Goal: Transaction & Acquisition: Purchase product/service

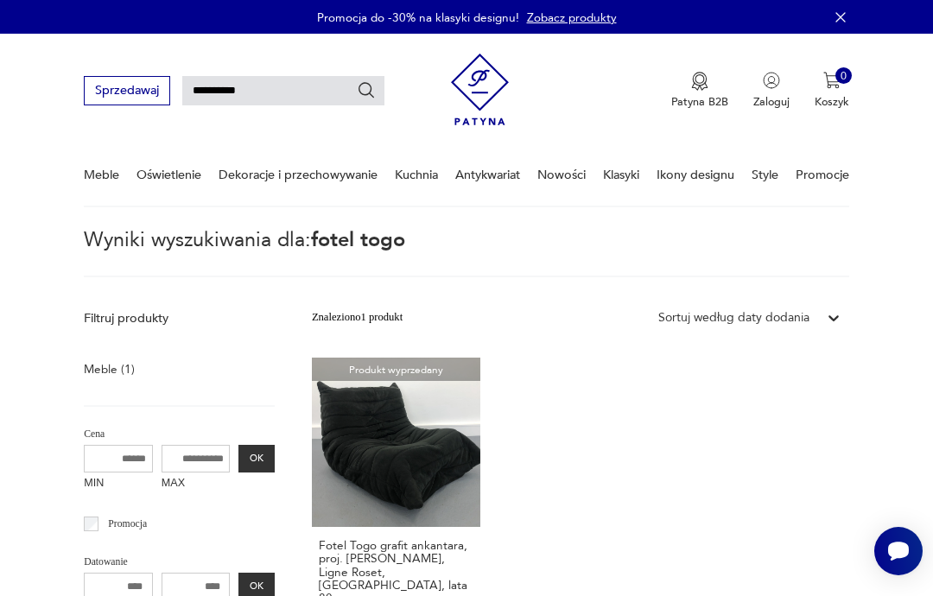
click at [214, 89] on input "**********" at bounding box center [283, 90] width 202 height 29
type input "****"
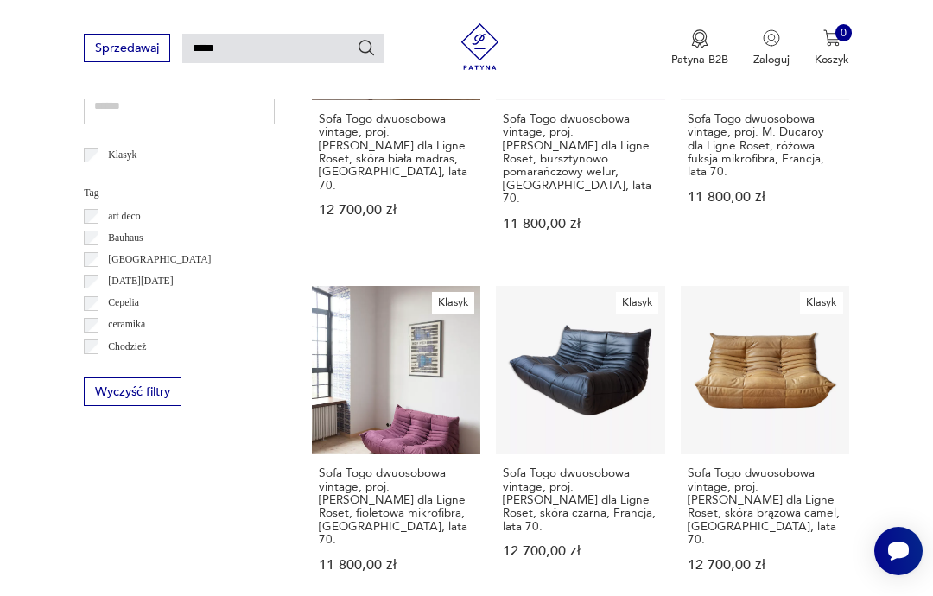
scroll to position [670, 0]
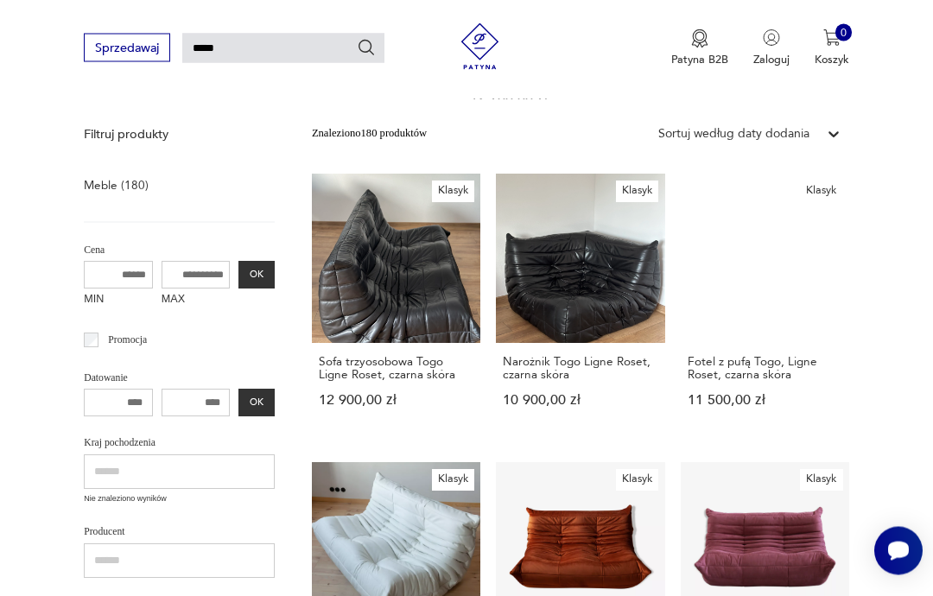
scroll to position [0, 0]
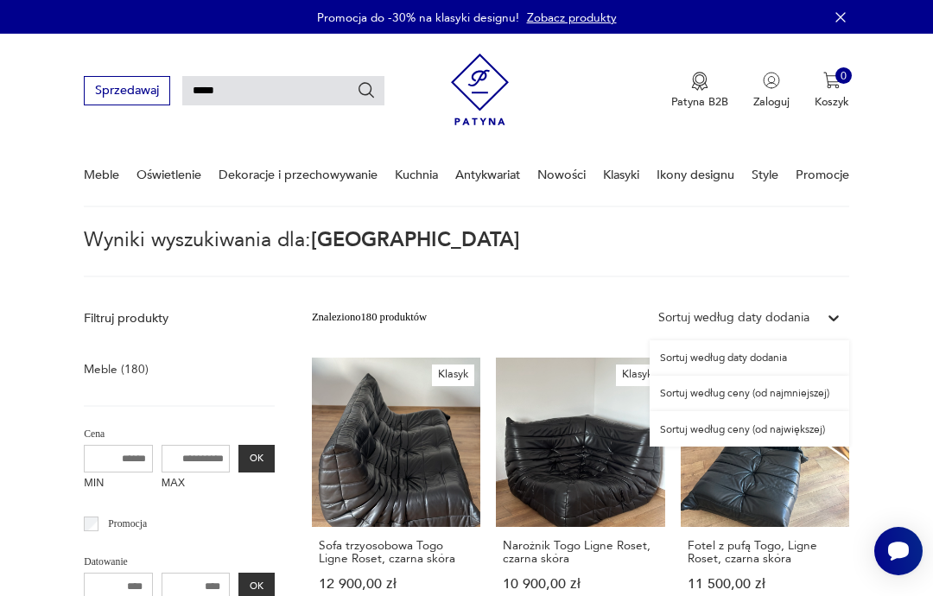
click at [807, 428] on div "Sortuj według ceny (od największej)" at bounding box center [750, 428] width 200 height 35
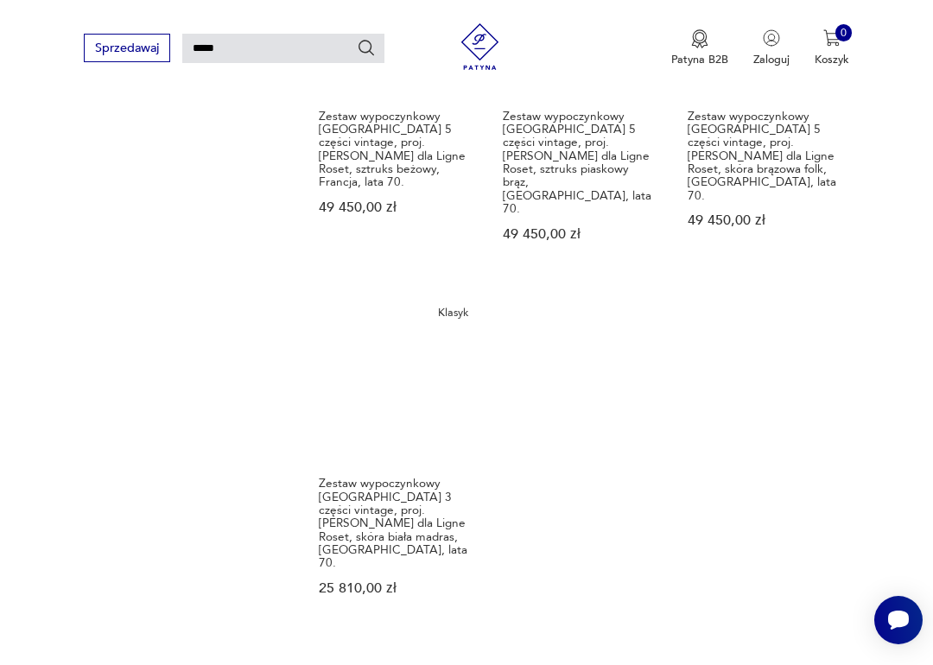
scroll to position [1901, 0]
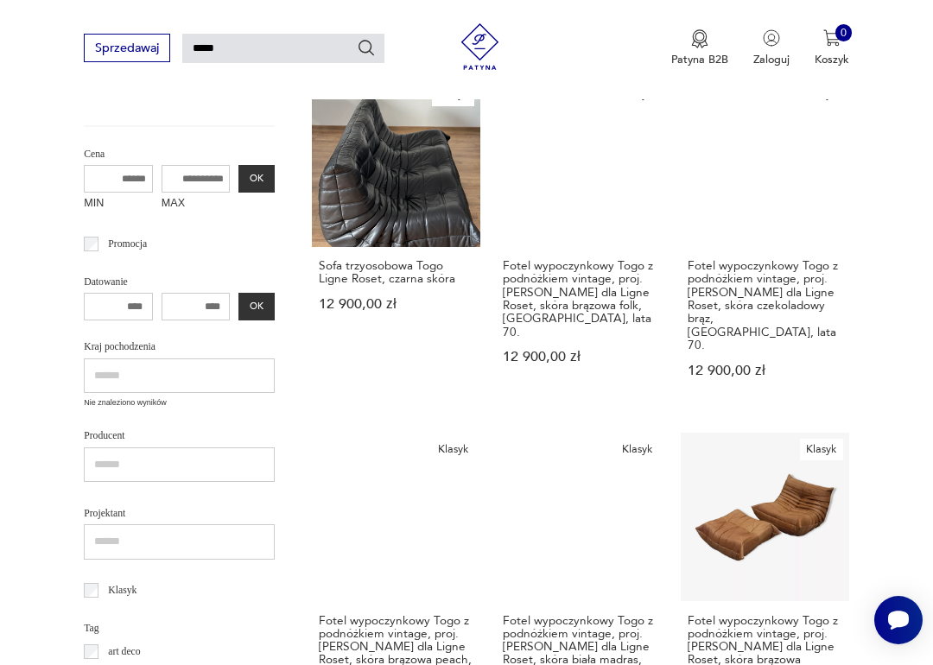
scroll to position [303, 0]
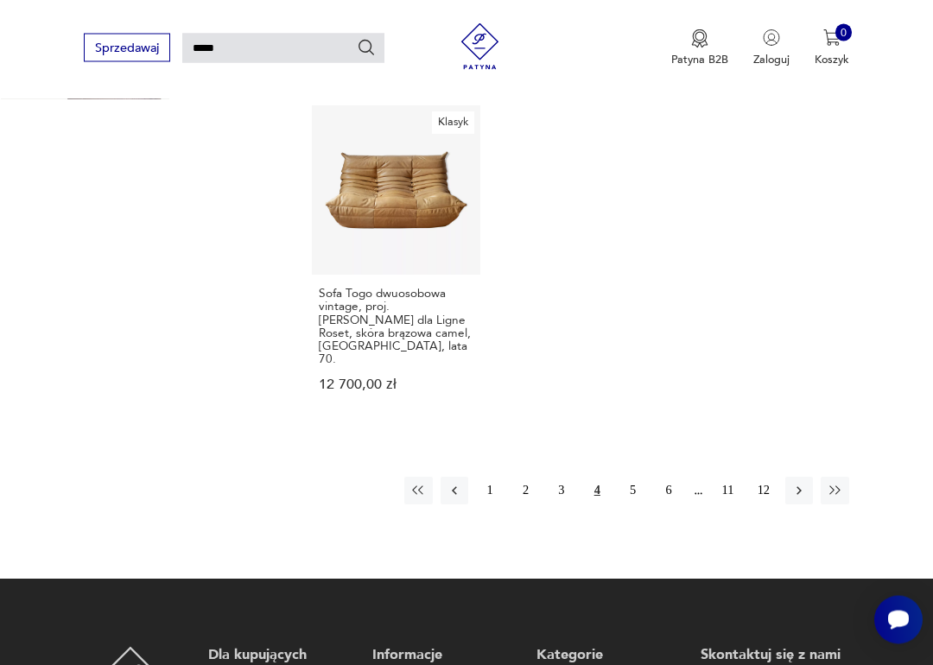
click at [557, 478] on button "3" at bounding box center [562, 492] width 28 height 28
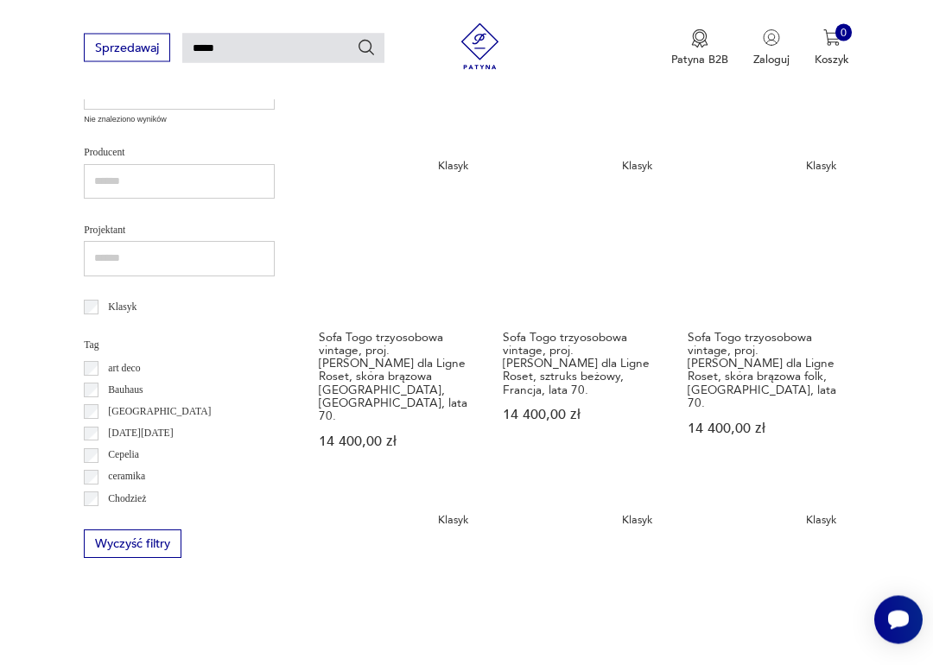
scroll to position [568, 0]
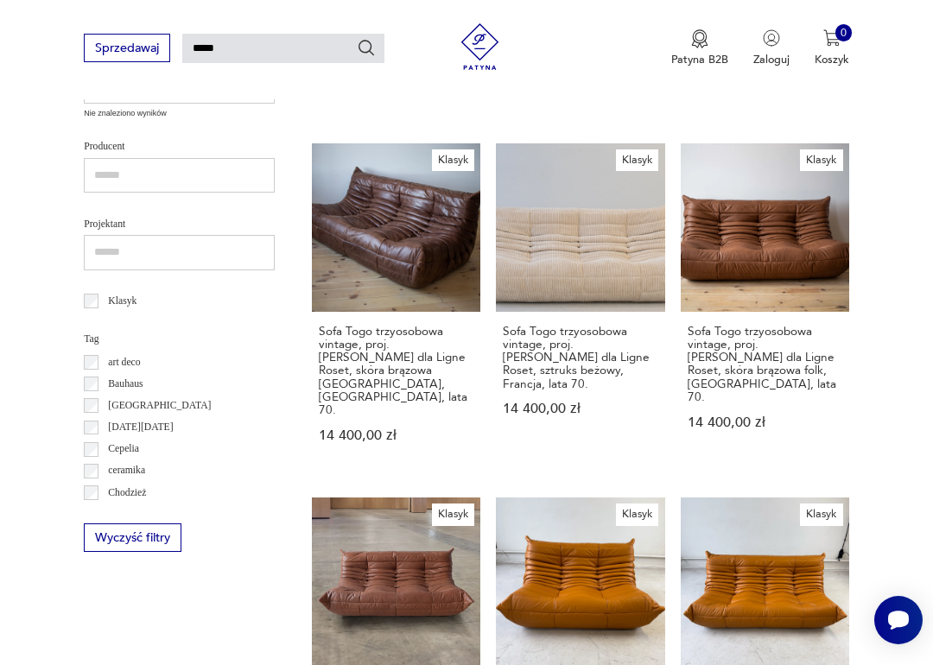
click at [743, 325] on h3 "Sofa Togo trzyosobowa vintage, proj. M. Ducaroy dla Ligne Roset, skóra brązowa …" at bounding box center [765, 364] width 155 height 79
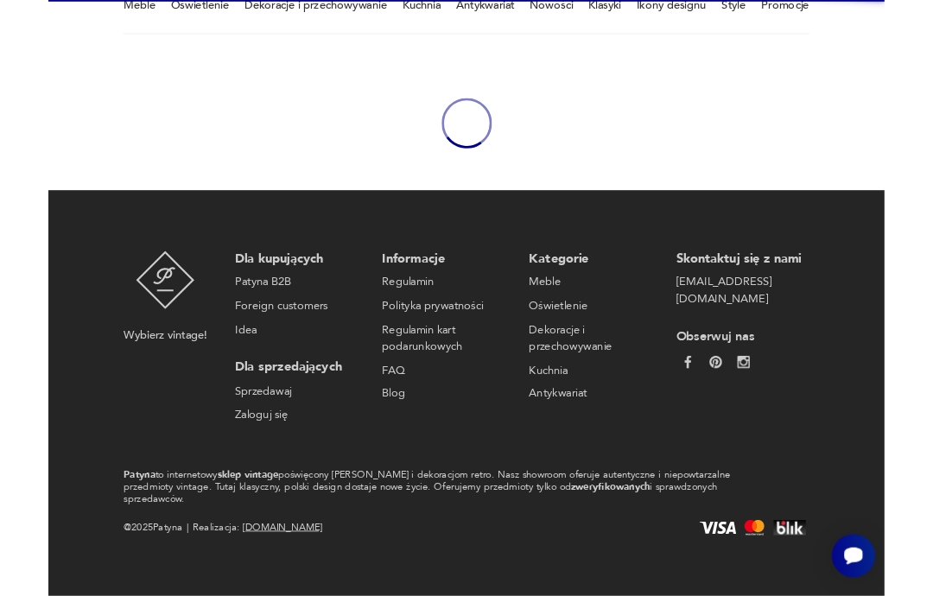
scroll to position [150, 0]
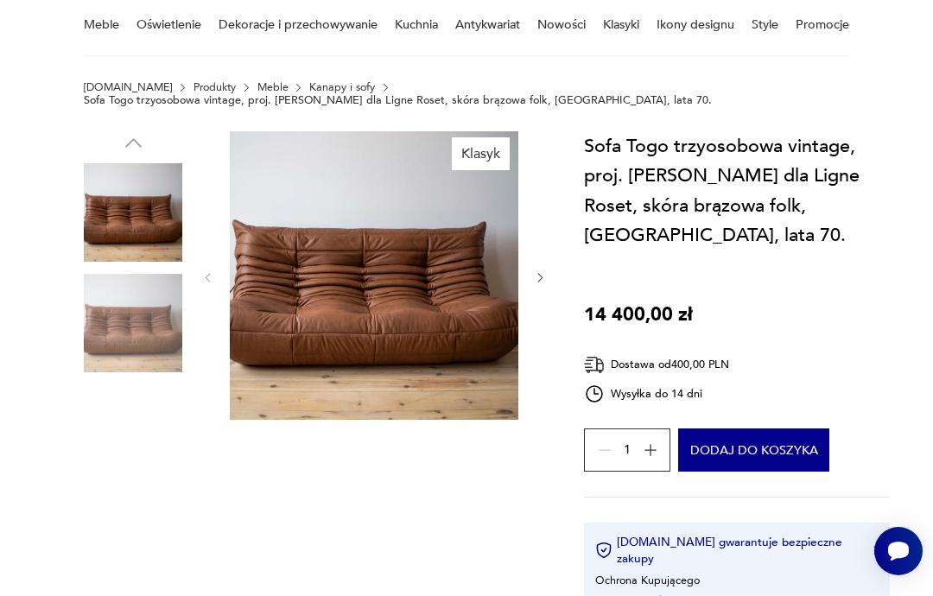
click at [358, 298] on img at bounding box center [374, 275] width 288 height 288
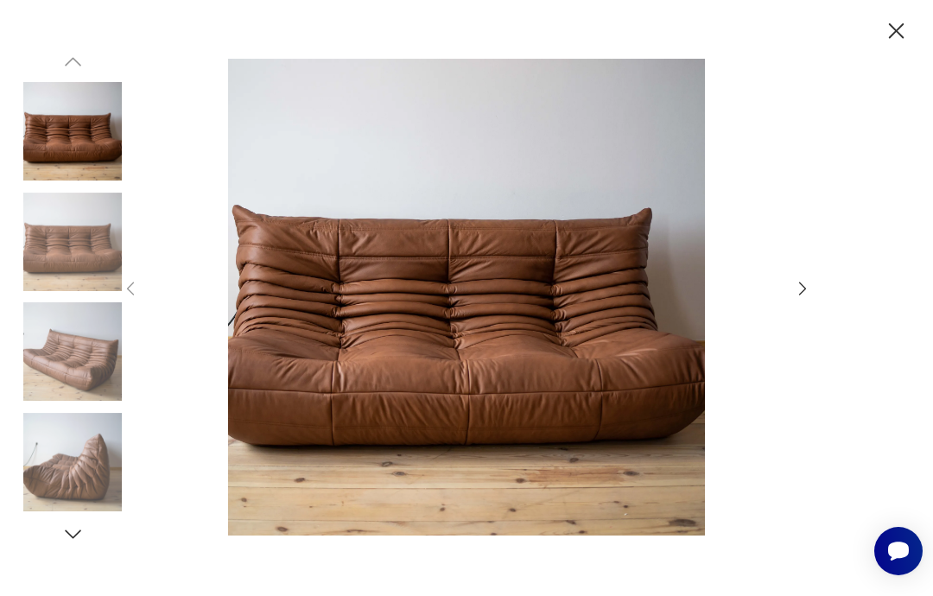
click at [886, 37] on icon "button" at bounding box center [897, 31] width 28 height 28
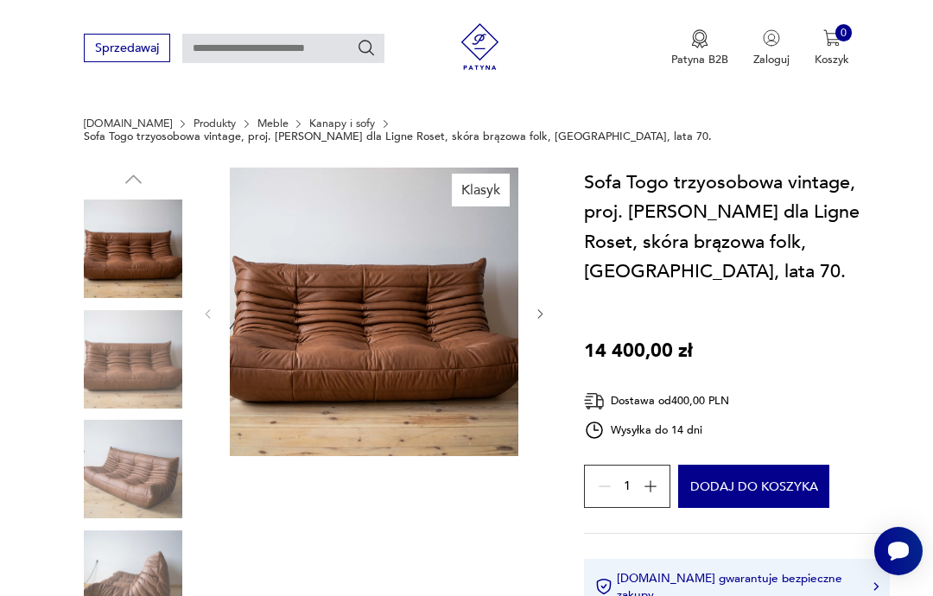
scroll to position [0, 0]
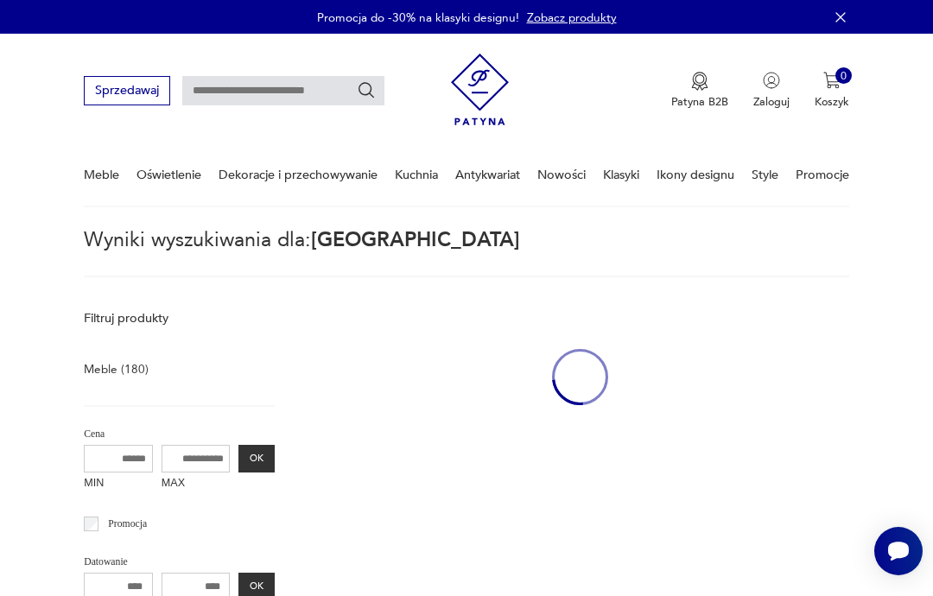
type input "****"
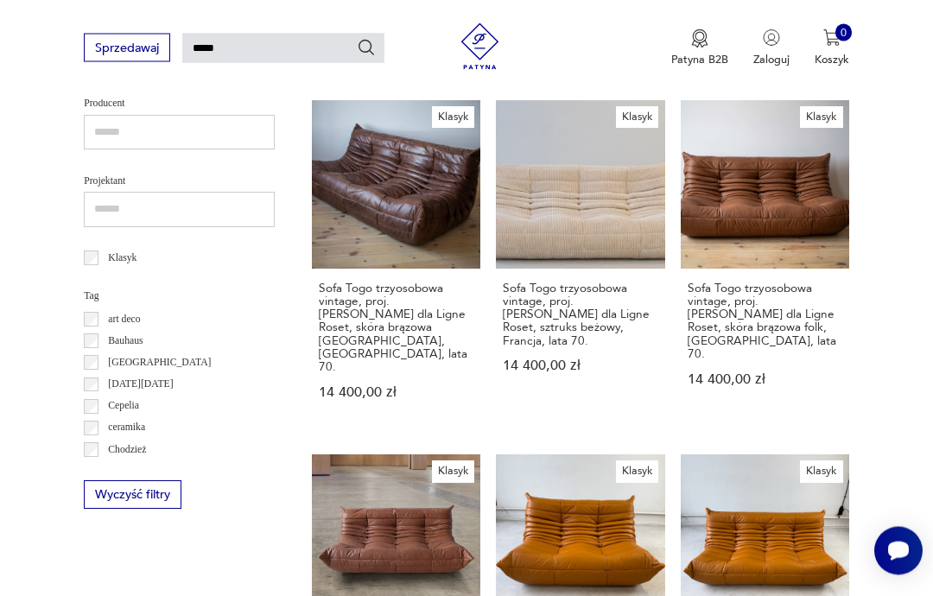
scroll to position [541, 0]
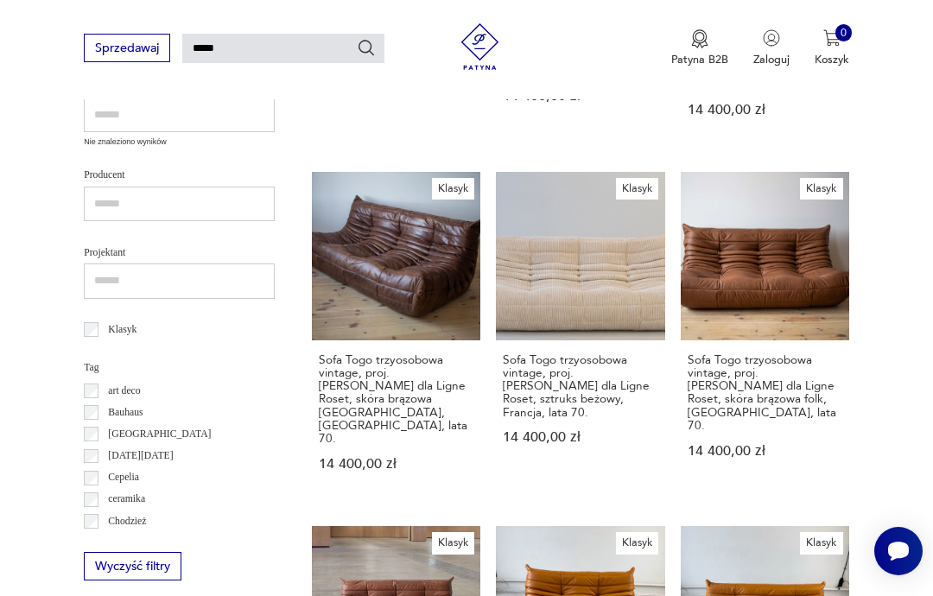
click at [353, 230] on link "Klasyk Sofa Togo trzyosobowa vintage, proj. M. Ducaroy dla Ligne Roset, skóra b…" at bounding box center [396, 337] width 168 height 330
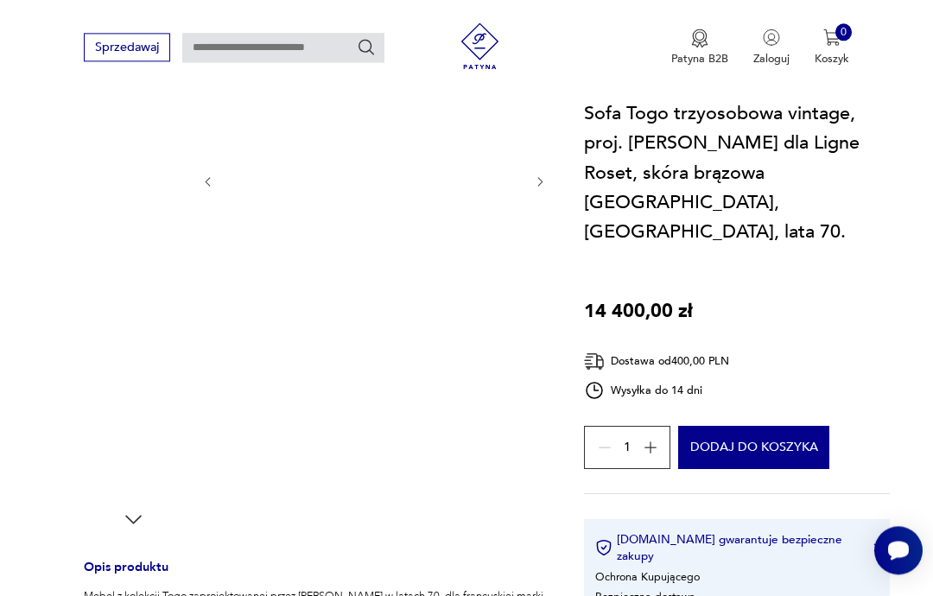
scroll to position [287, 0]
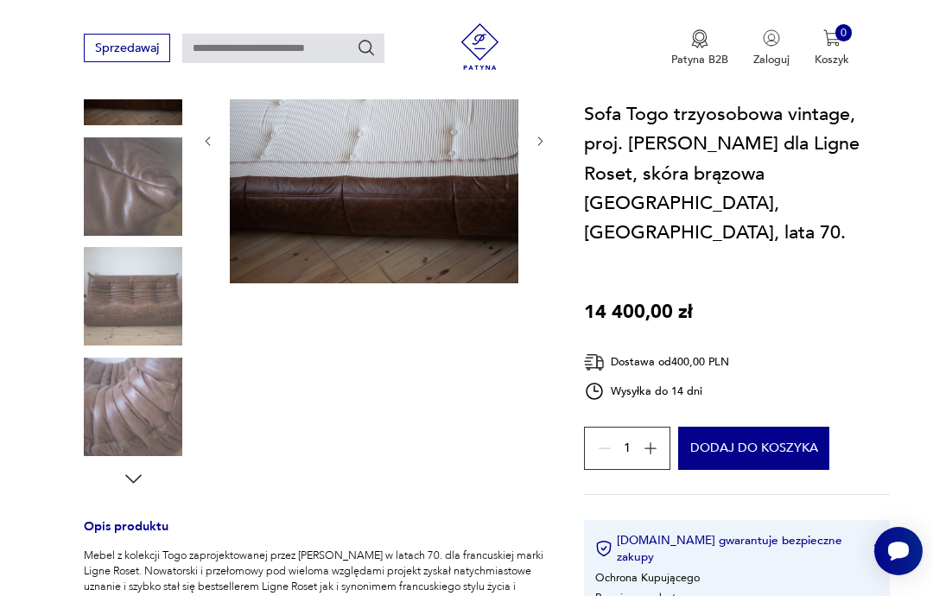
click at [133, 416] on img at bounding box center [133, 407] width 98 height 98
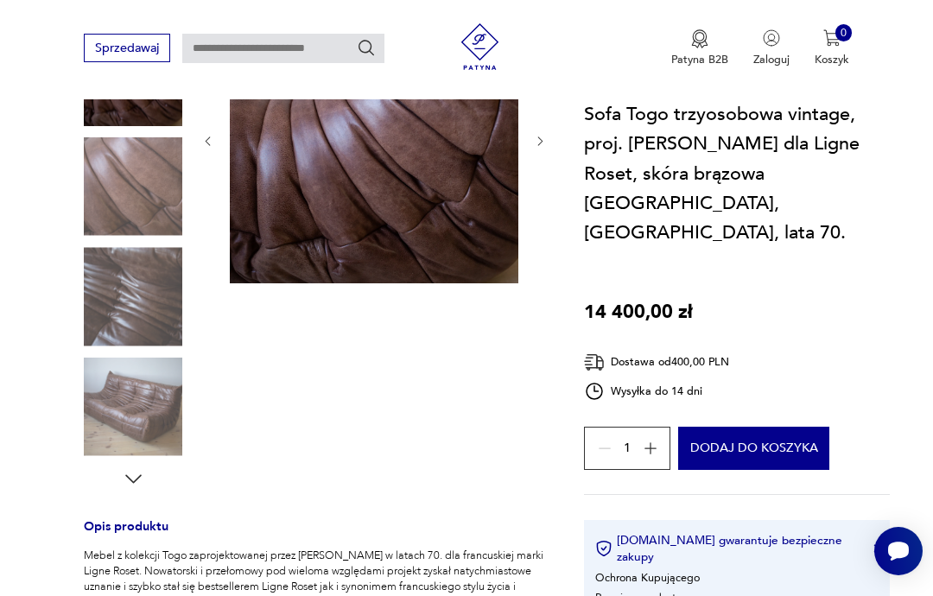
click at [122, 287] on img at bounding box center [133, 296] width 98 height 98
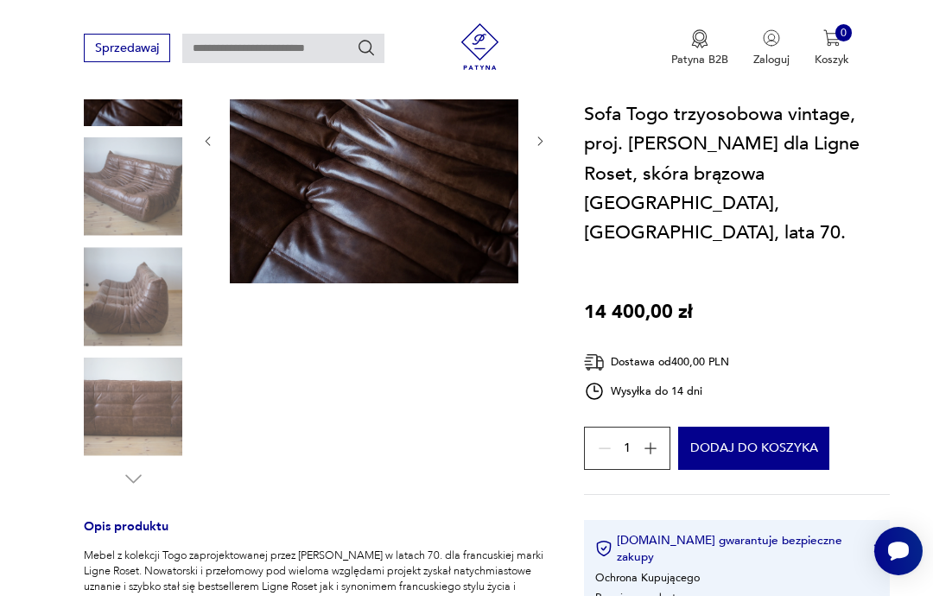
click at [121, 184] on img at bounding box center [133, 186] width 98 height 98
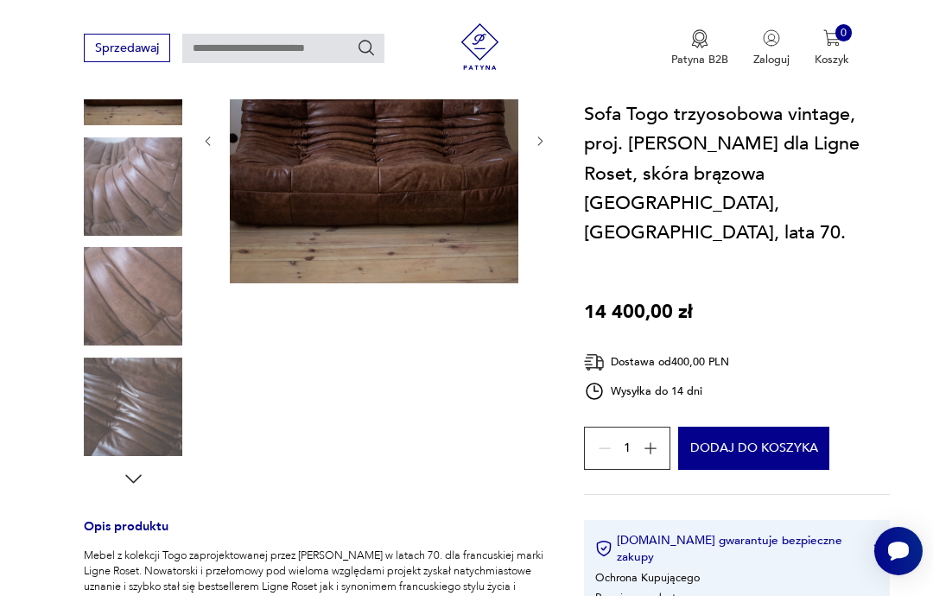
type input "****"
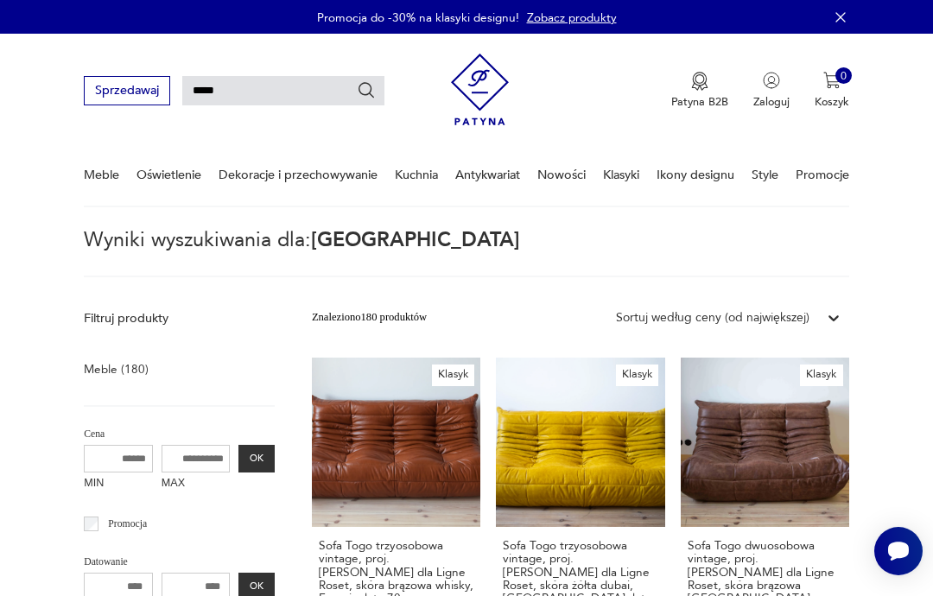
click at [254, 98] on input "****" at bounding box center [283, 90] width 202 height 29
type input "**********"
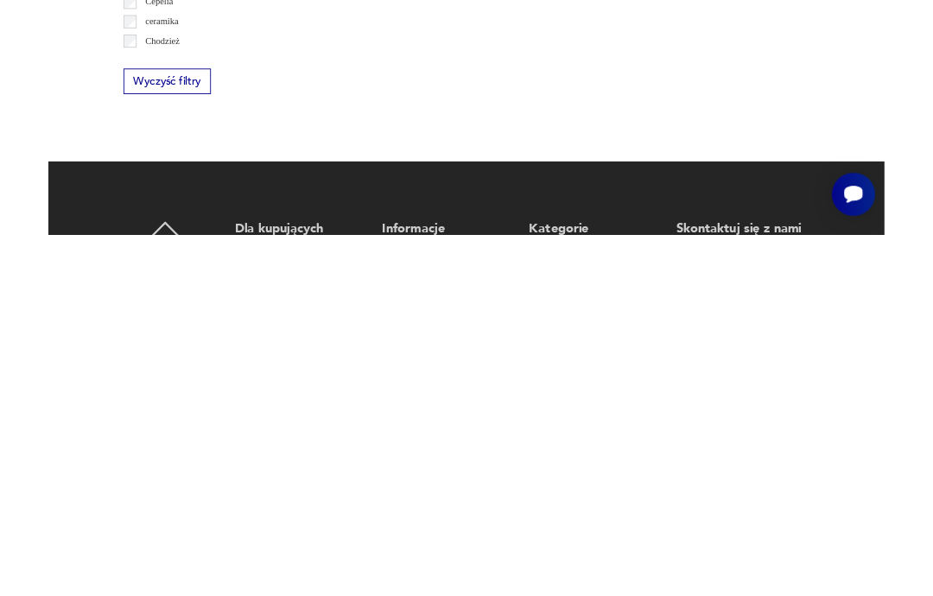
scroll to position [580, 0]
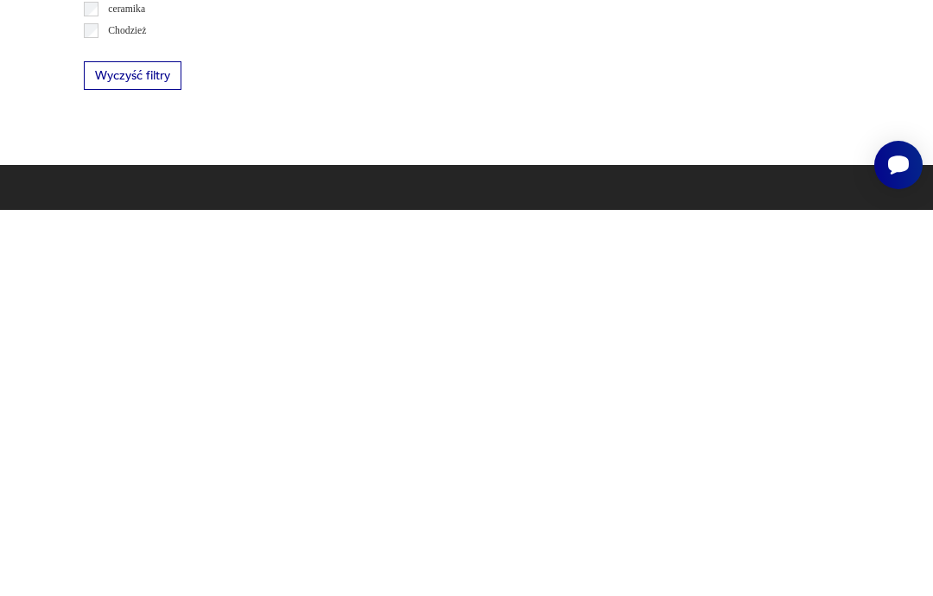
type input "****"
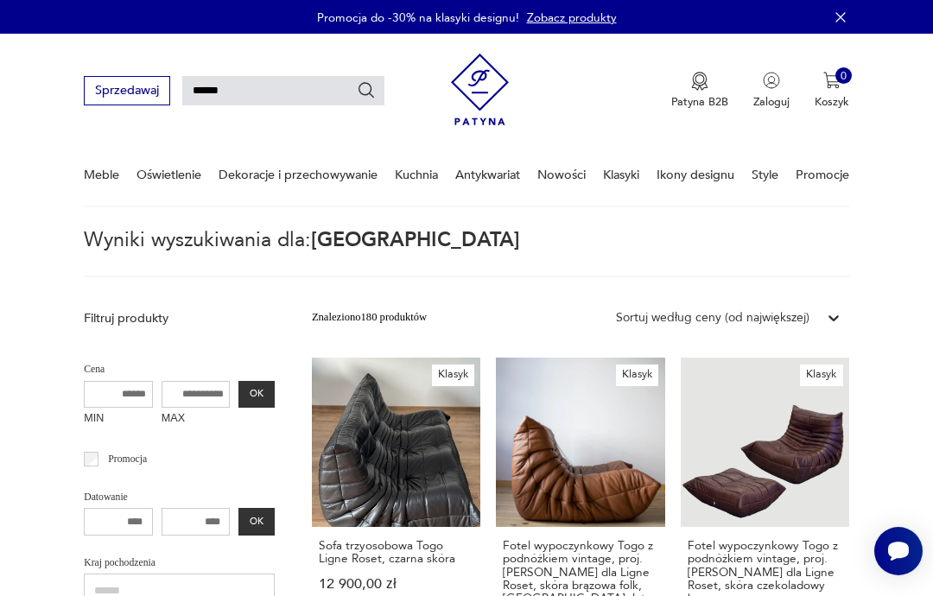
type input "****"
click at [593, 111] on div "Patyna B2B Zaloguj 0 Koszyk Twój koszyk ( 0 ) Brak produktów w koszyku IDŹ DO K…" at bounding box center [650, 91] width 398 height 86
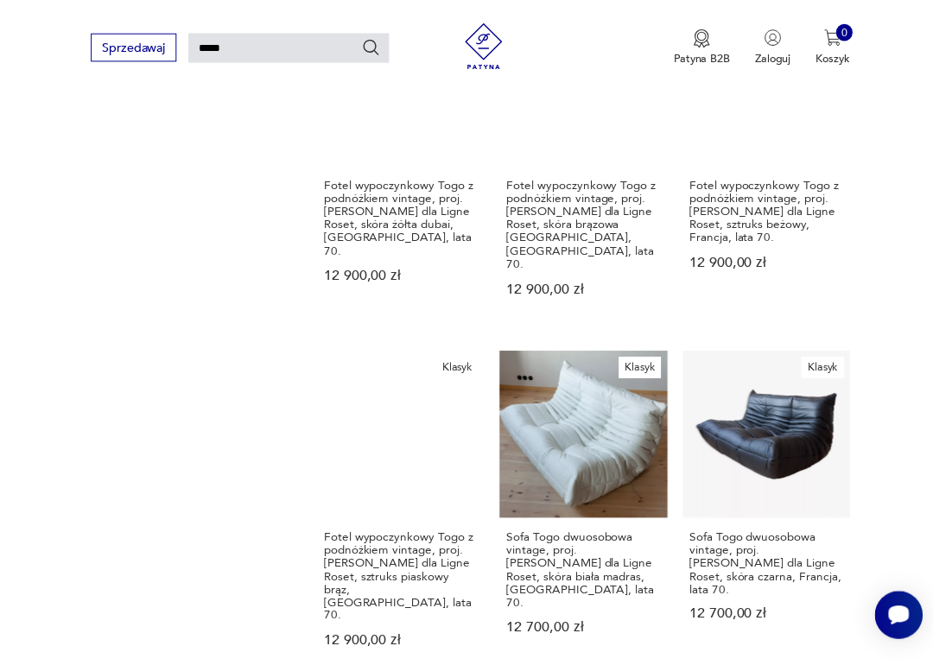
scroll to position [1413, 0]
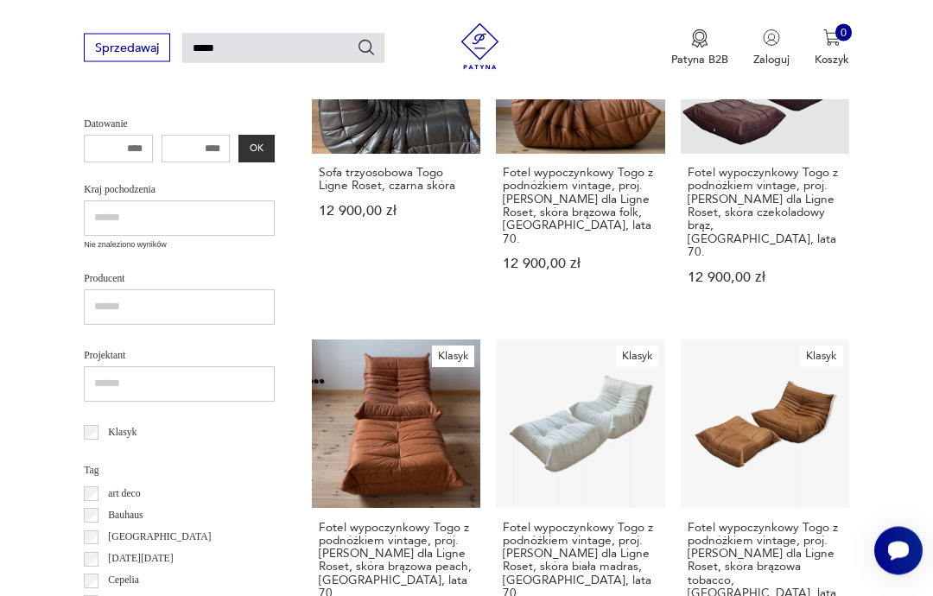
click at [263, 54] on input "****" at bounding box center [283, 48] width 202 height 29
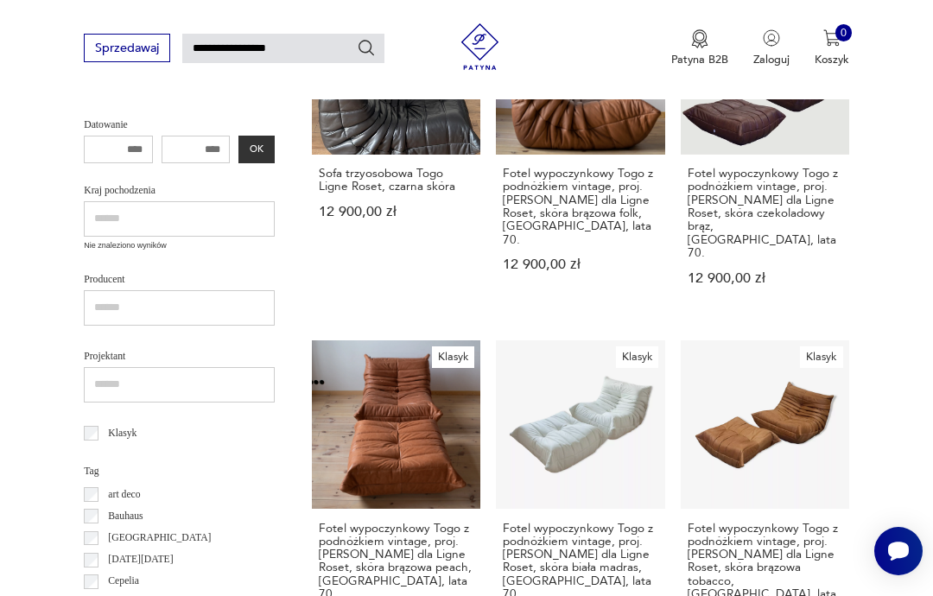
type input "**********"
click at [375, 60] on input "**********" at bounding box center [283, 48] width 202 height 29
type input "**********"
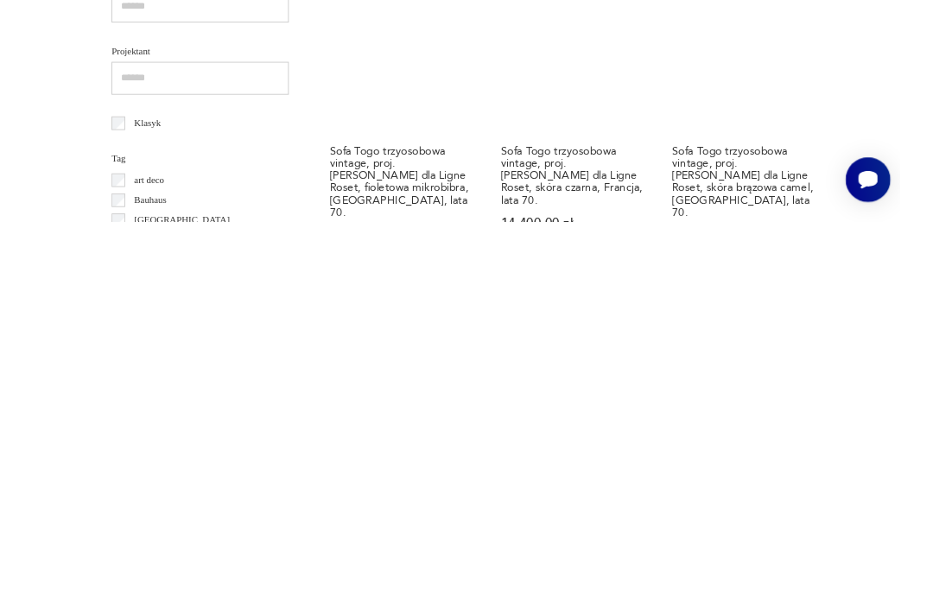
scroll to position [380, 0]
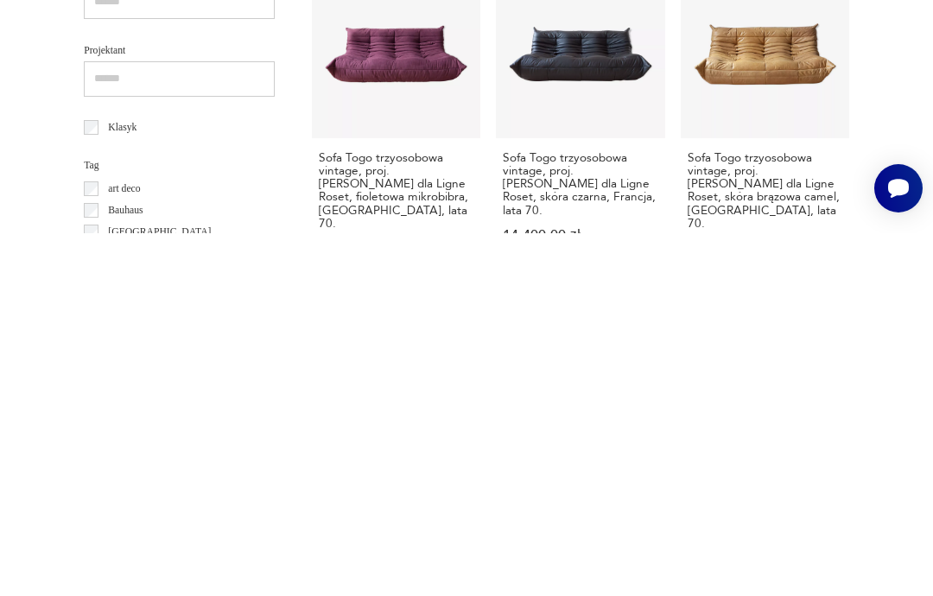
click at [738, 333] on link "Klasyk Sofa Togo trzyosobowa vintage, proj. M. Ducaroy dla Ligne Roset, skóra b…" at bounding box center [765, 491] width 168 height 316
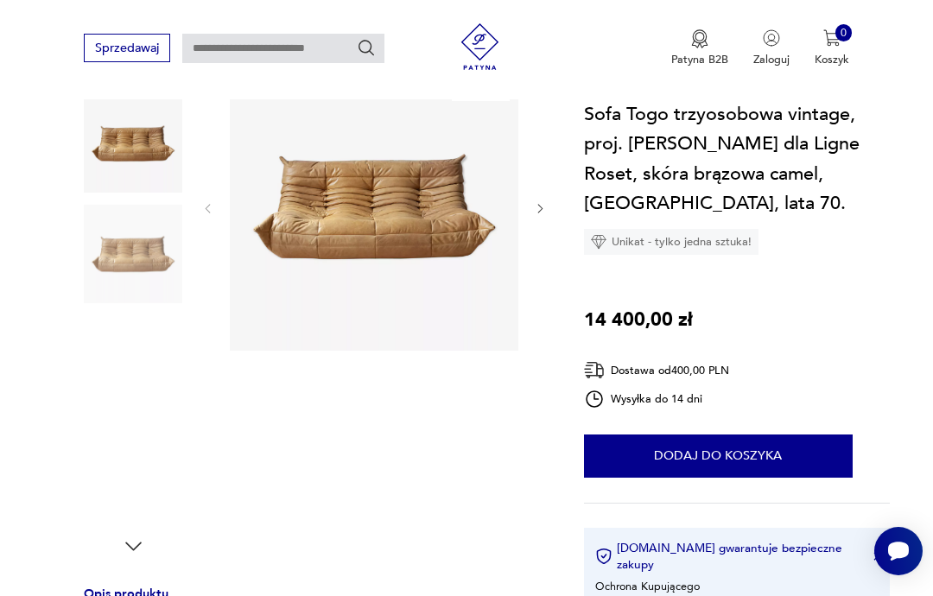
click at [133, 246] on img at bounding box center [133, 254] width 98 height 98
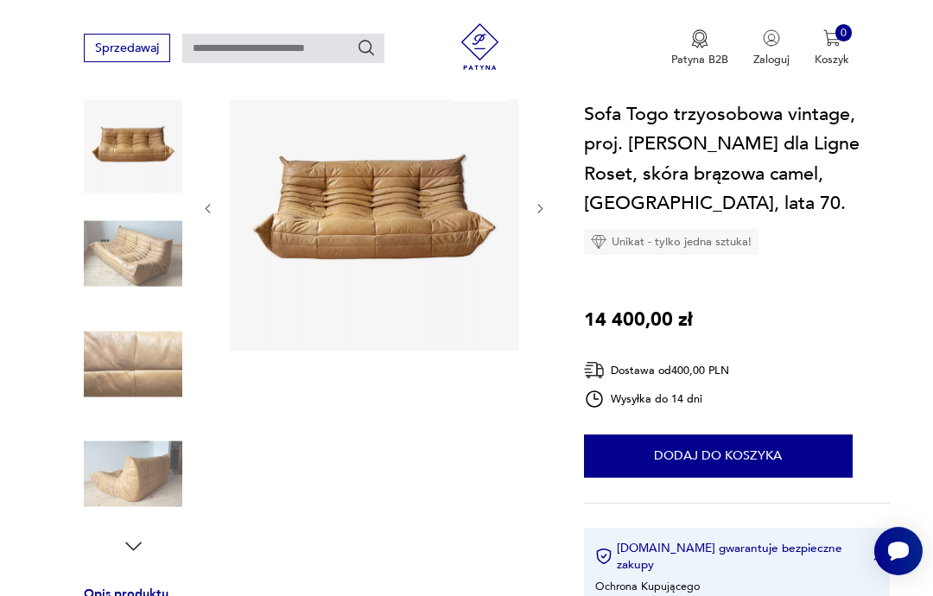
click at [133, 271] on img at bounding box center [133, 254] width 98 height 98
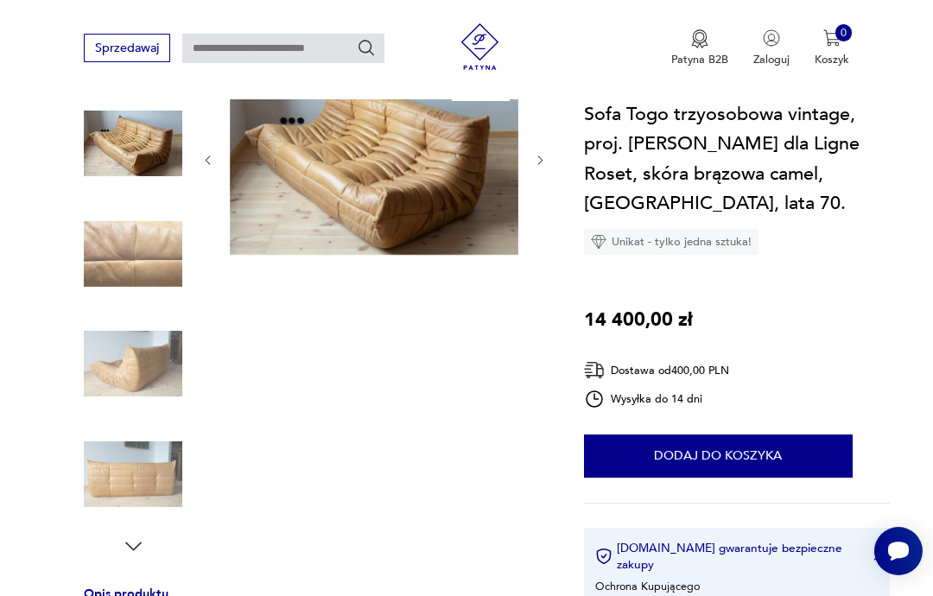
click at [111, 372] on img at bounding box center [133, 363] width 98 height 98
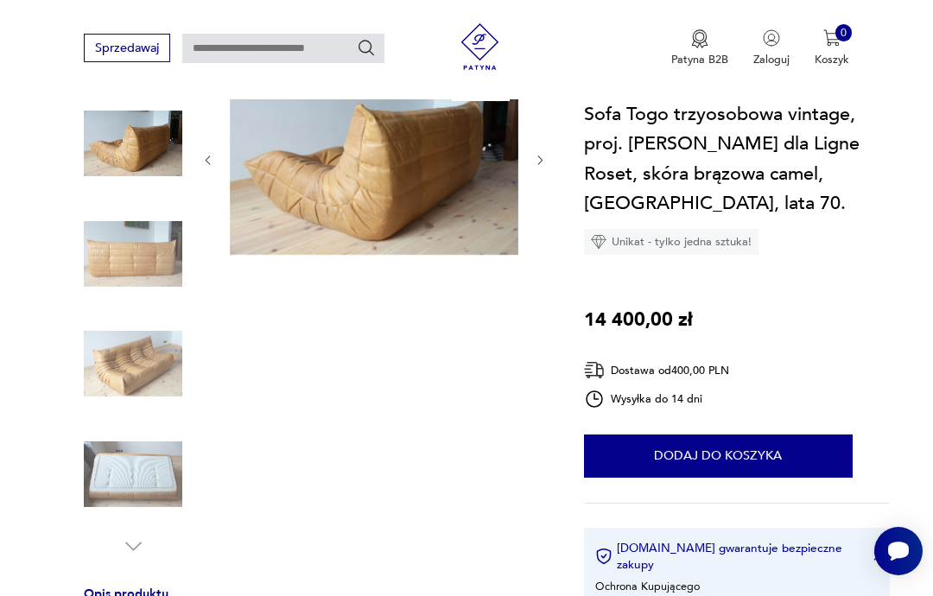
click at [129, 371] on img at bounding box center [133, 363] width 98 height 98
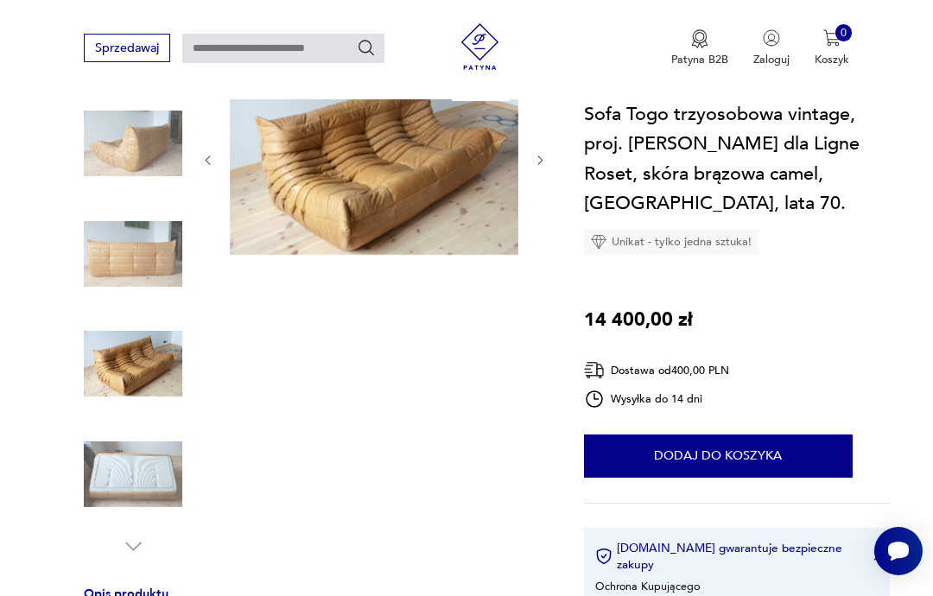
type input "**********"
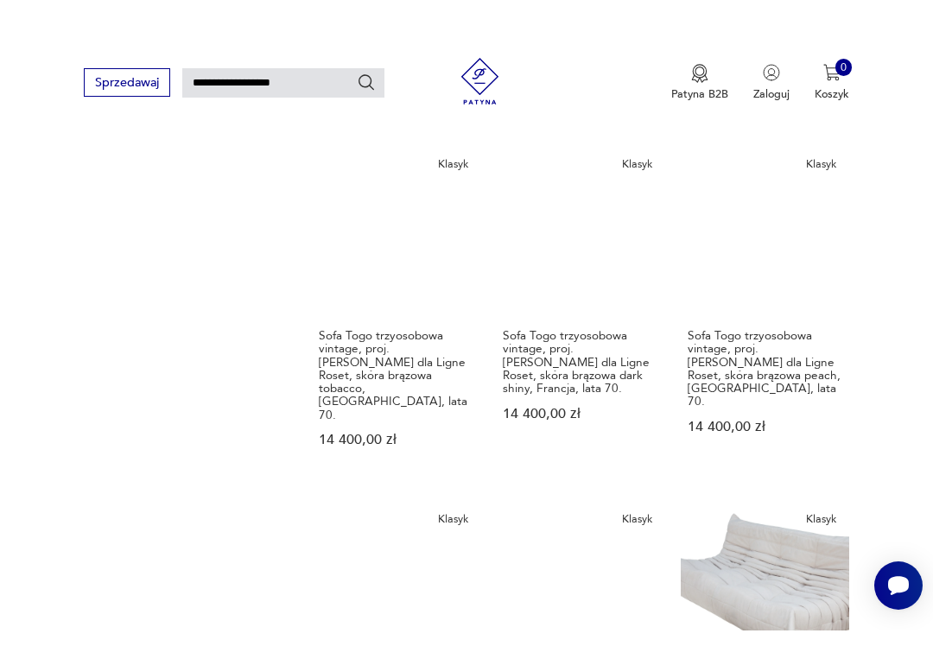
scroll to position [1235, 0]
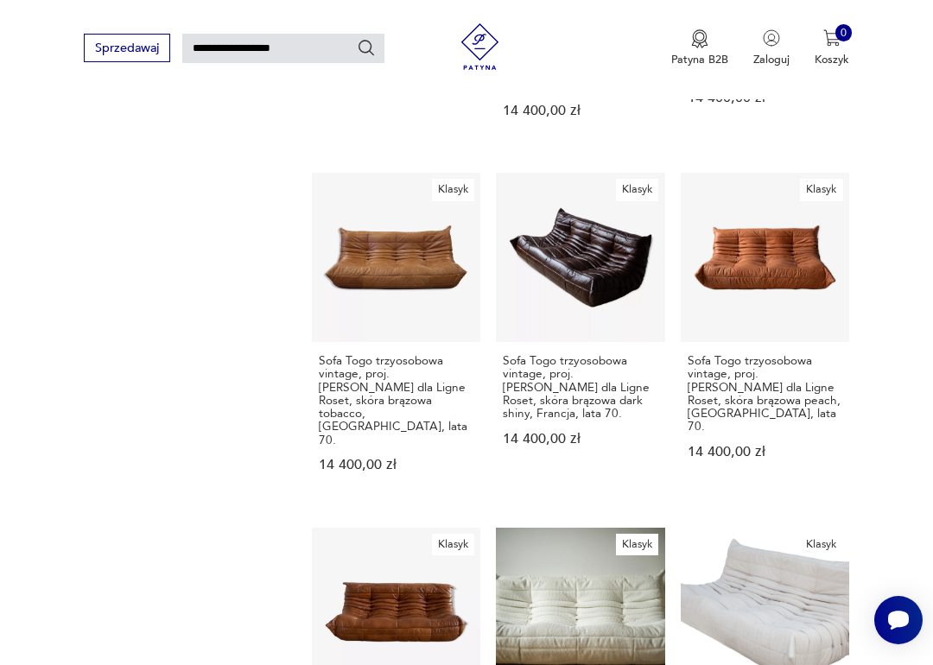
click at [328, 232] on link "Klasyk Sofa Togo trzyosobowa vintage, proj. M. Ducaroy dla Ligne Roset, skóra b…" at bounding box center [396, 338] width 168 height 330
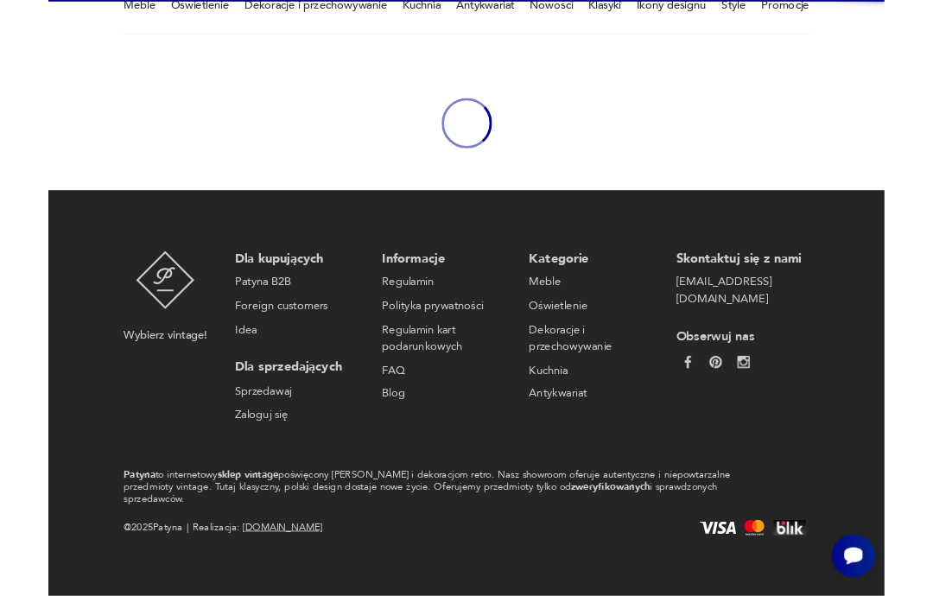
scroll to position [150, 0]
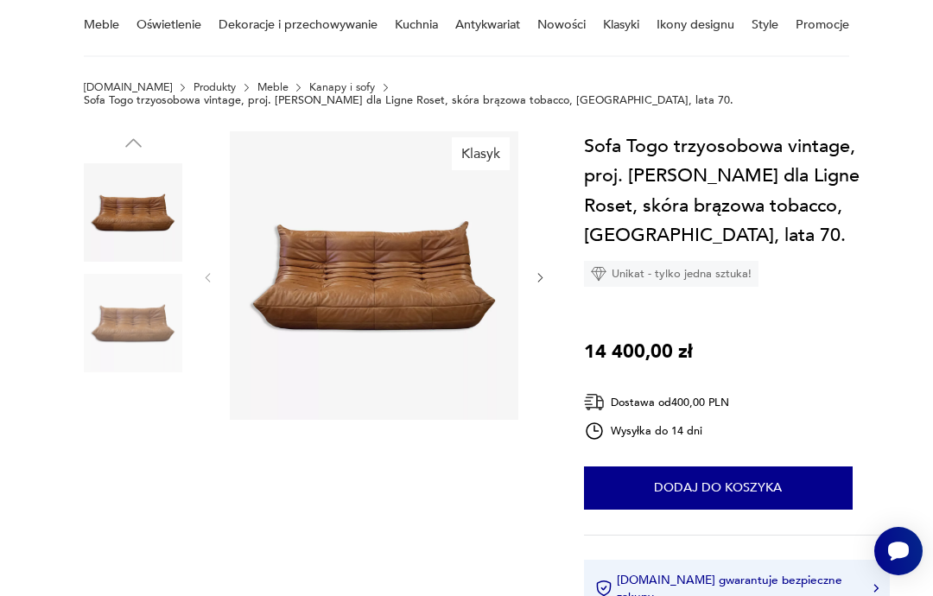
click at [145, 320] on img at bounding box center [133, 323] width 98 height 98
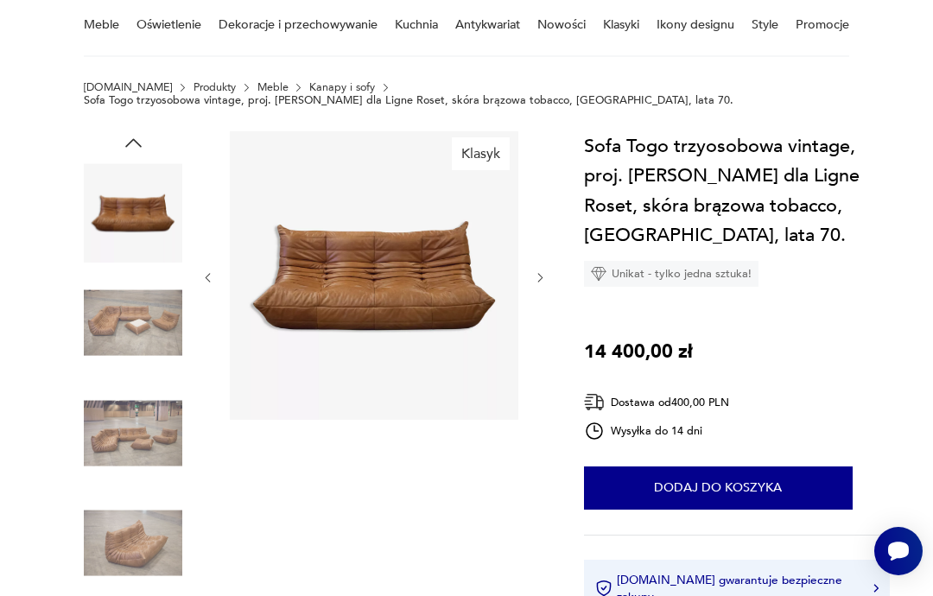
click at [136, 431] on img at bounding box center [133, 432] width 98 height 98
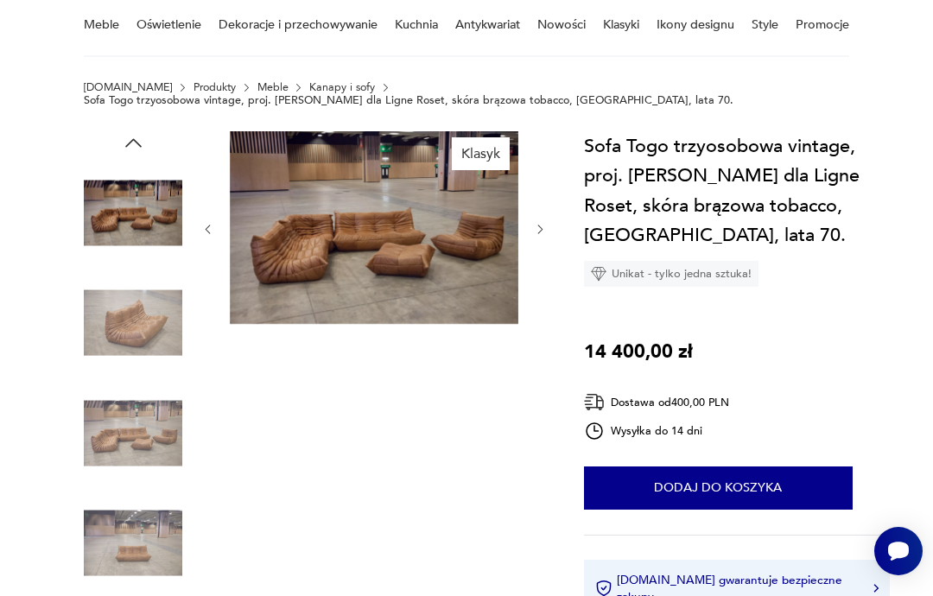
click at [138, 430] on img at bounding box center [133, 432] width 98 height 98
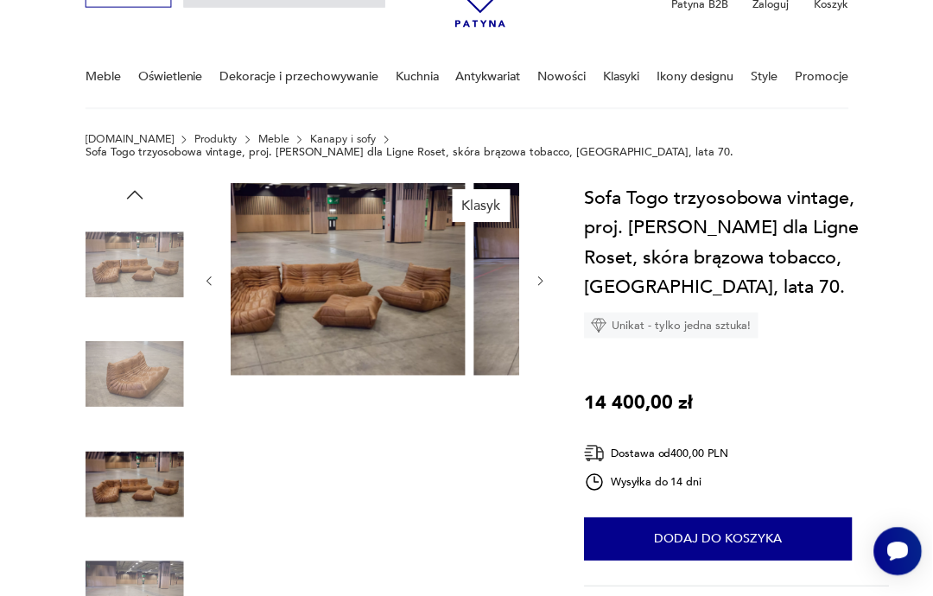
scroll to position [0, 0]
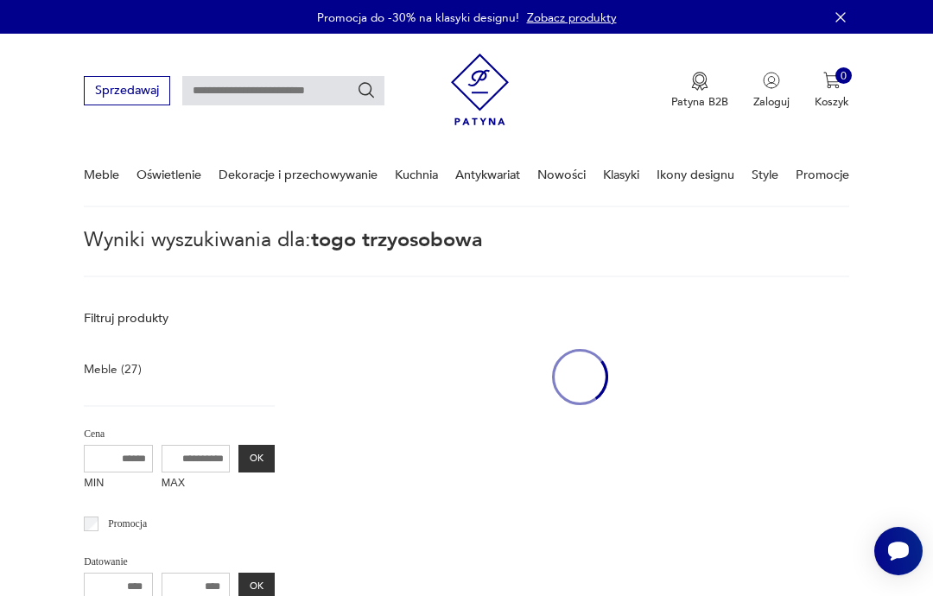
type input "**********"
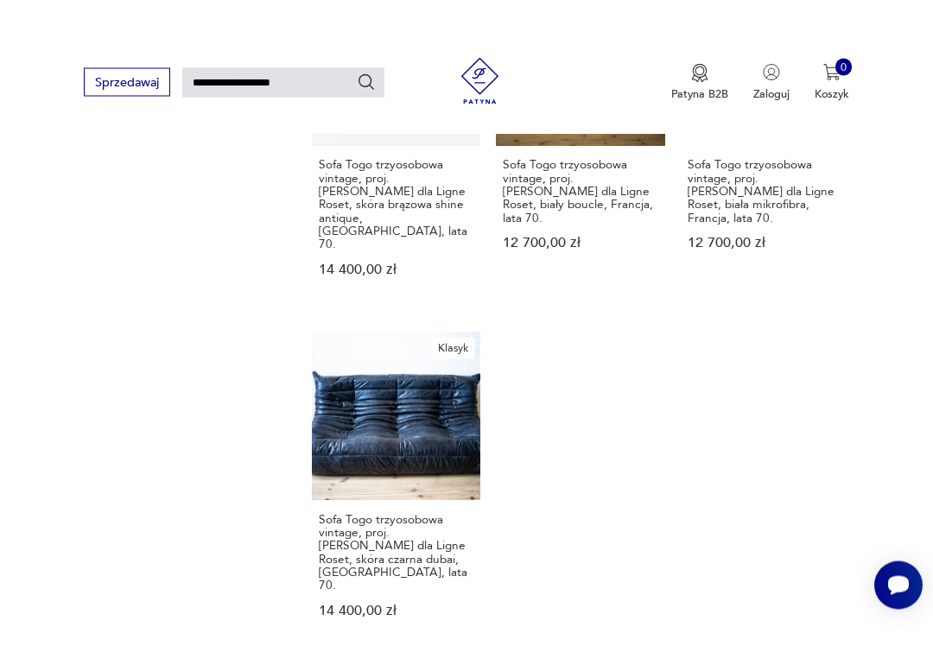
scroll to position [1841, 0]
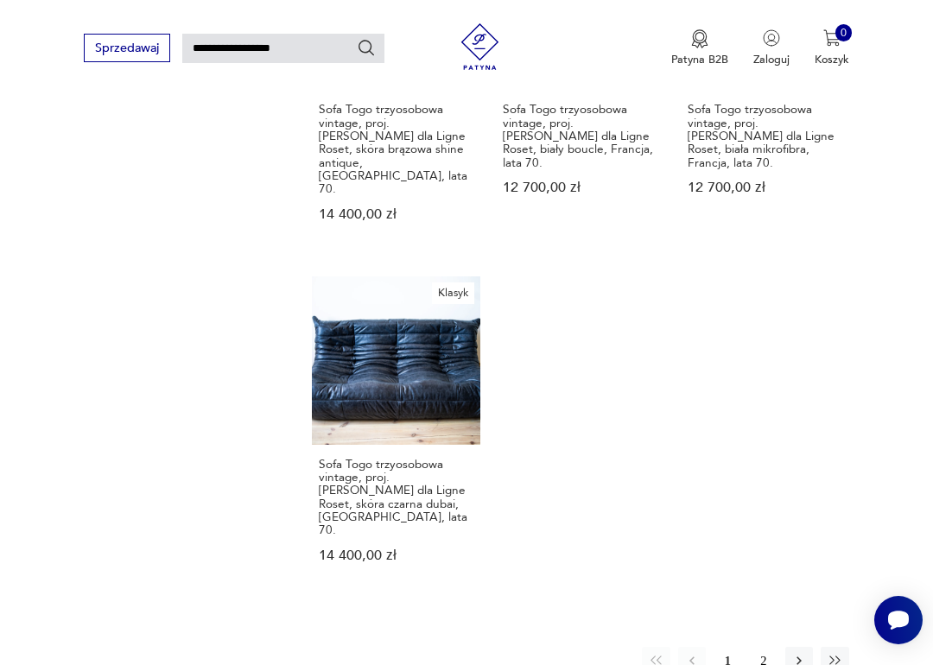
click at [762, 647] on button "2" at bounding box center [764, 661] width 28 height 28
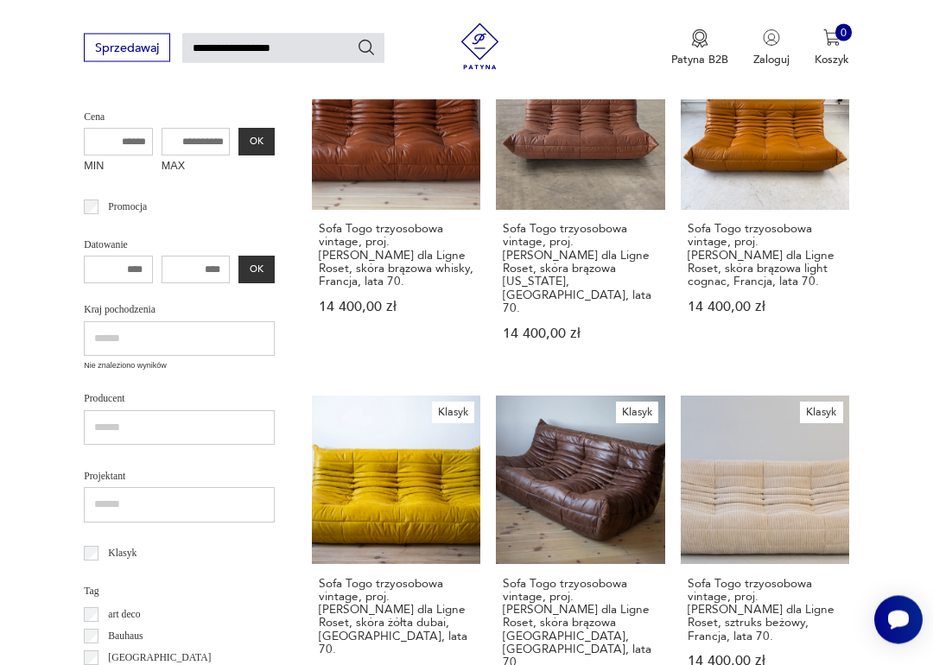
scroll to position [323, 0]
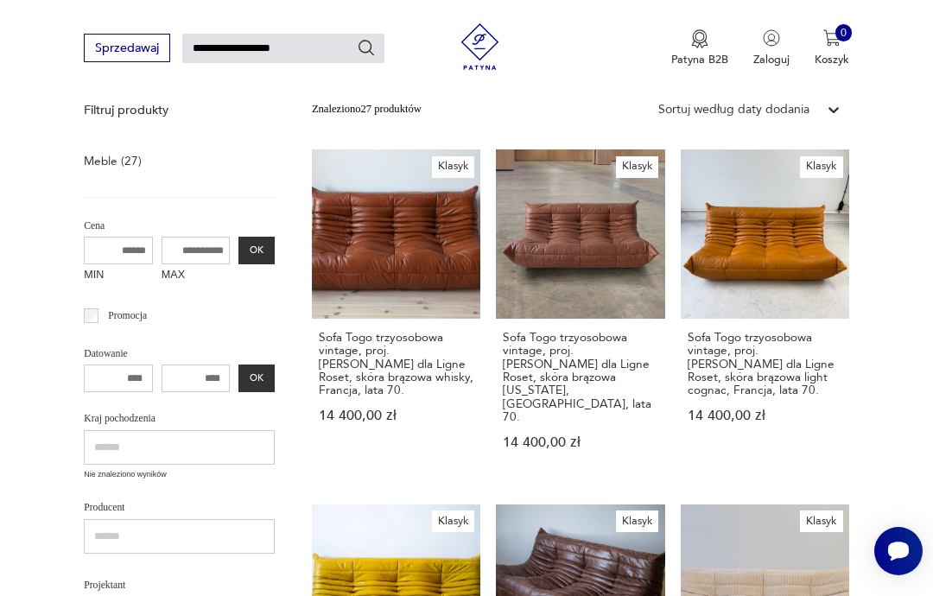
click at [345, 257] on link "Klasyk Sofa Togo trzyosobowa vintage, proj. M. Ducaroy dla Ligne Roset, skóra b…" at bounding box center [396, 314] width 168 height 330
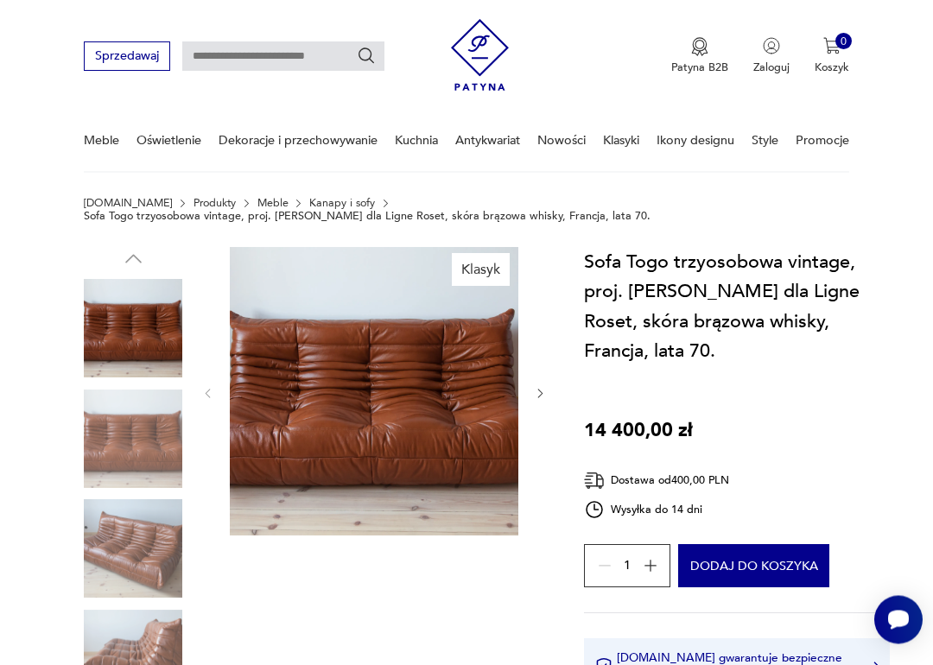
scroll to position [35, 0]
click at [126, 449] on img at bounding box center [133, 439] width 98 height 98
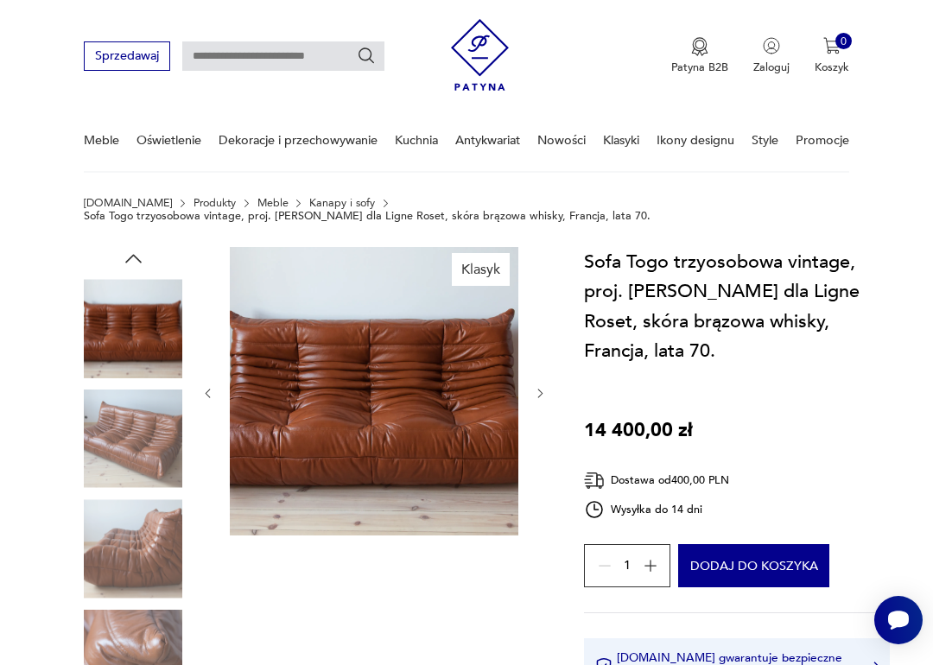
click at [140, 544] on img at bounding box center [133, 548] width 98 height 98
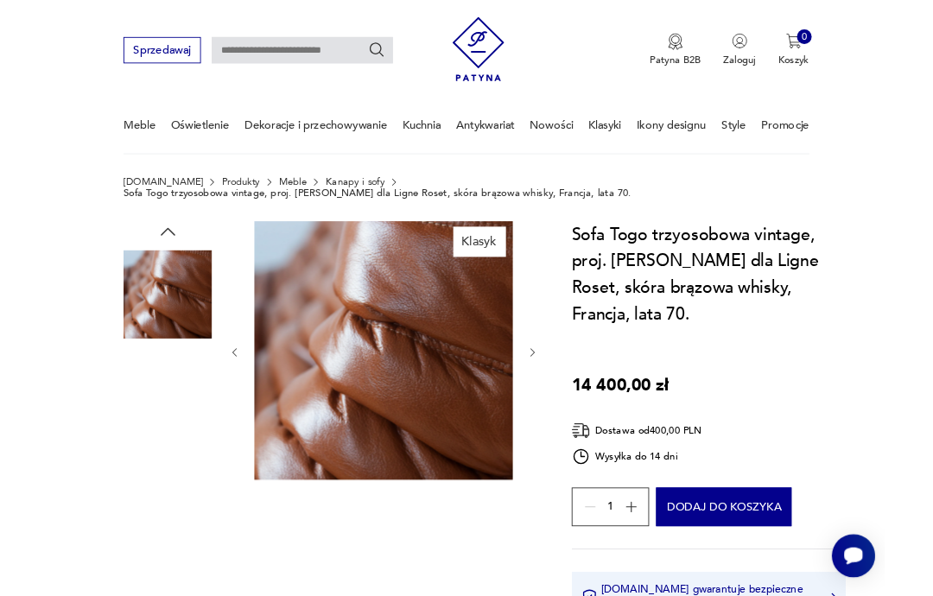
scroll to position [0, 0]
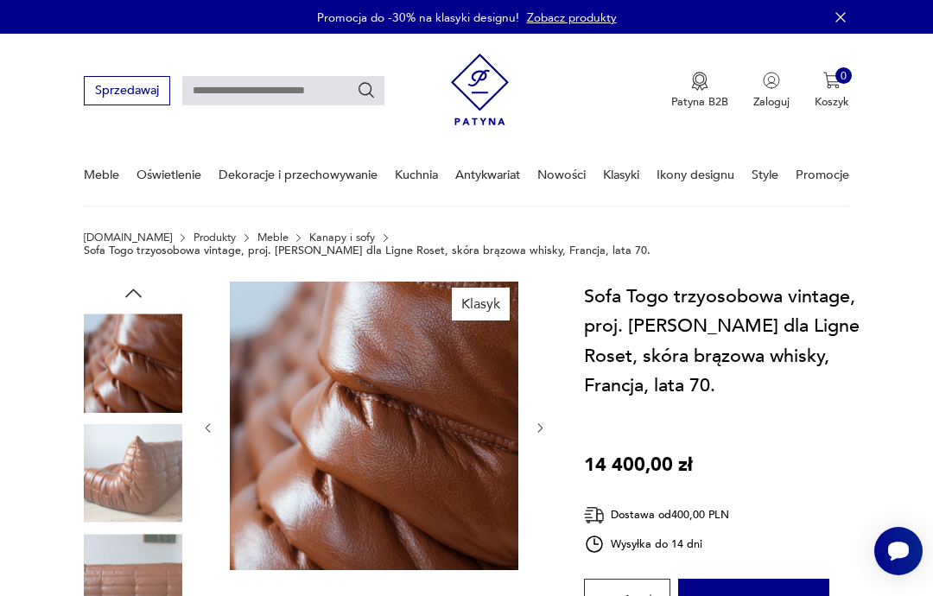
type input "**********"
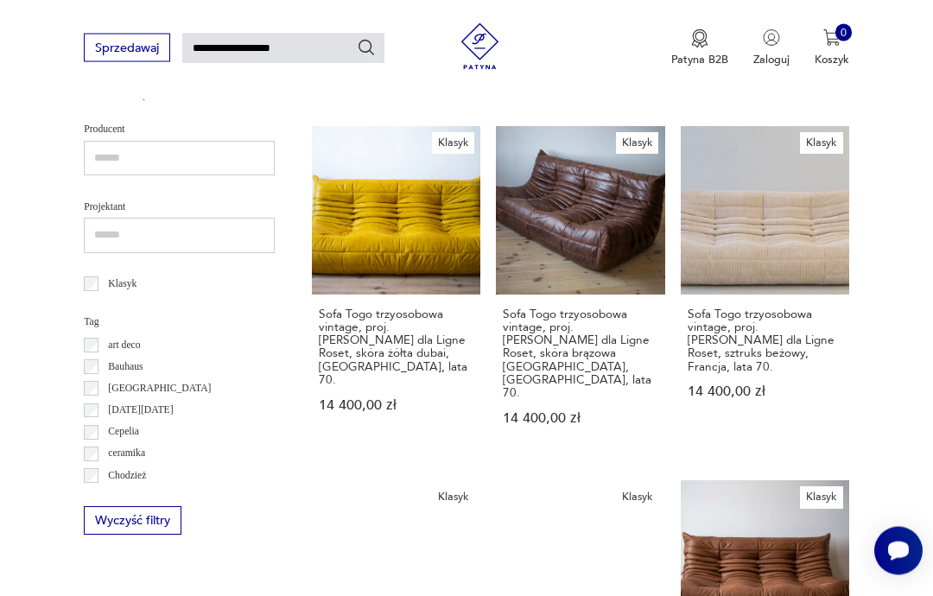
scroll to position [569, 0]
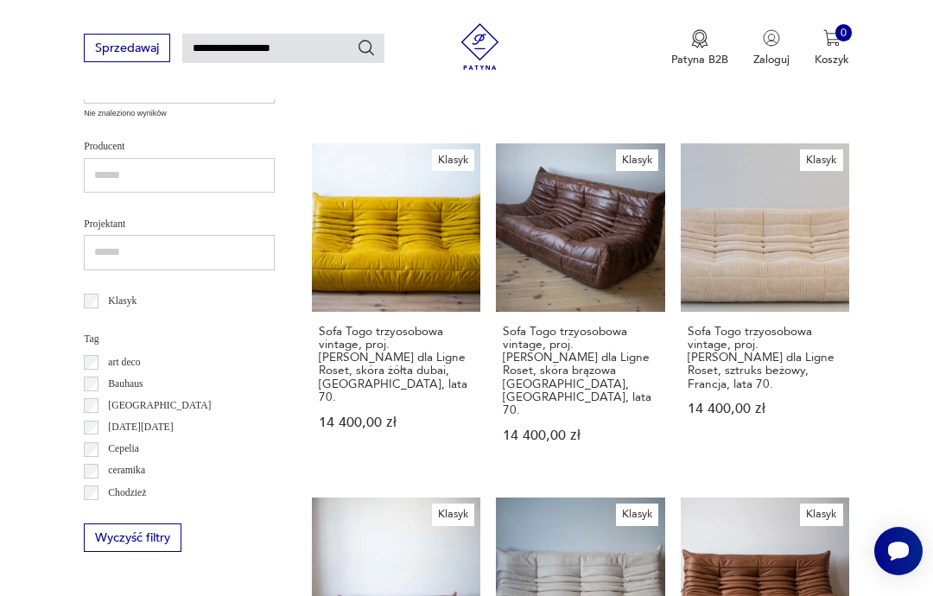
click at [63, 532] on section "Filtruj produkty Meble (27) Cena MIN MAX OK Promocja Datowanie OK Kraj pochodze…" at bounding box center [466, 529] width 933 height 1593
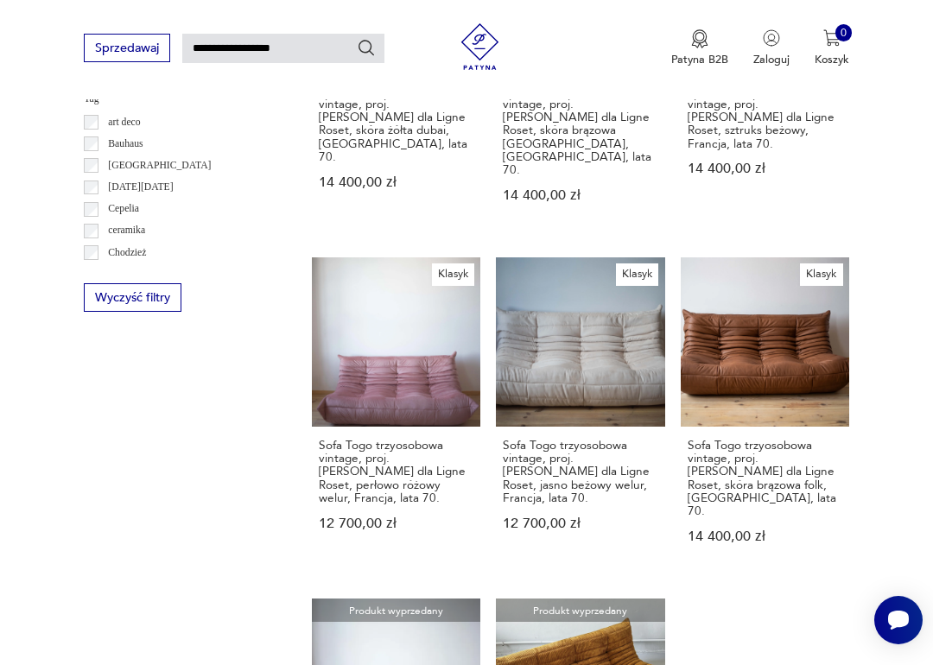
scroll to position [808, 0]
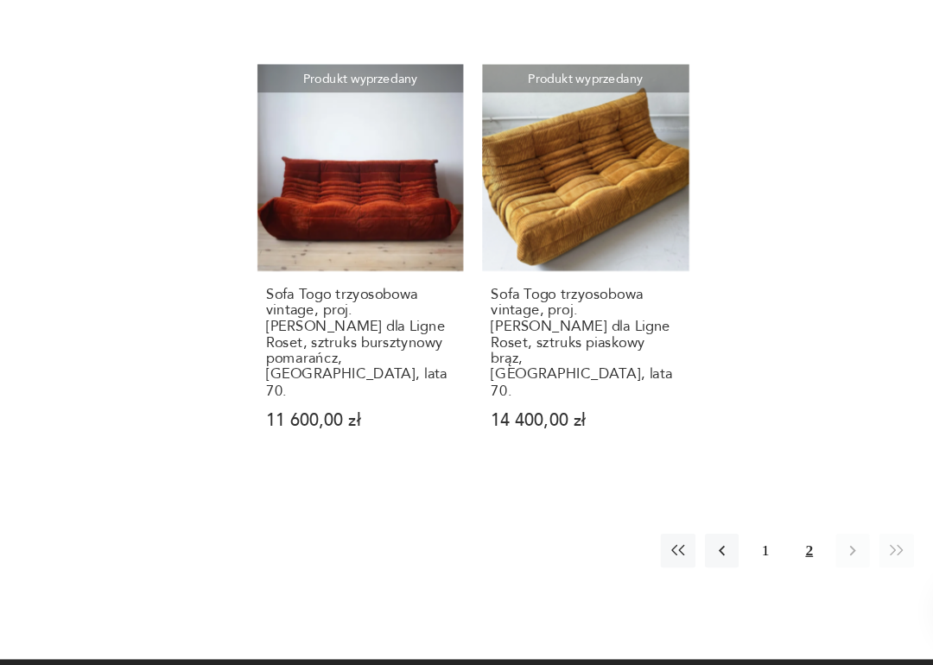
click at [713, 558] on button "1" at bounding box center [727, 572] width 28 height 28
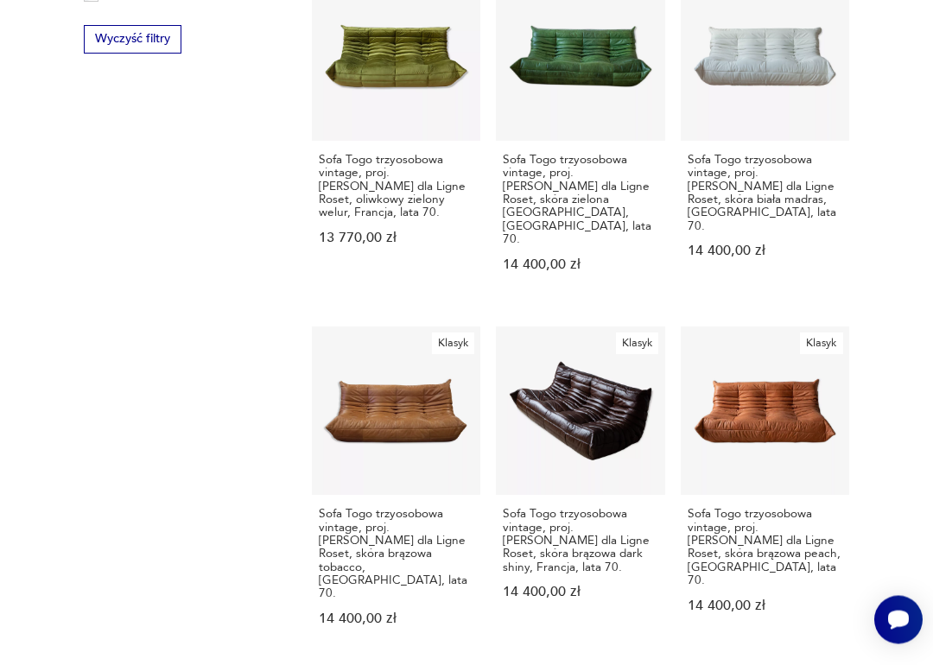
scroll to position [1031, 0]
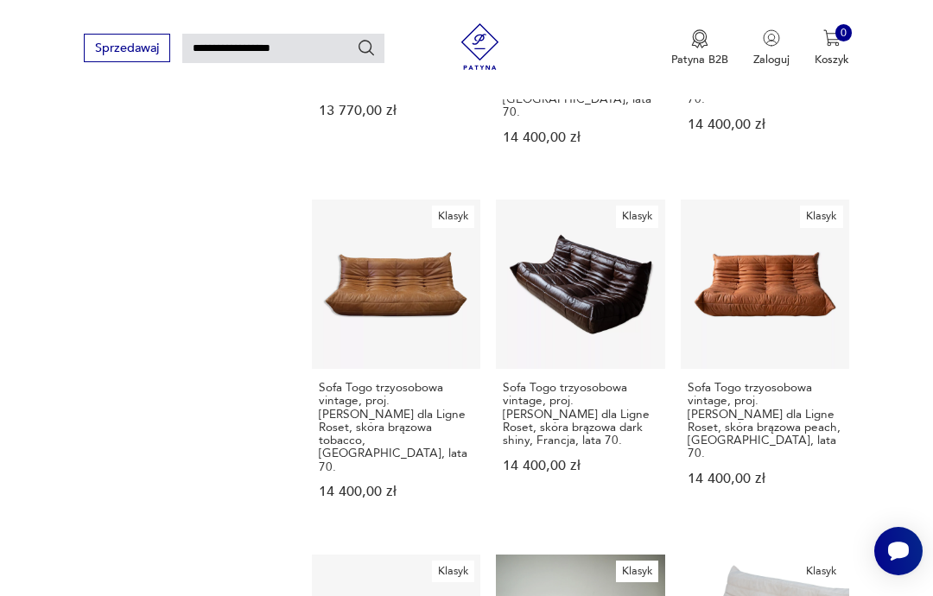
click at [328, 245] on link "Klasyk Sofa Togo trzyosobowa vintage, proj. M. Ducaroy dla Ligne Roset, skóra b…" at bounding box center [396, 365] width 168 height 330
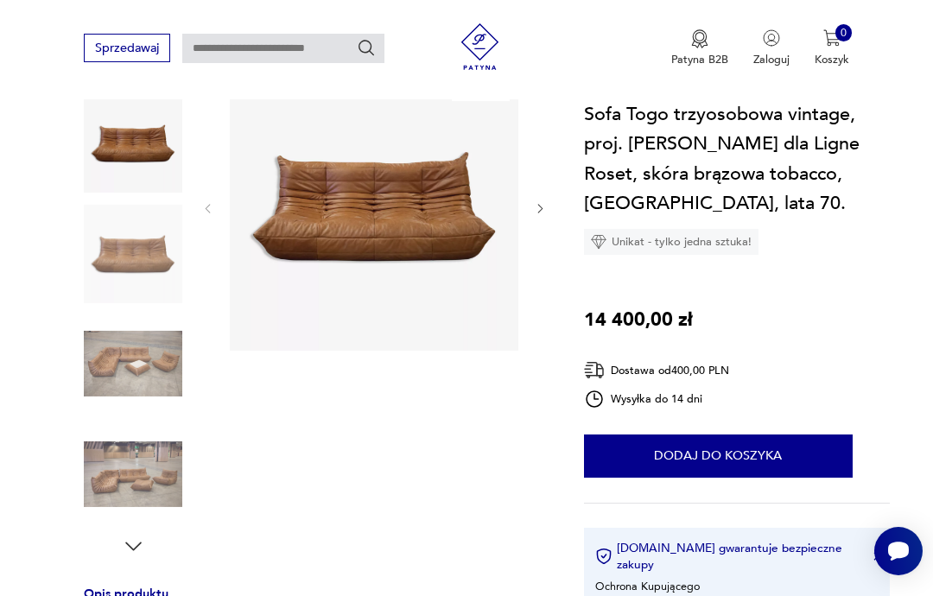
click at [143, 254] on img at bounding box center [133, 254] width 98 height 98
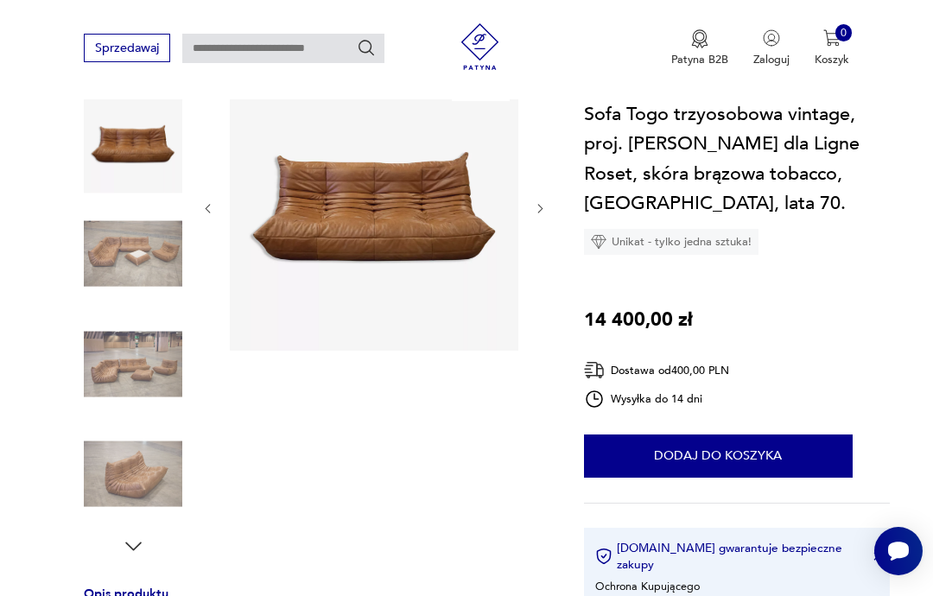
click at [131, 376] on img at bounding box center [133, 363] width 98 height 98
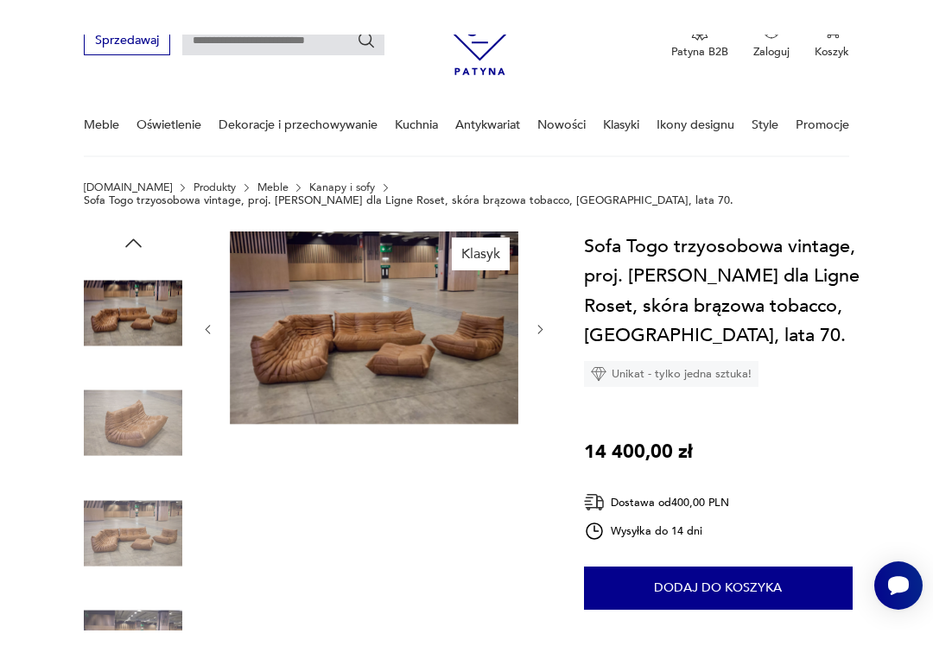
scroll to position [0, 0]
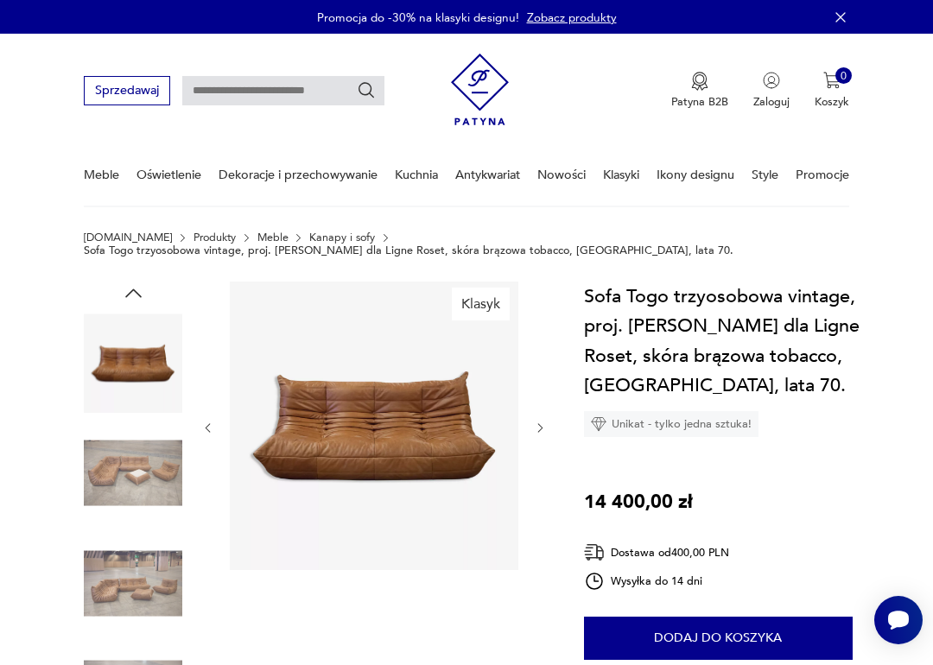
click at [129, 371] on img at bounding box center [133, 363] width 98 height 98
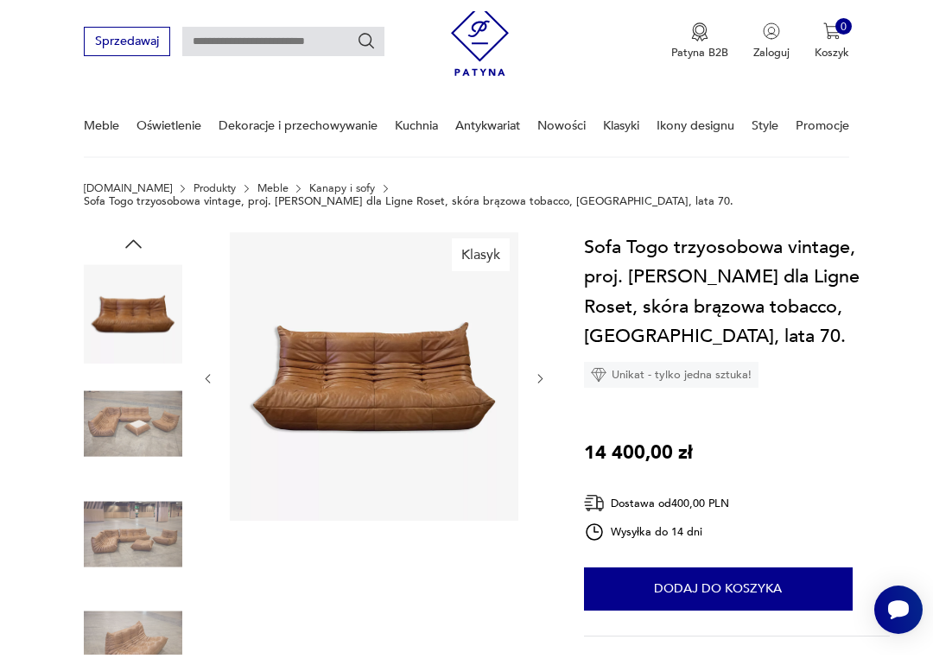
scroll to position [40, 0]
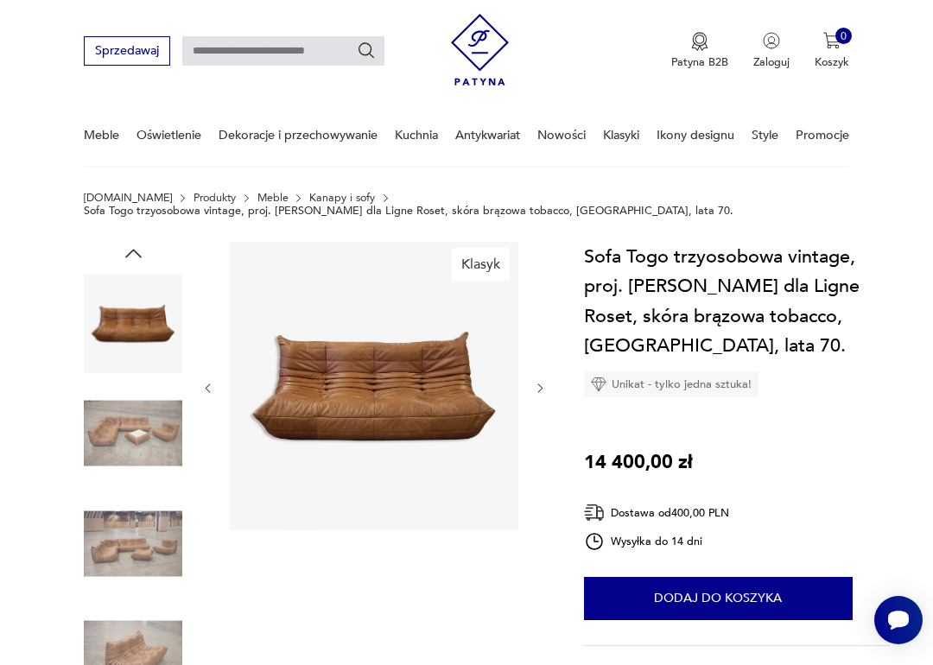
click at [379, 388] on img at bounding box center [374, 386] width 288 height 288
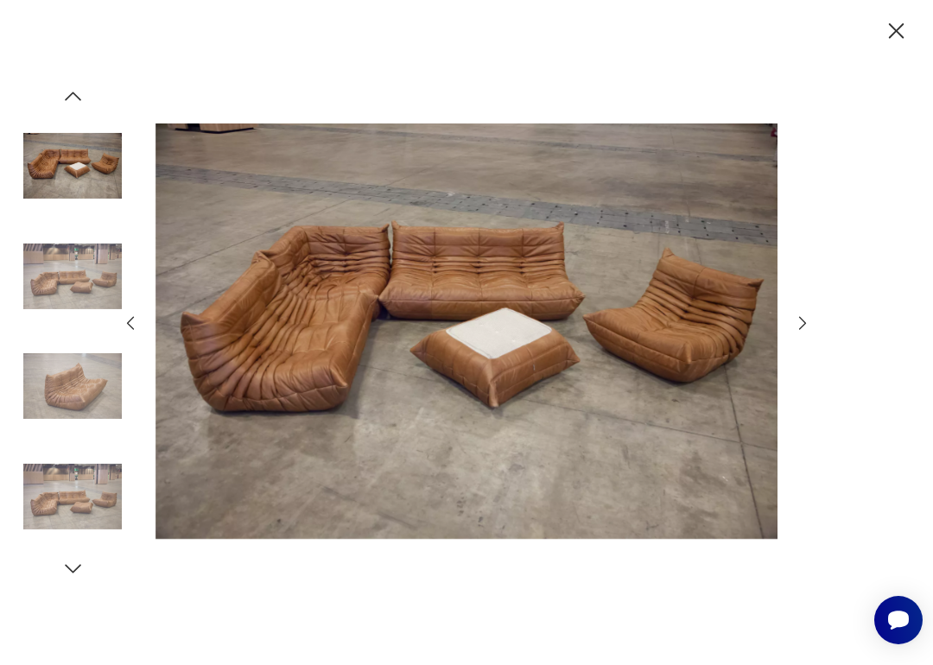
click at [377, 404] on img at bounding box center [466, 332] width 623 height 532
click at [891, 30] on icon "button" at bounding box center [897, 31] width 28 height 28
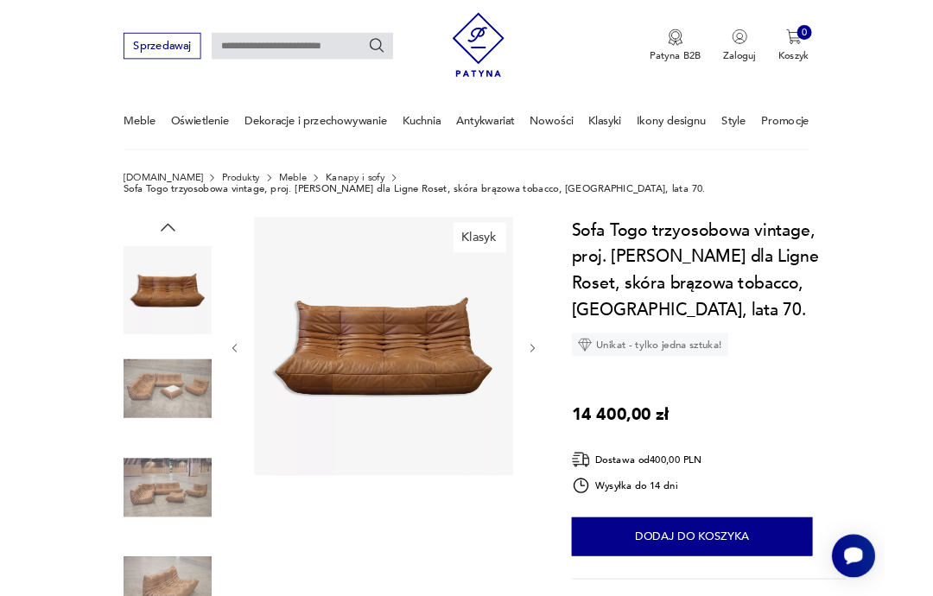
scroll to position [0, 0]
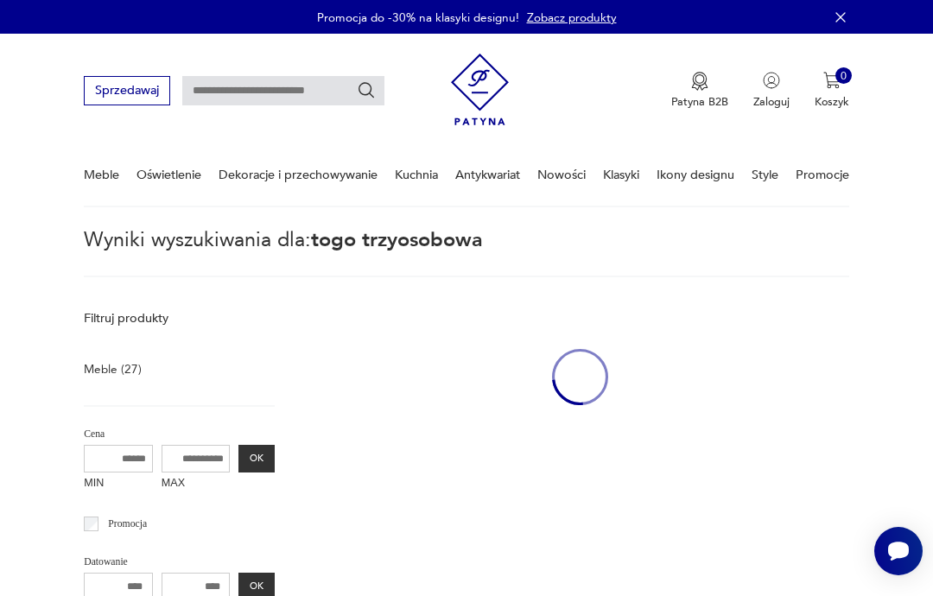
type input "**********"
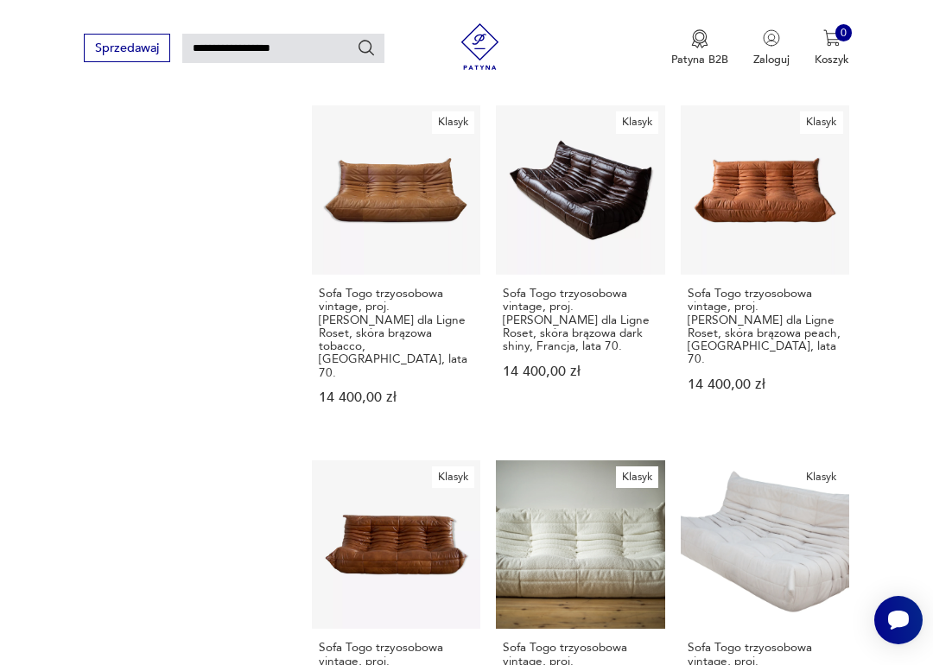
scroll to position [1302, 0]
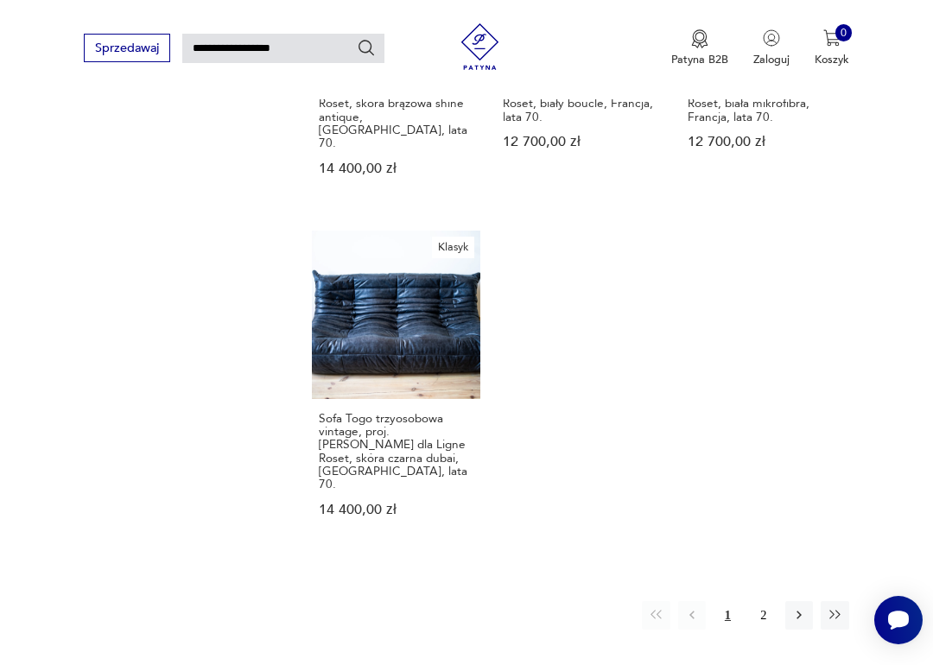
click at [776, 601] on button "2" at bounding box center [764, 615] width 28 height 28
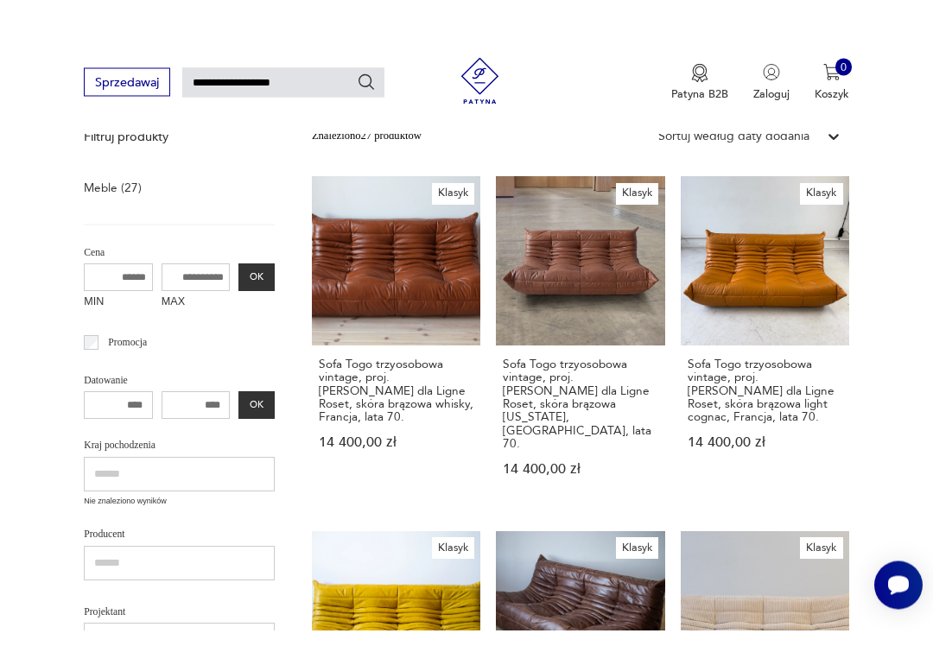
scroll to position [215, 0]
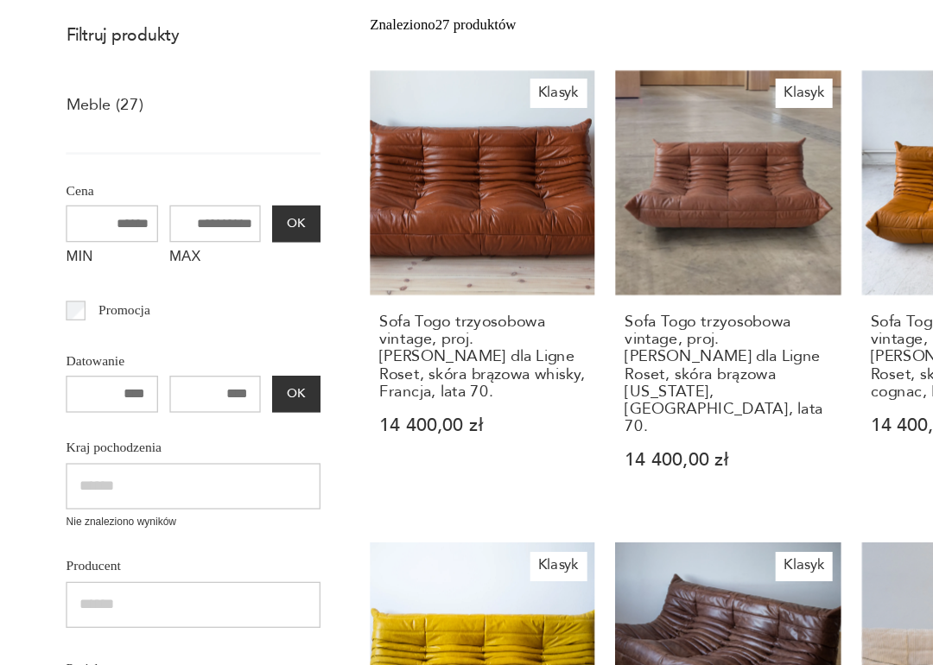
click at [524, 274] on h3 "Sofa Togo trzyosobowa vintage, proj. M. Ducaroy dla Ligne Roset, skóra brązowa …" at bounding box center [580, 320] width 155 height 92
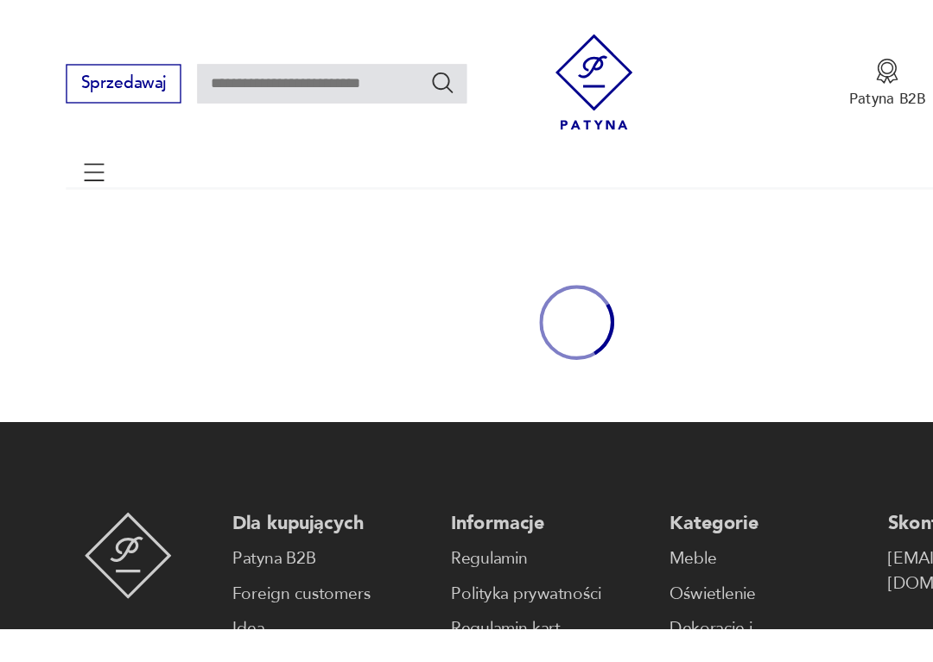
scroll to position [52, 0]
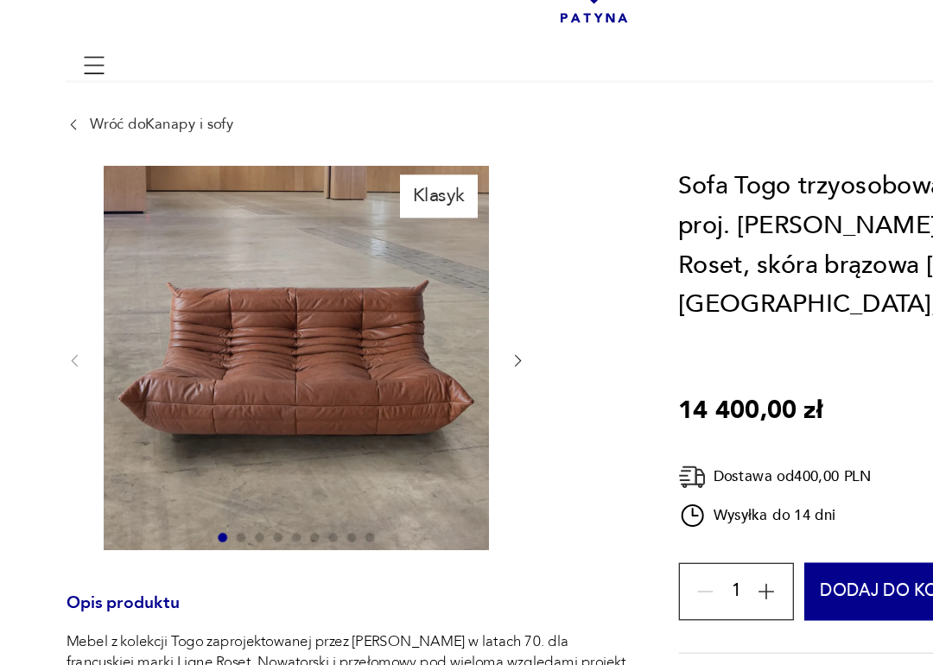
click at [203, 303] on img at bounding box center [256, 325] width 288 height 288
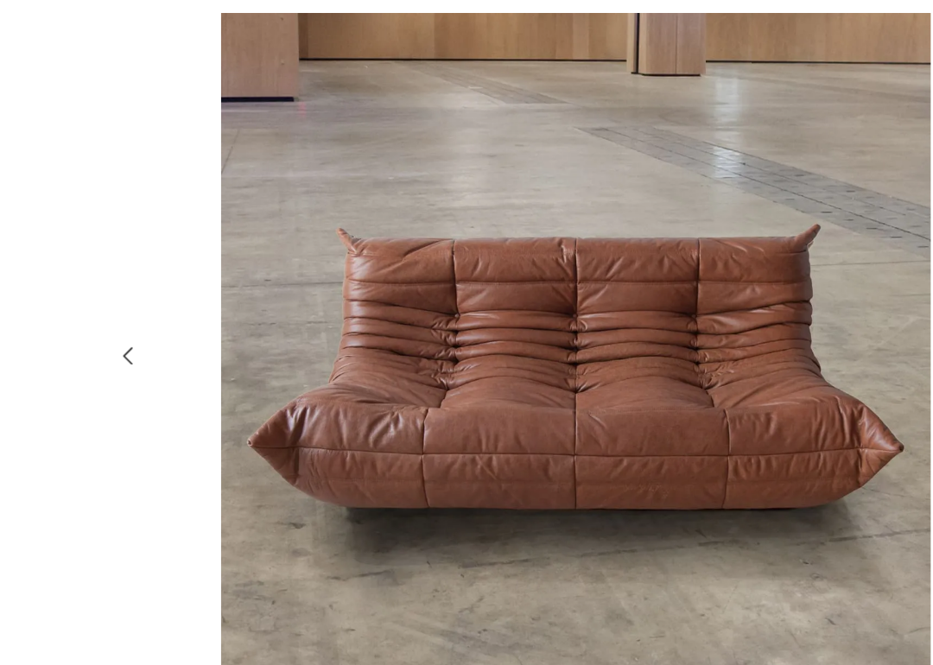
click at [501, 261] on img at bounding box center [466, 332] width 623 height 532
click at [121, 314] on icon "button" at bounding box center [130, 323] width 19 height 19
click at [121, 268] on div at bounding box center [466, 333] width 691 height 535
click at [326, 197] on img at bounding box center [466, 332] width 623 height 532
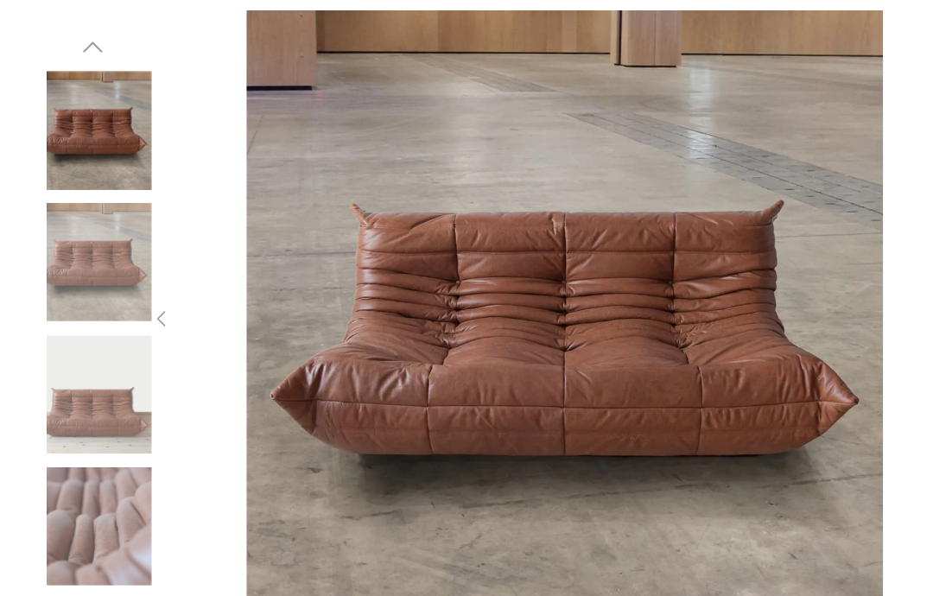
scroll to position [0, 0]
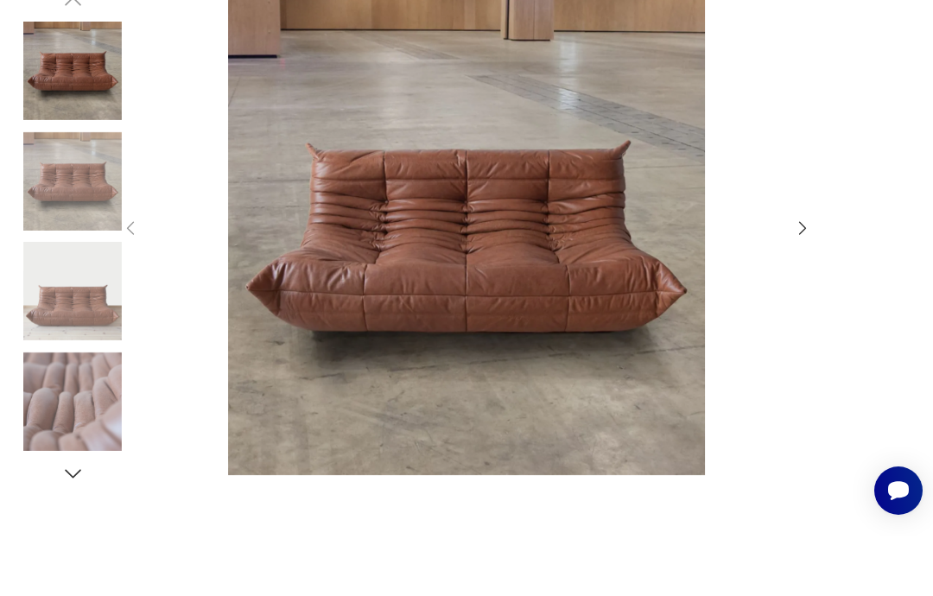
click at [897, 38] on div at bounding box center [466, 298] width 933 height 596
click at [895, 22] on div at bounding box center [466, 298] width 933 height 596
click at [891, 26] on div at bounding box center [466, 298] width 933 height 596
click at [897, 38] on div at bounding box center [466, 298] width 933 height 596
click at [898, 35] on div at bounding box center [466, 298] width 933 height 596
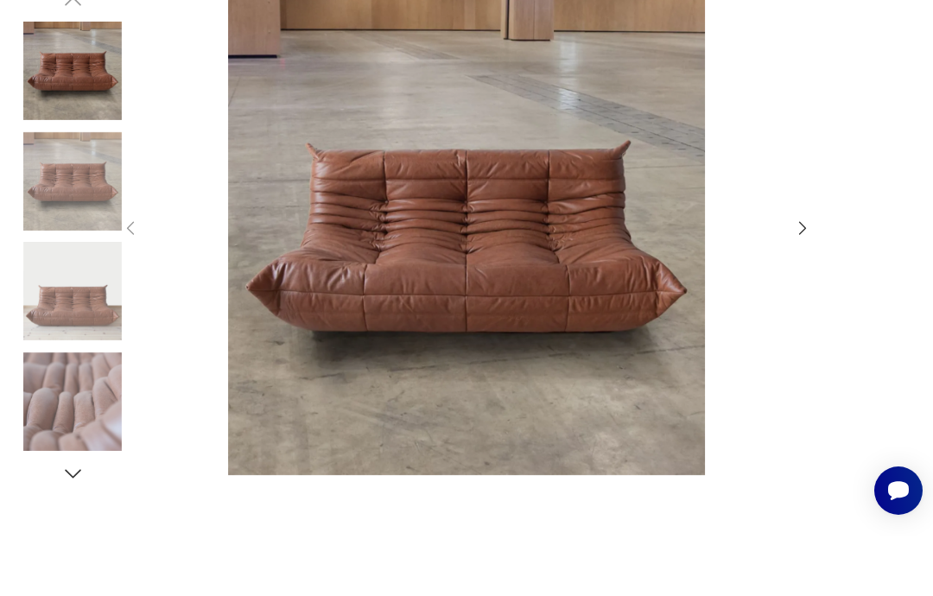
click at [893, 35] on div at bounding box center [466, 298] width 933 height 596
click at [919, 30] on div at bounding box center [466, 298] width 933 height 596
click at [918, 30] on div at bounding box center [466, 298] width 933 height 596
click at [897, 29] on div at bounding box center [466, 298] width 933 height 596
click at [896, 28] on div at bounding box center [466, 298] width 933 height 596
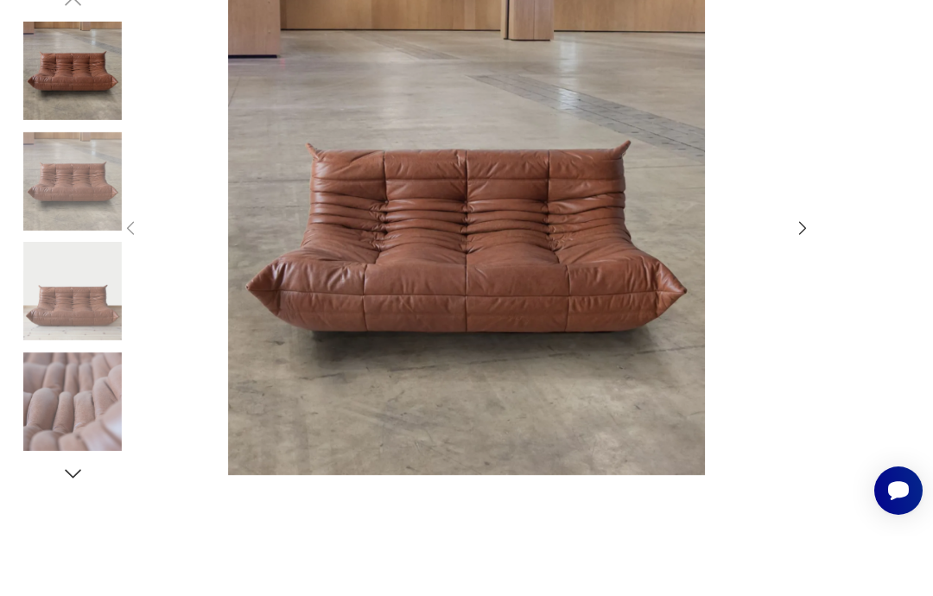
click at [891, 29] on div at bounding box center [466, 298] width 933 height 596
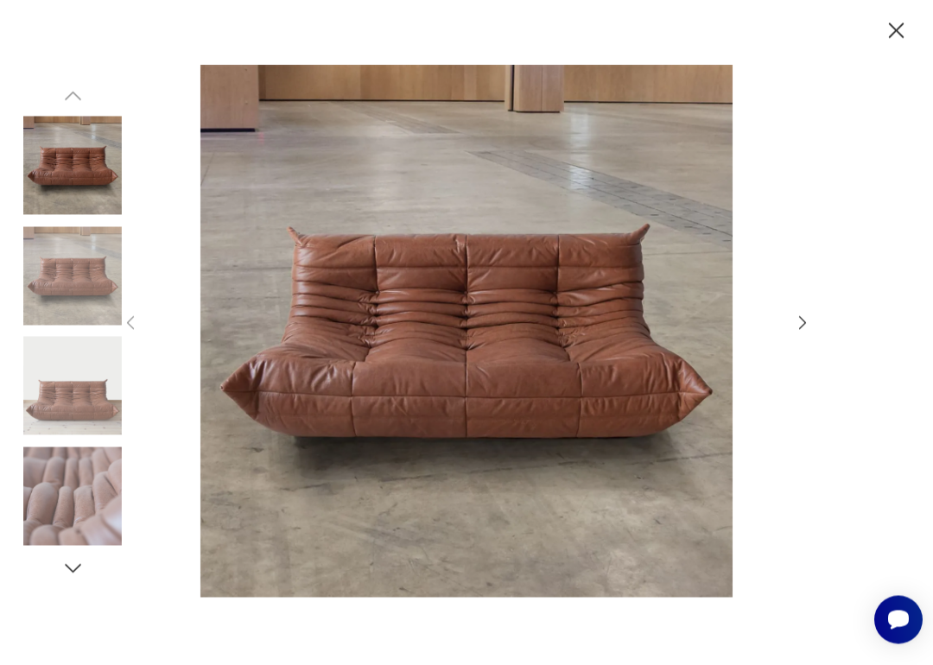
scroll to position [946, 0]
click at [899, 30] on icon "button" at bounding box center [897, 31] width 28 height 28
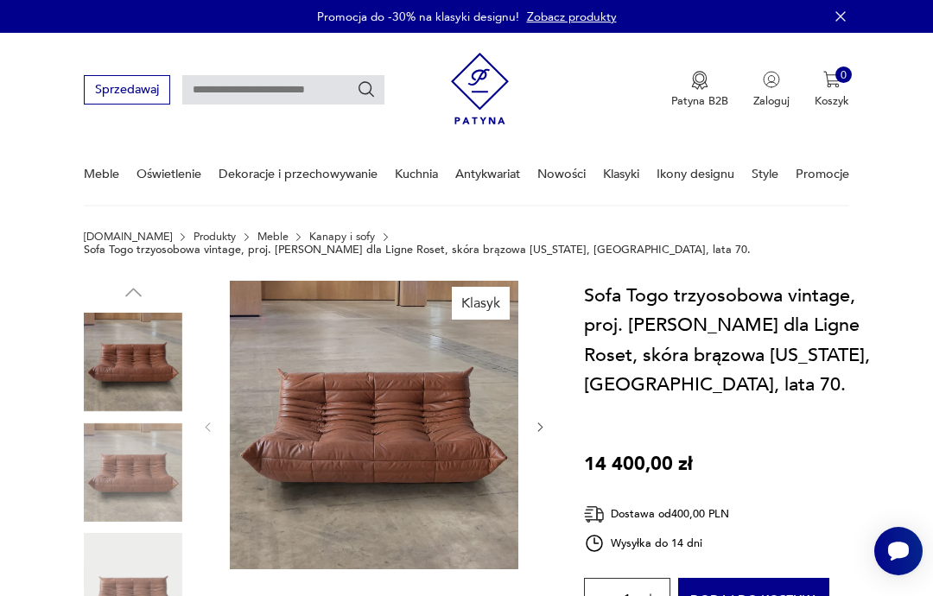
type input "**********"
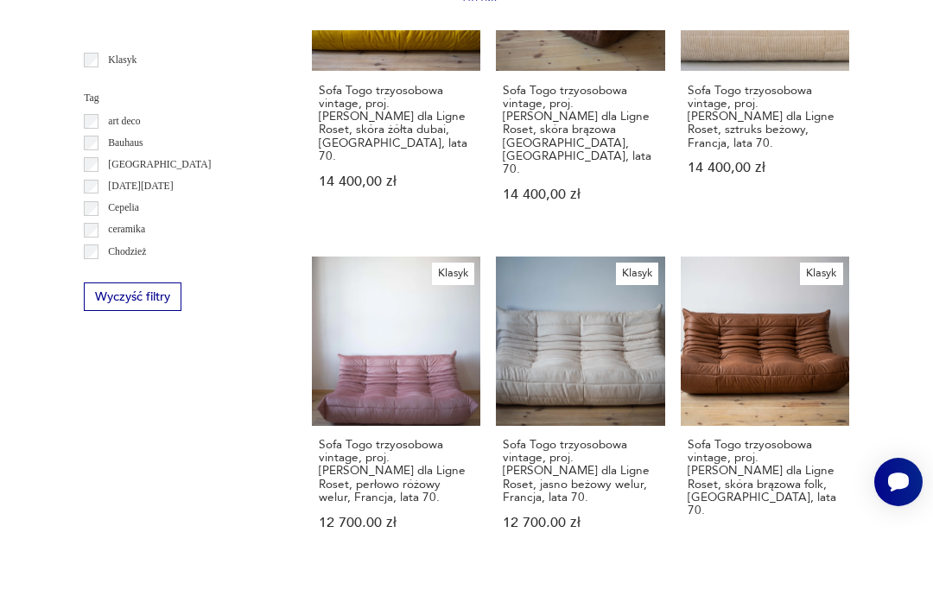
scroll to position [810, 0]
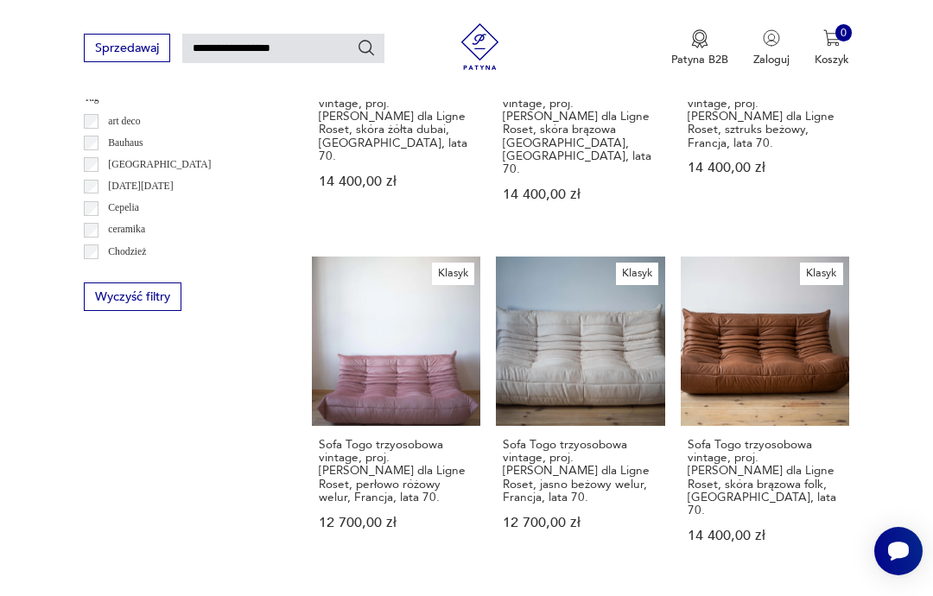
click at [754, 317] on link "Klasyk Sofa Togo trzyosobowa vintage, proj. M. Ducaroy dla Ligne Roset, skóra b…" at bounding box center [765, 415] width 168 height 316
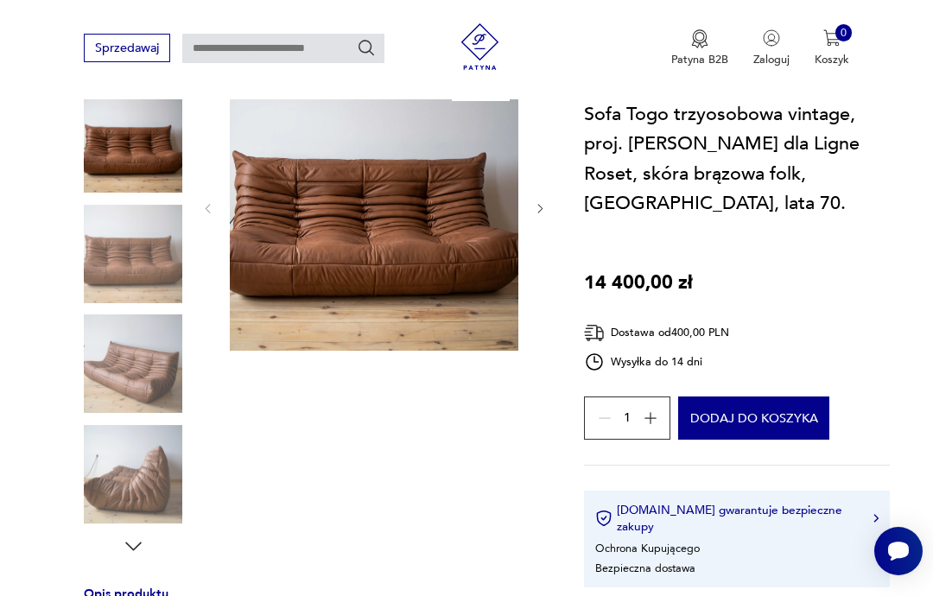
click at [386, 215] on img at bounding box center [374, 206] width 288 height 288
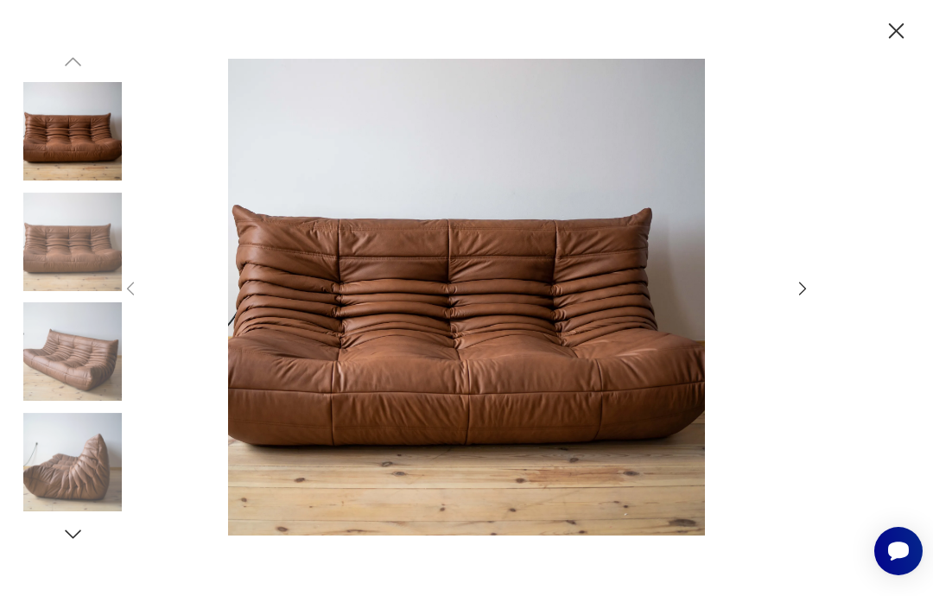
click at [455, 396] on img at bounding box center [466, 297] width 623 height 477
click at [576, 329] on img at bounding box center [466, 297] width 623 height 477
click at [523, 388] on img at bounding box center [466, 297] width 623 height 477
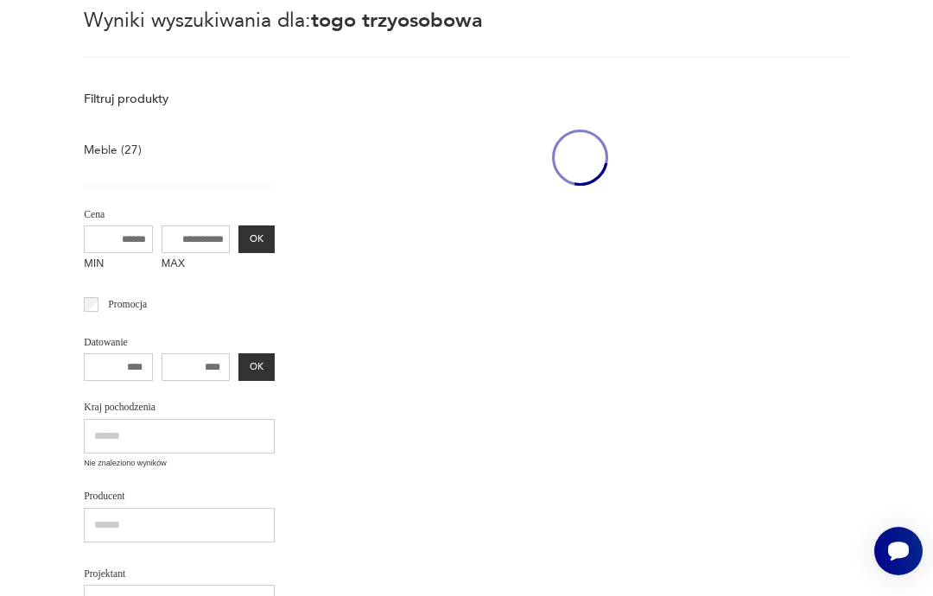
type input "**********"
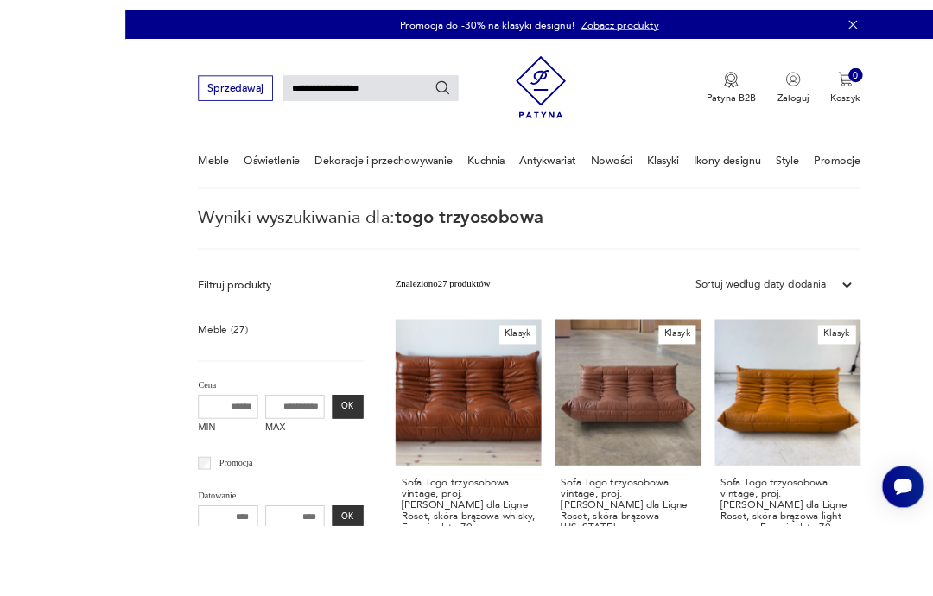
scroll to position [223, 0]
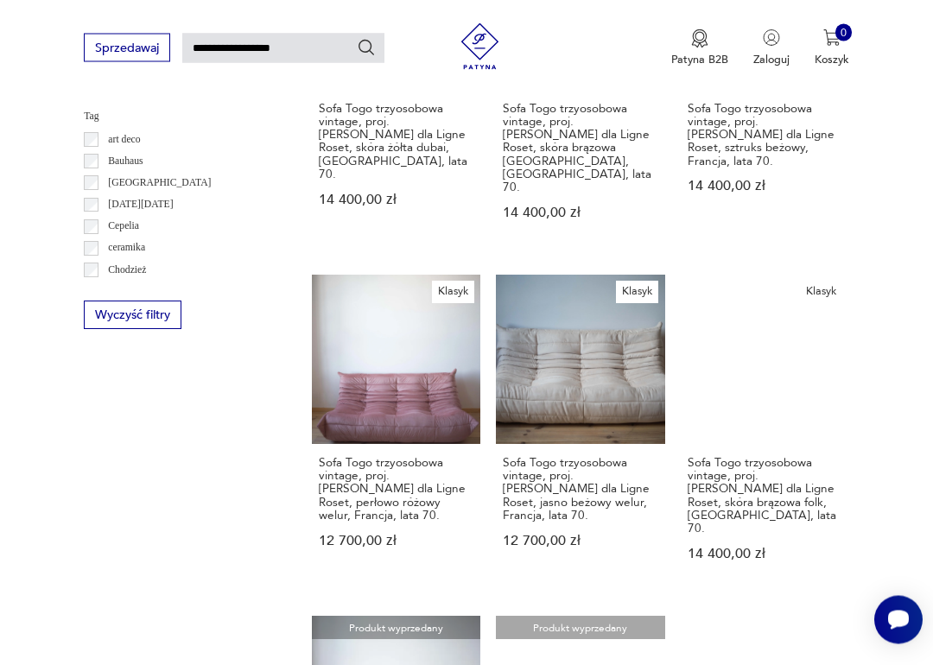
scroll to position [792, 0]
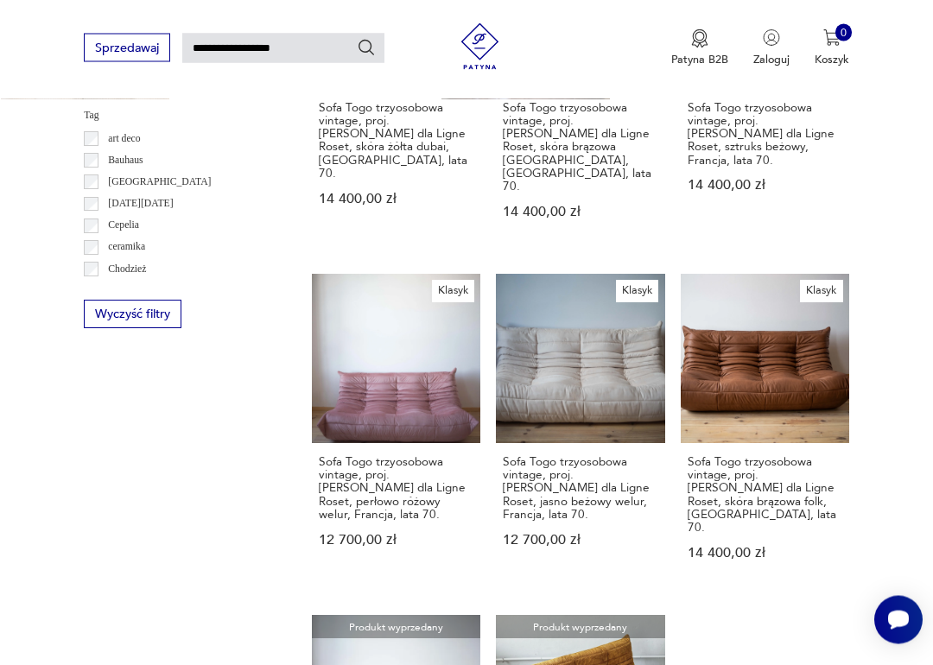
click at [753, 347] on link "Klasyk Sofa Togo trzyosobowa vintage, proj. [PERSON_NAME] dla Ligne Roset, skór…" at bounding box center [765, 433] width 168 height 316
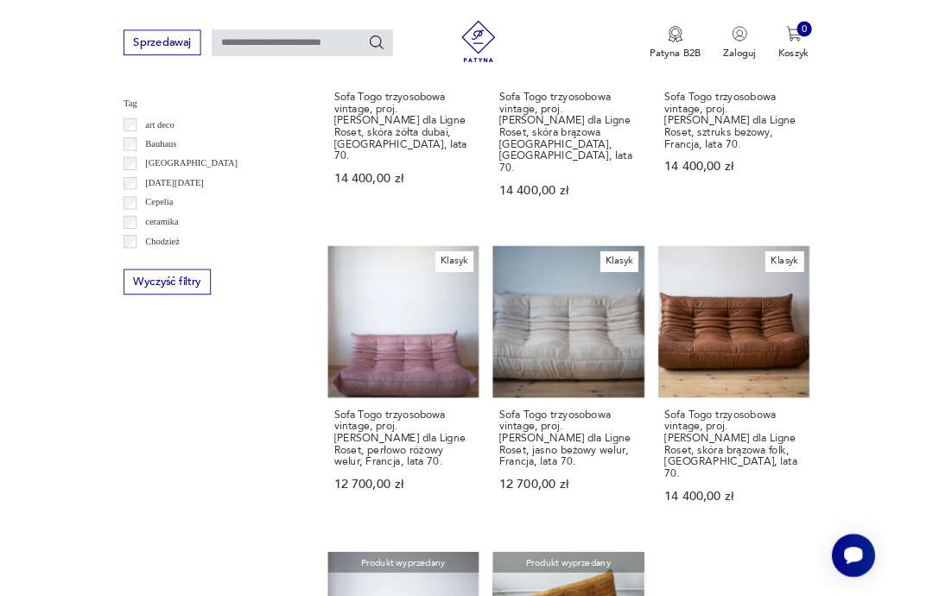
scroll to position [150, 0]
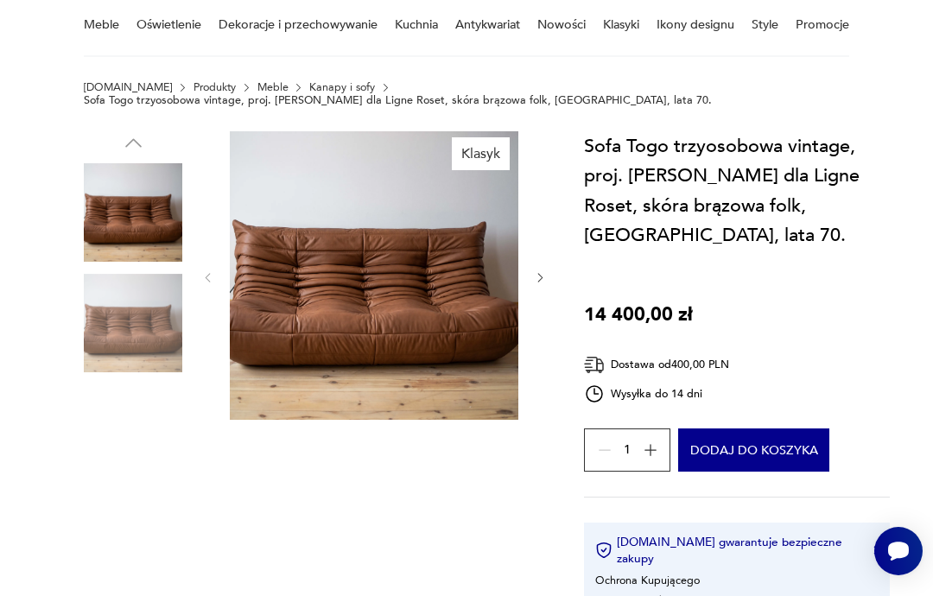
click at [130, 325] on img at bounding box center [133, 323] width 98 height 98
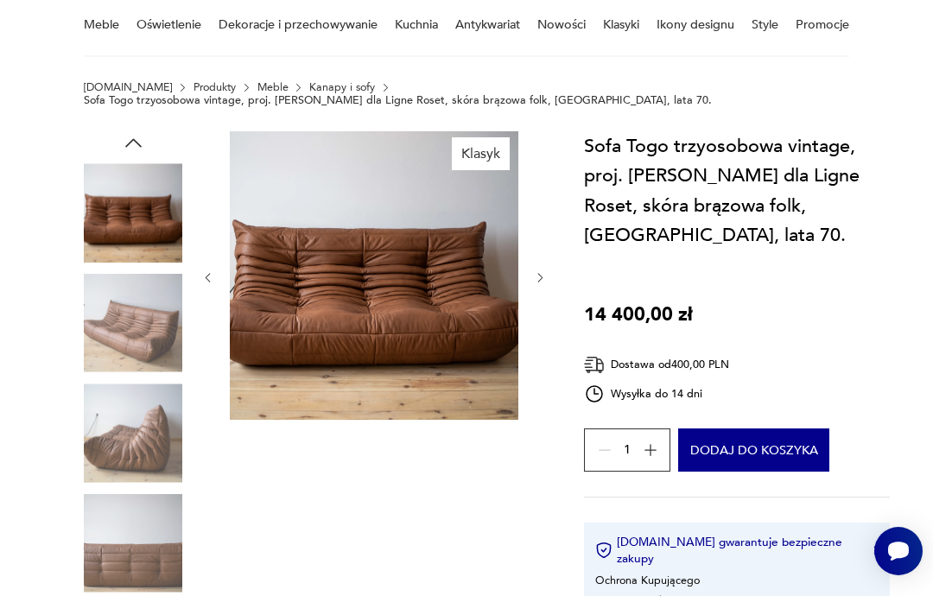
click at [130, 318] on img at bounding box center [133, 323] width 98 height 98
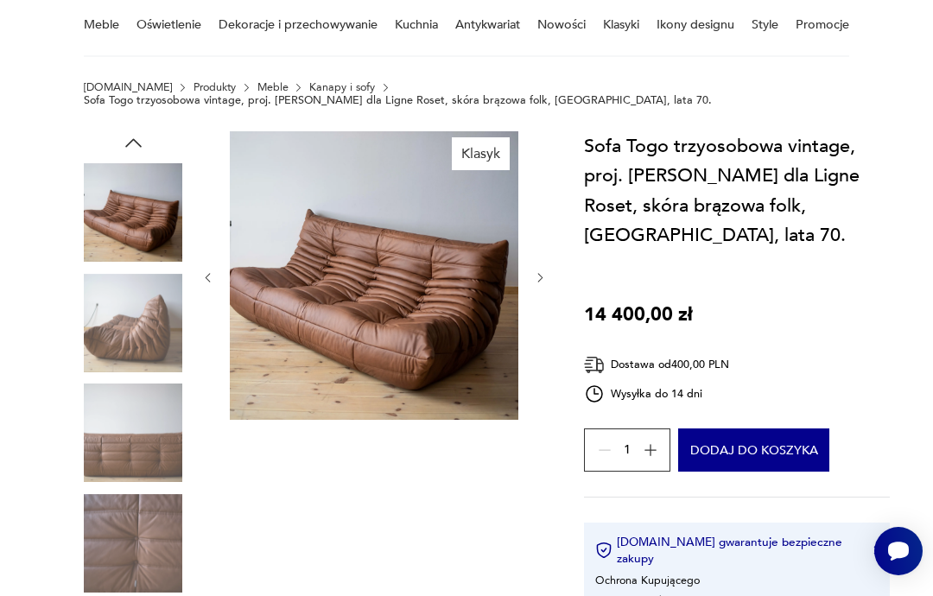
click at [303, 284] on img at bounding box center [374, 275] width 288 height 288
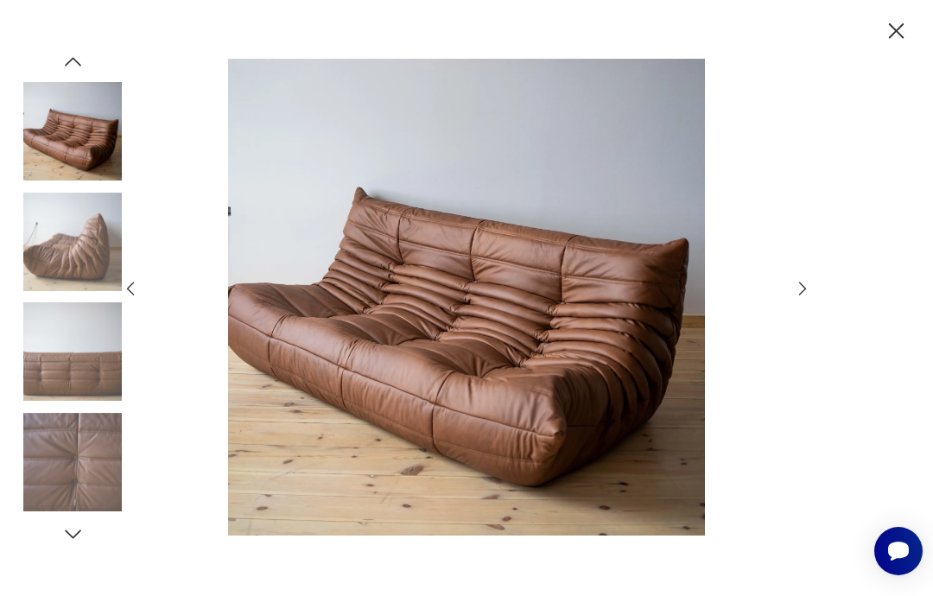
click at [811, 287] on icon "button" at bounding box center [802, 288] width 19 height 19
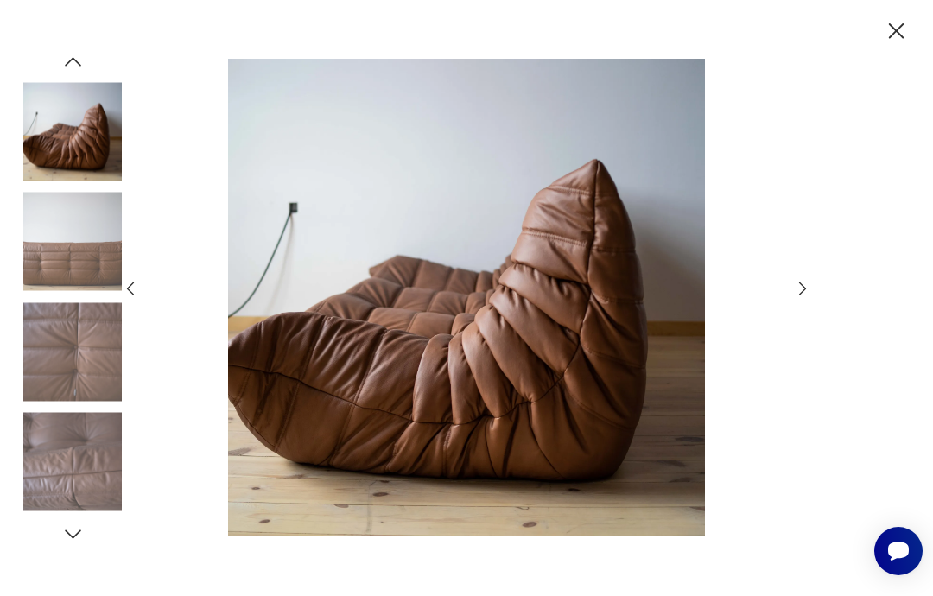
click at [371, 320] on img at bounding box center [466, 297] width 623 height 477
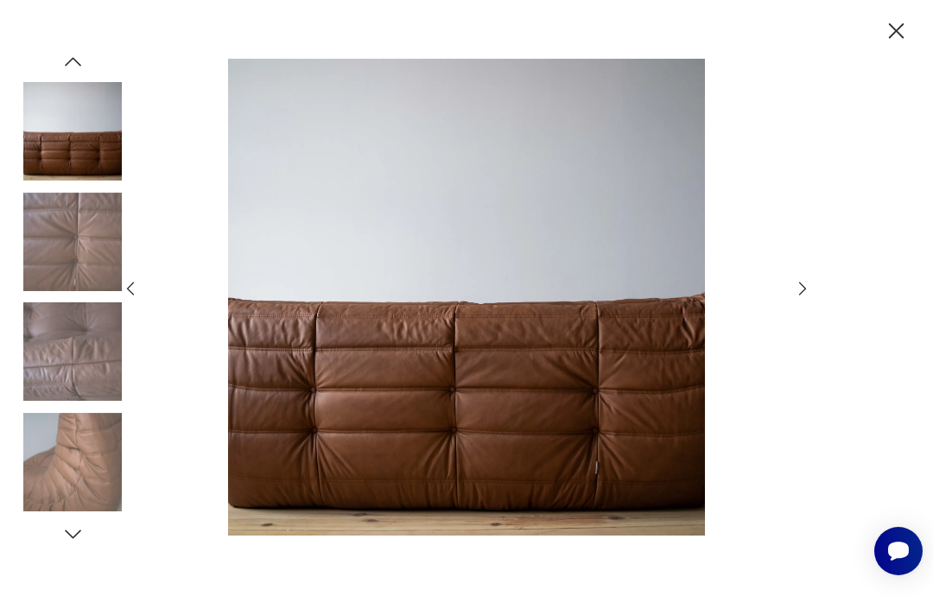
click at [78, 468] on img at bounding box center [72, 462] width 98 height 98
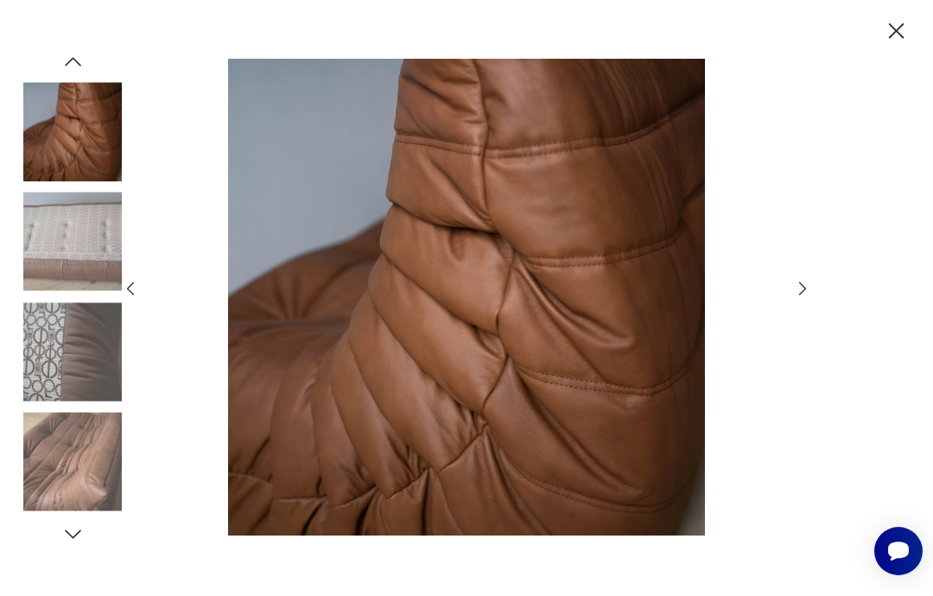
click at [73, 333] on img at bounding box center [72, 351] width 98 height 98
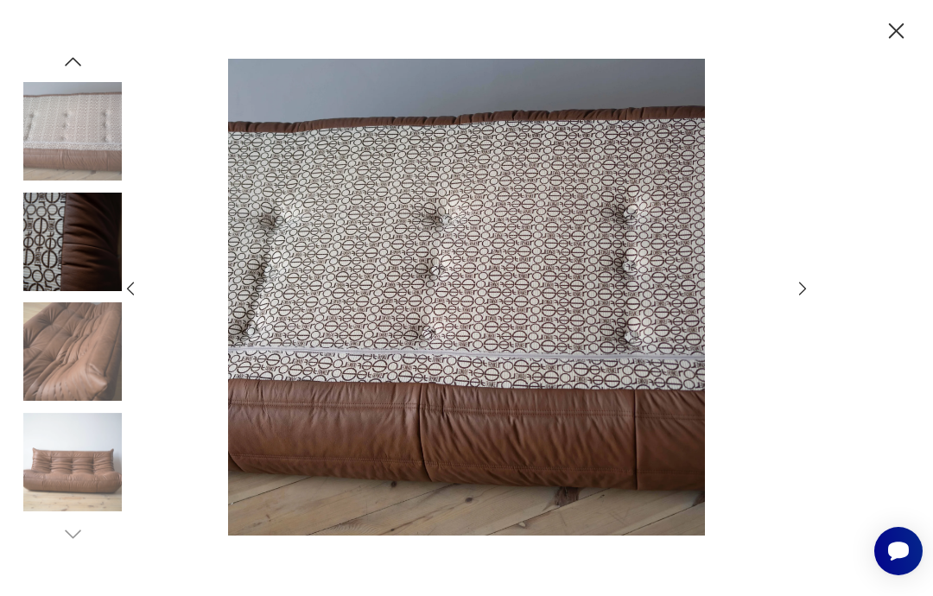
click at [72, 480] on img at bounding box center [72, 462] width 98 height 98
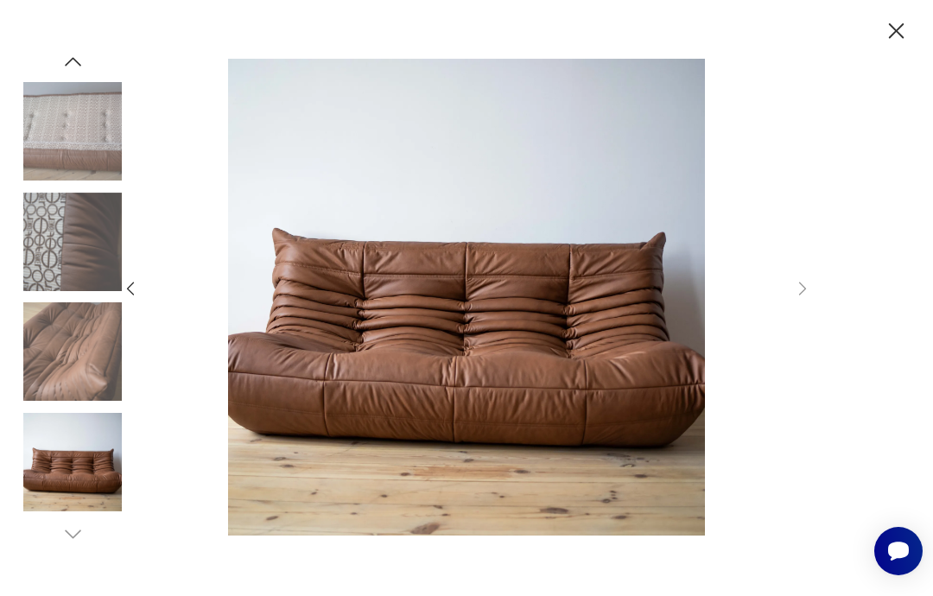
click at [66, 145] on img at bounding box center [72, 131] width 98 height 98
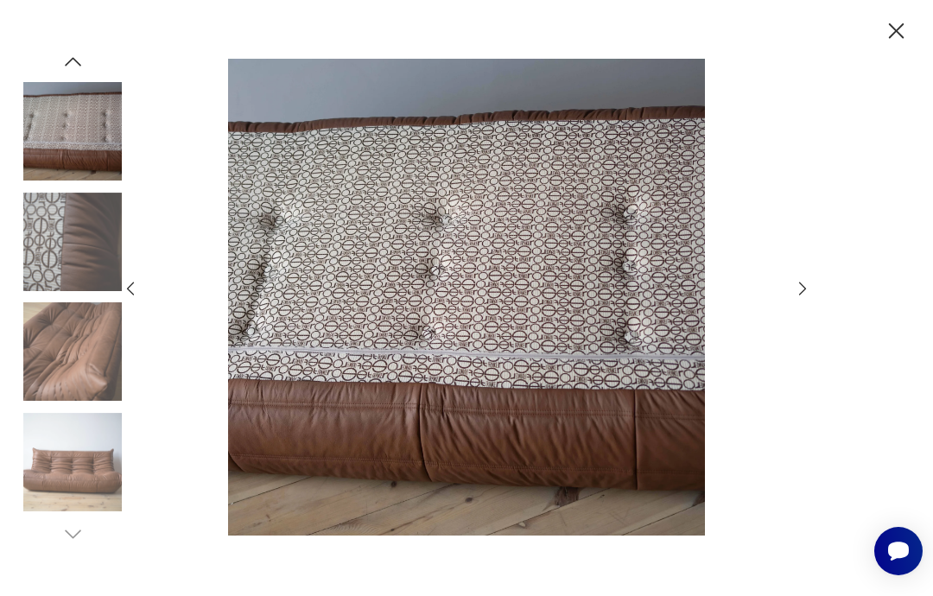
type input "**********"
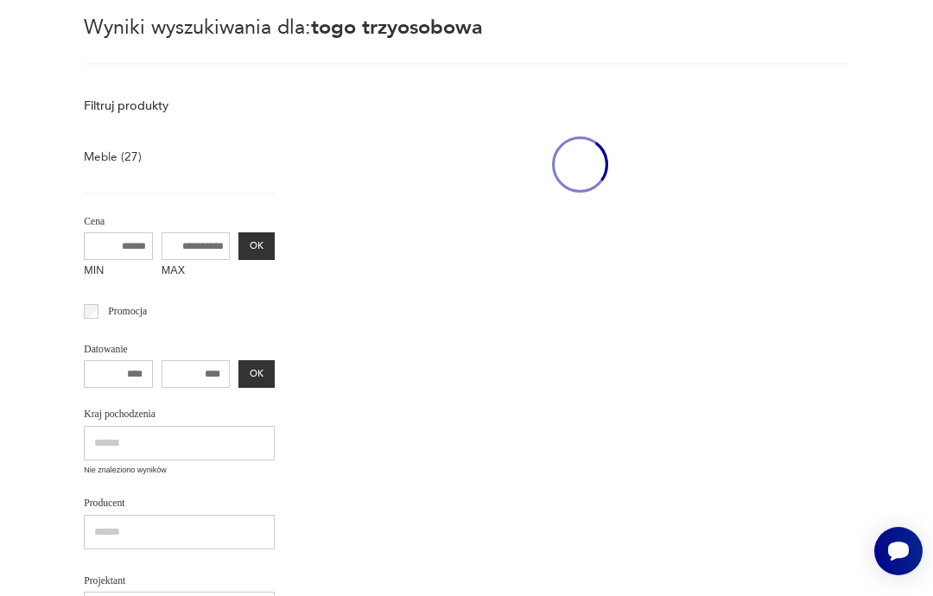
scroll to position [141, 0]
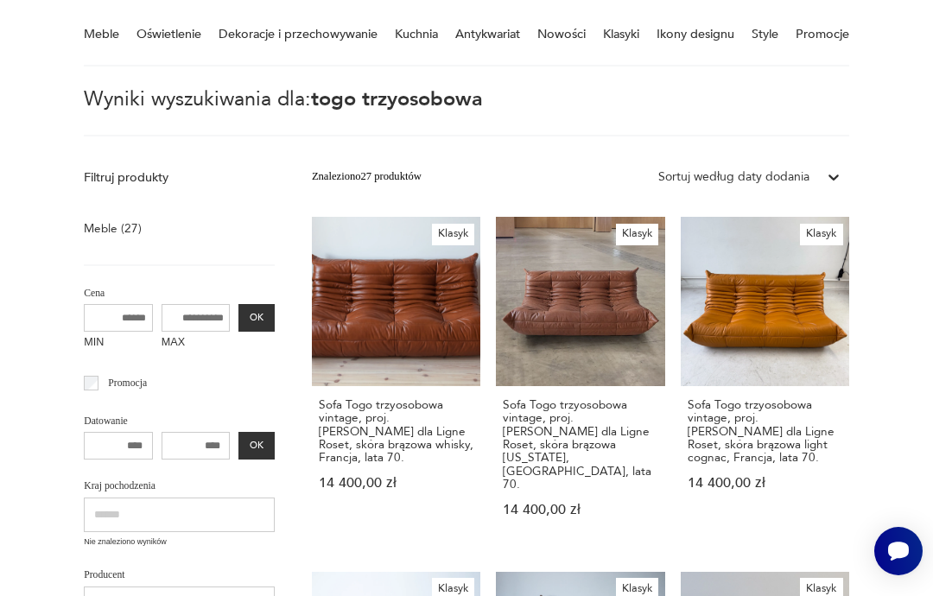
click at [540, 357] on link "Klasyk Sofa Togo trzyosobowa vintage, proj. M. Ducaroy dla Ligne Roset, skóra b…" at bounding box center [580, 382] width 168 height 330
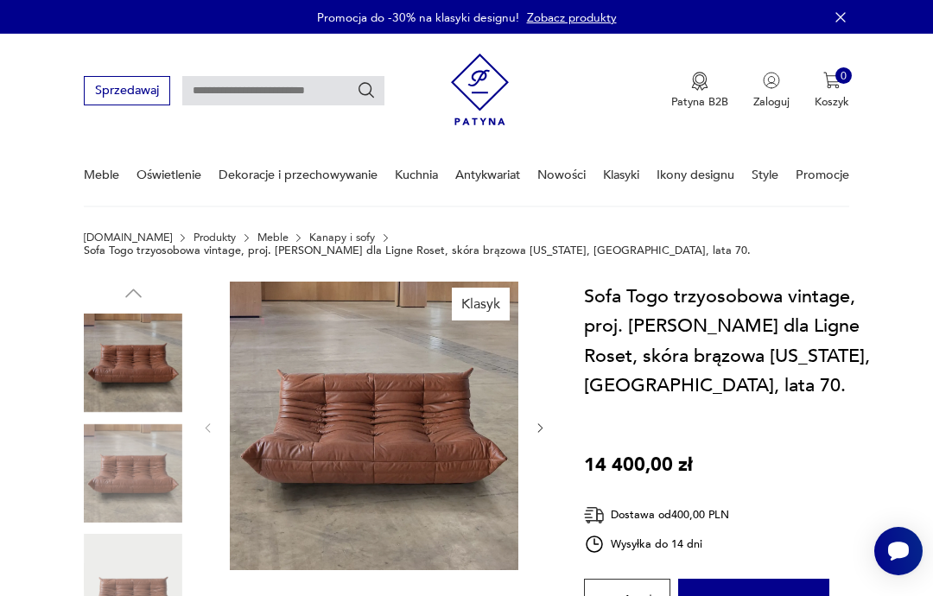
click at [128, 479] on img at bounding box center [133, 473] width 98 height 98
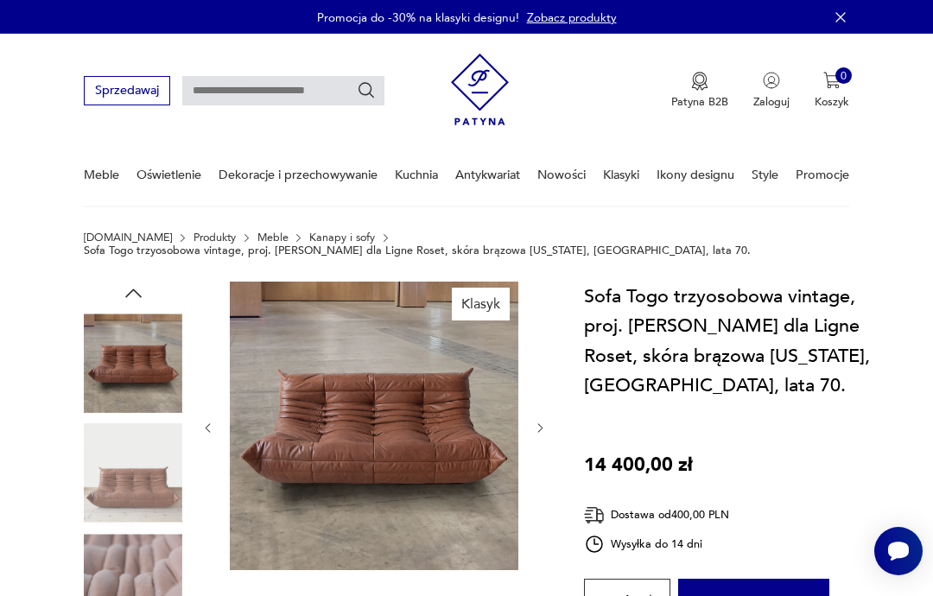
click at [386, 435] on img at bounding box center [374, 426] width 288 height 288
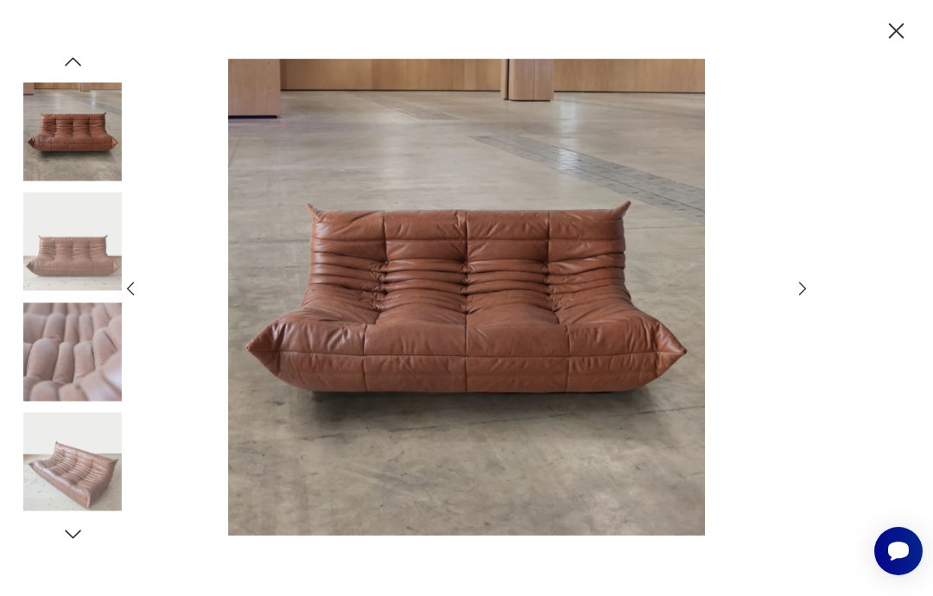
click at [73, 455] on img at bounding box center [72, 462] width 98 height 98
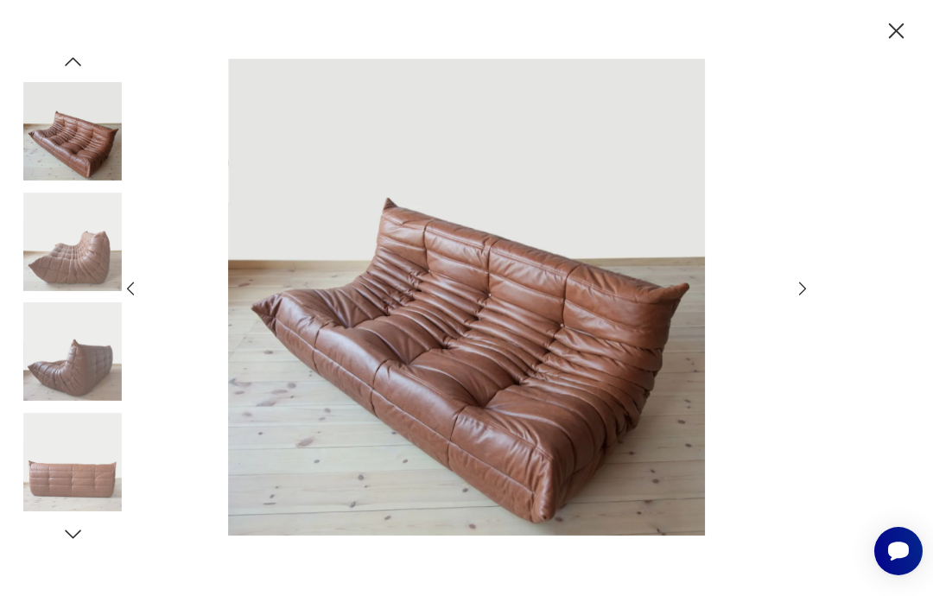
click at [397, 379] on img at bounding box center [466, 297] width 623 height 477
click at [448, 314] on img at bounding box center [466, 297] width 623 height 477
click at [79, 251] on img at bounding box center [72, 242] width 98 height 98
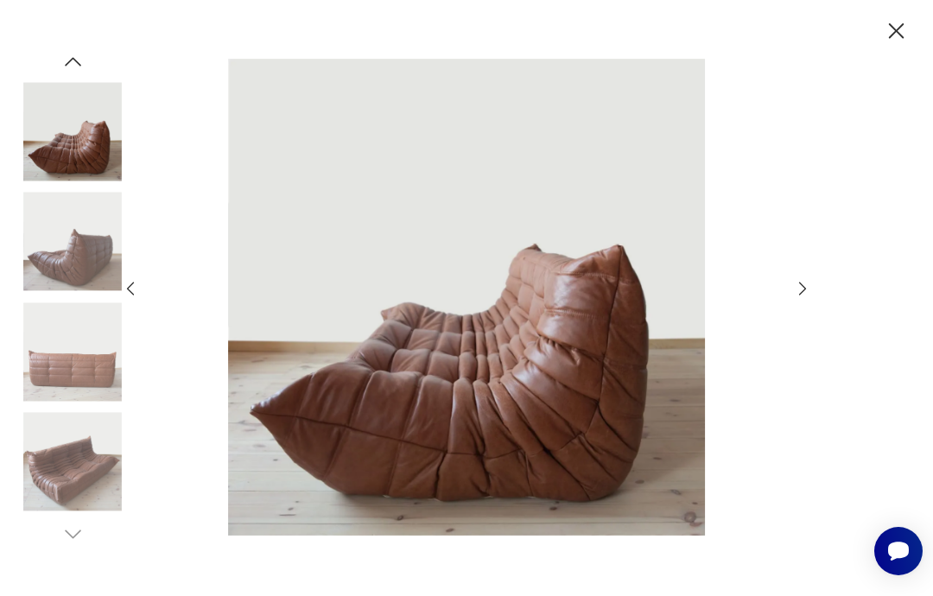
click at [54, 138] on img at bounding box center [72, 131] width 98 height 98
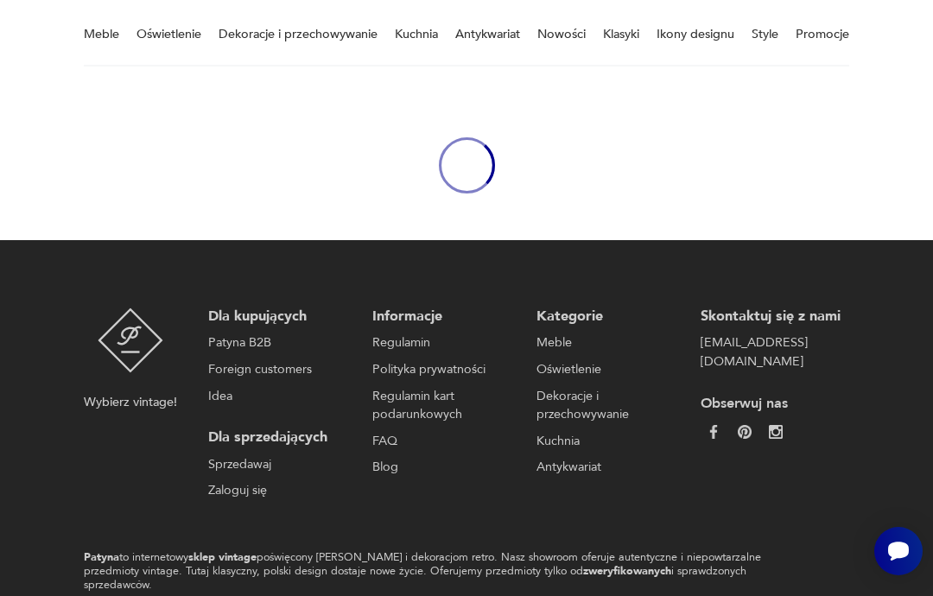
type input "**********"
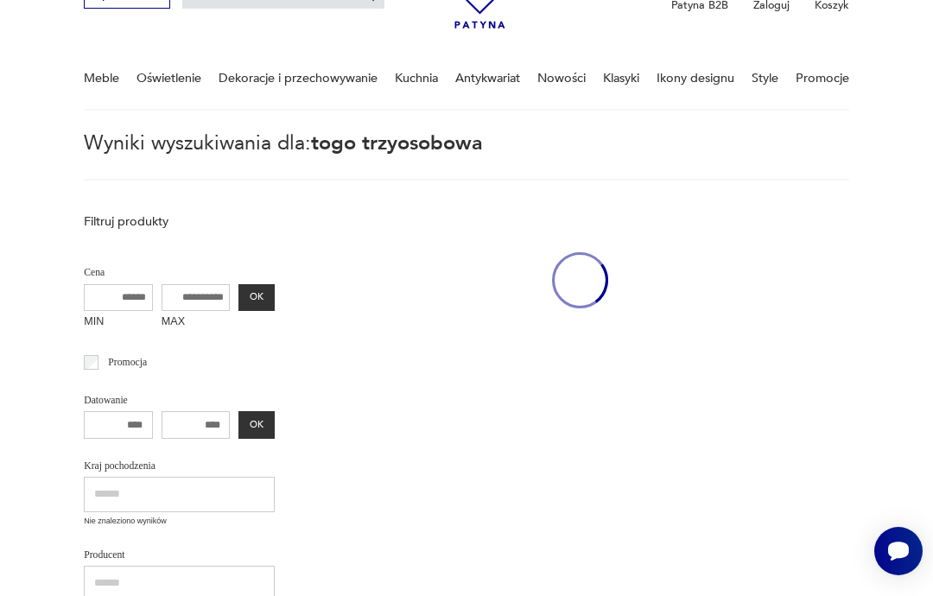
scroll to position [56, 0]
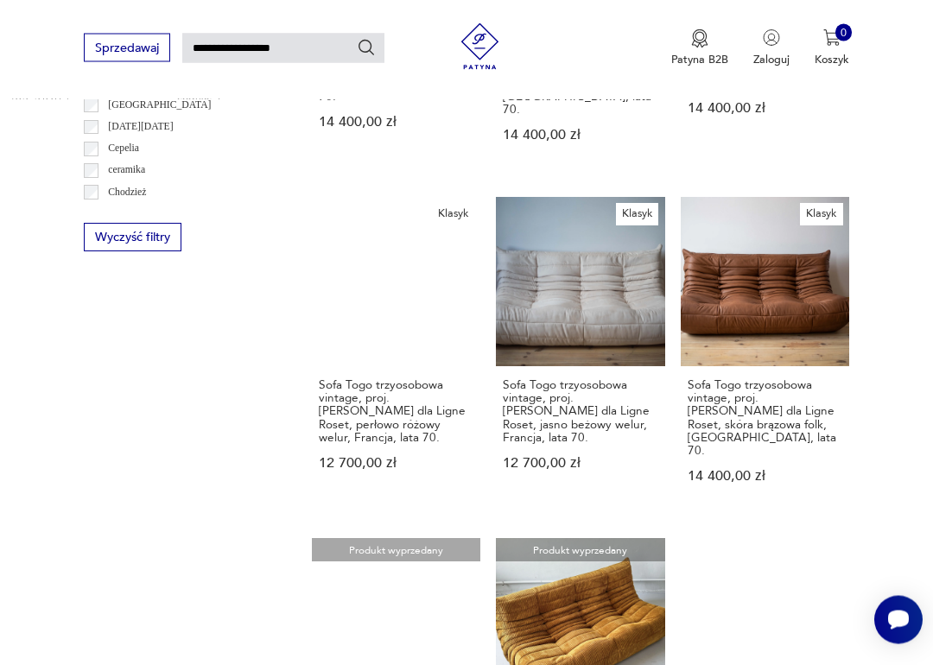
scroll to position [870, 0]
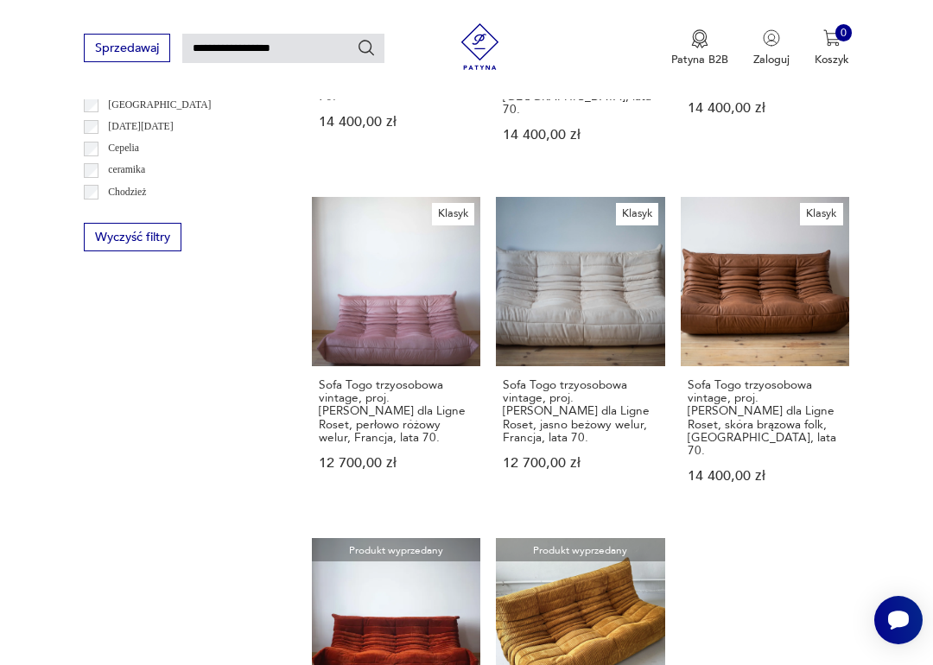
click at [743, 271] on link "Klasyk Sofa Togo trzyosobowa vintage, proj. [PERSON_NAME] dla Ligne Roset, skór…" at bounding box center [765, 355] width 168 height 316
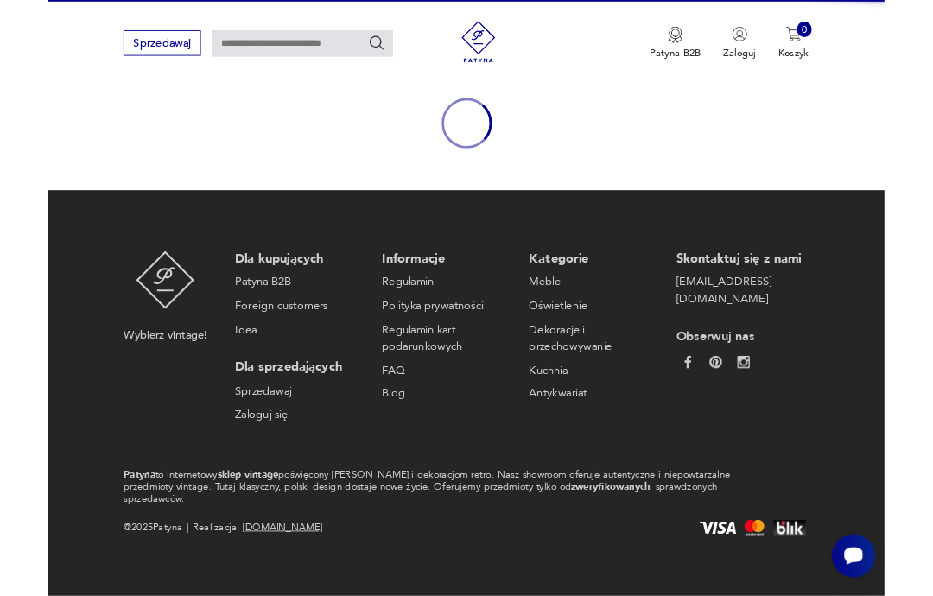
scroll to position [150, 0]
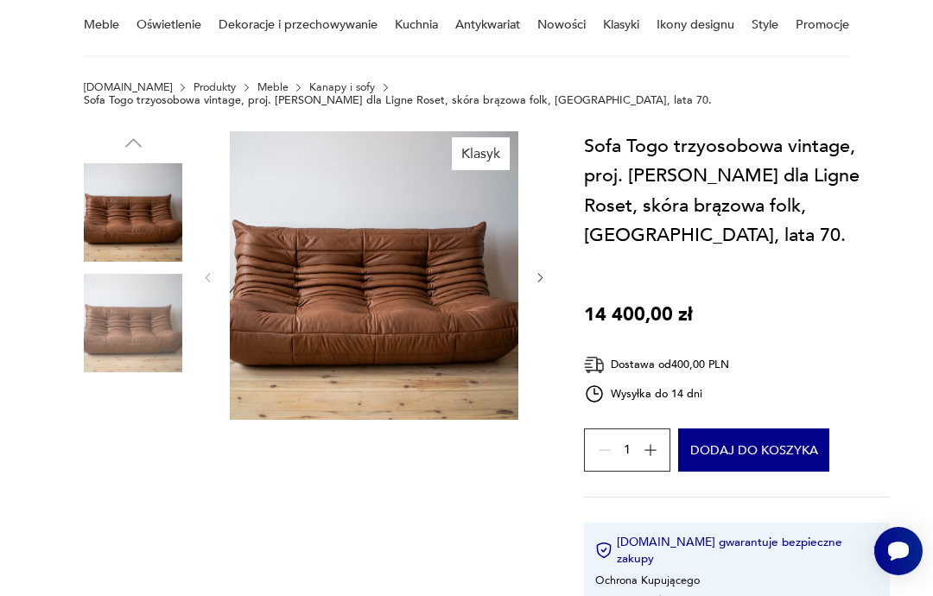
click at [140, 336] on img at bounding box center [133, 323] width 98 height 98
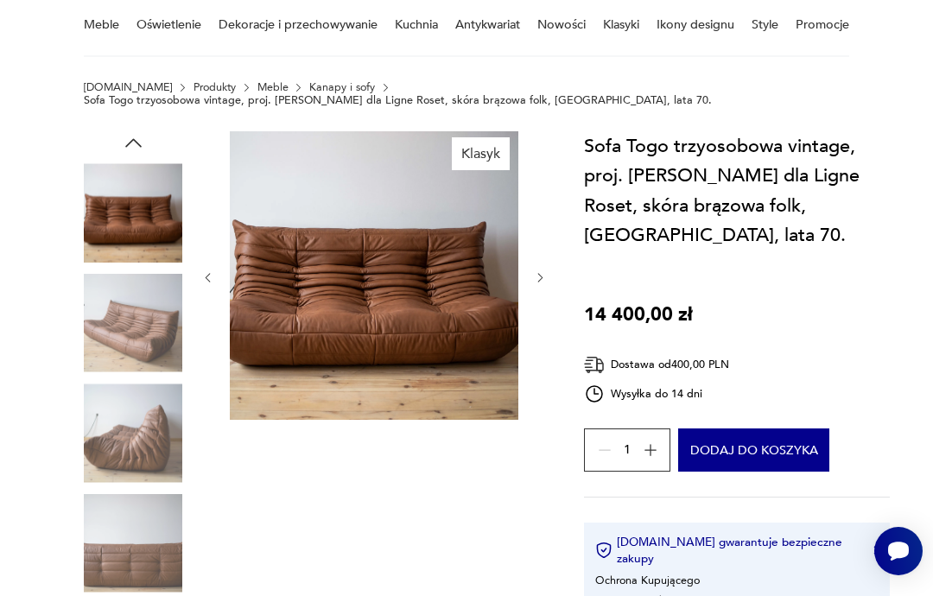
click at [124, 333] on img at bounding box center [133, 323] width 98 height 98
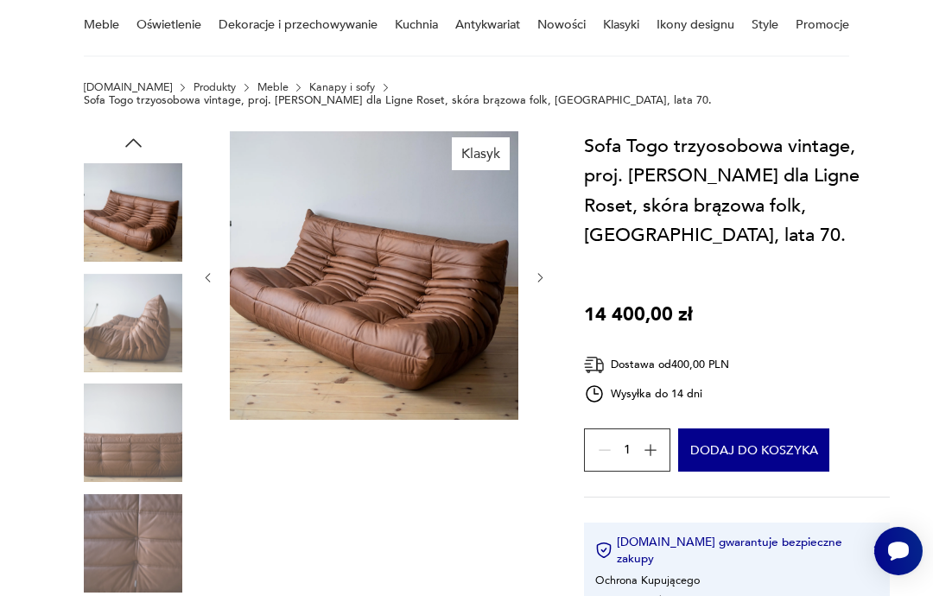
click at [117, 397] on img at bounding box center [133, 432] width 98 height 98
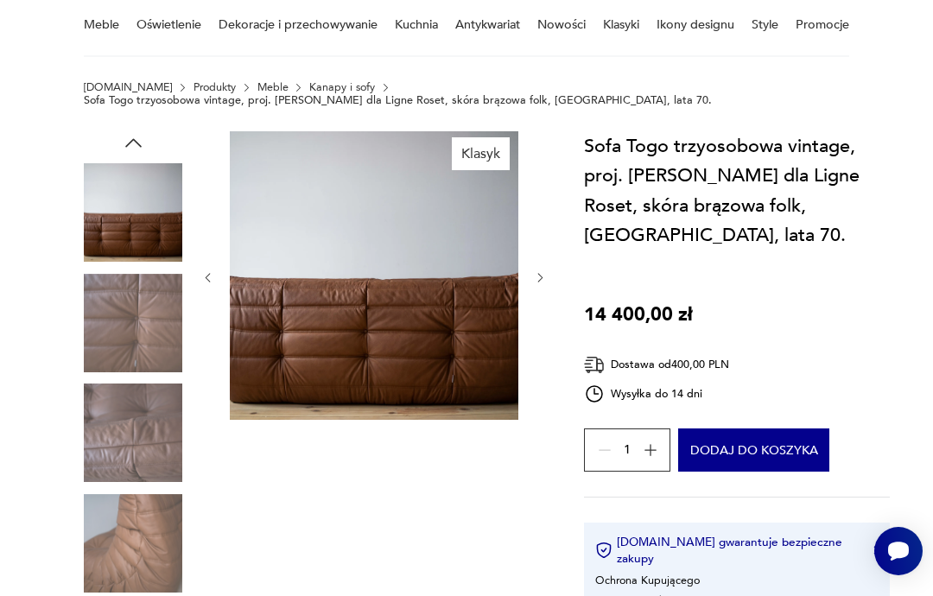
click at [135, 537] on img at bounding box center [133, 543] width 98 height 98
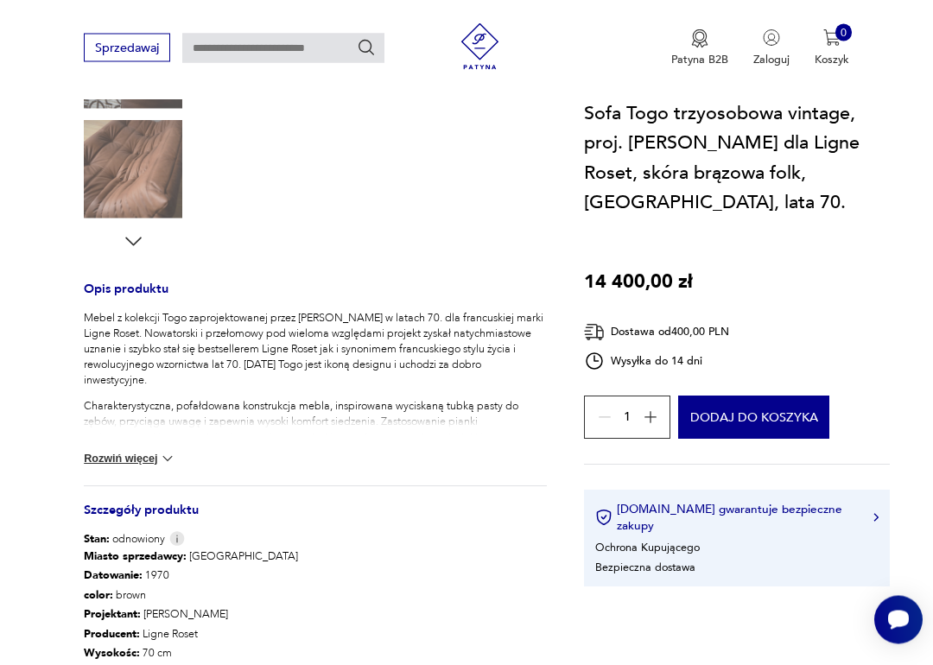
scroll to position [527, 0]
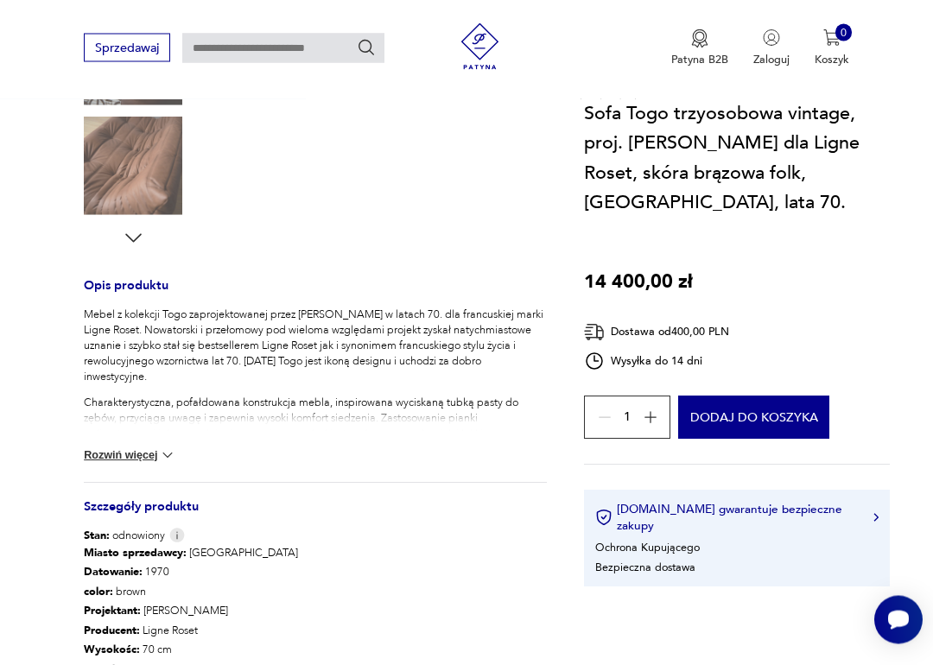
click at [105, 454] on button "Rozwiń więcej" at bounding box center [130, 455] width 92 height 17
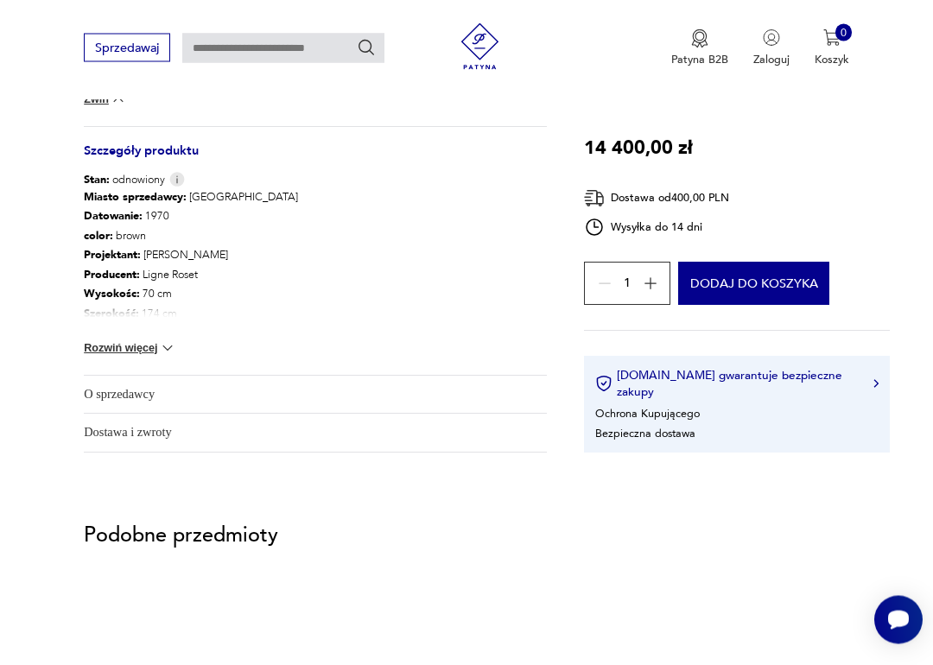
scroll to position [1201, 0]
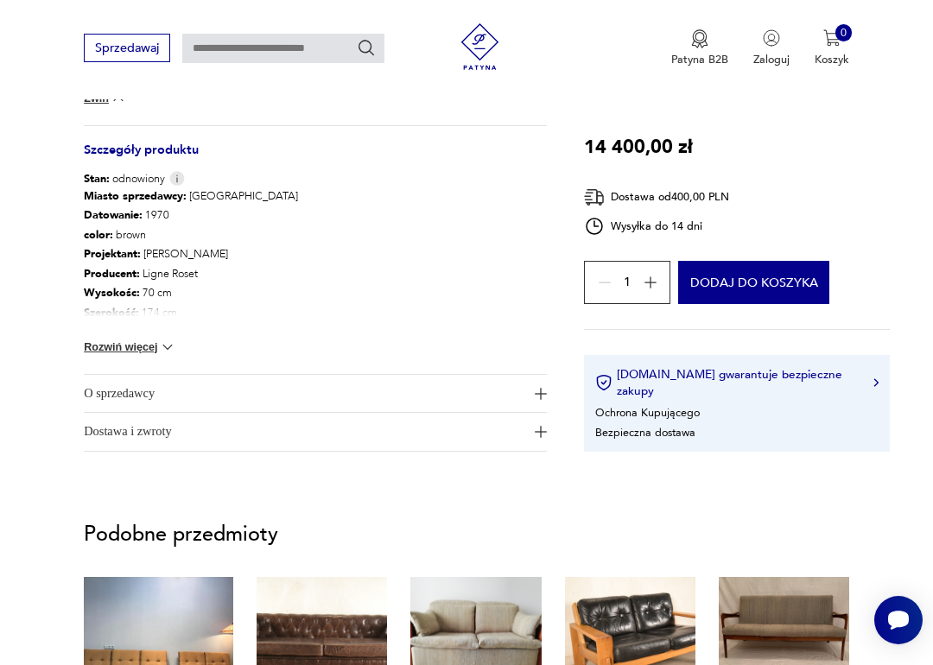
click at [105, 348] on button "Rozwiń więcej" at bounding box center [130, 347] width 92 height 17
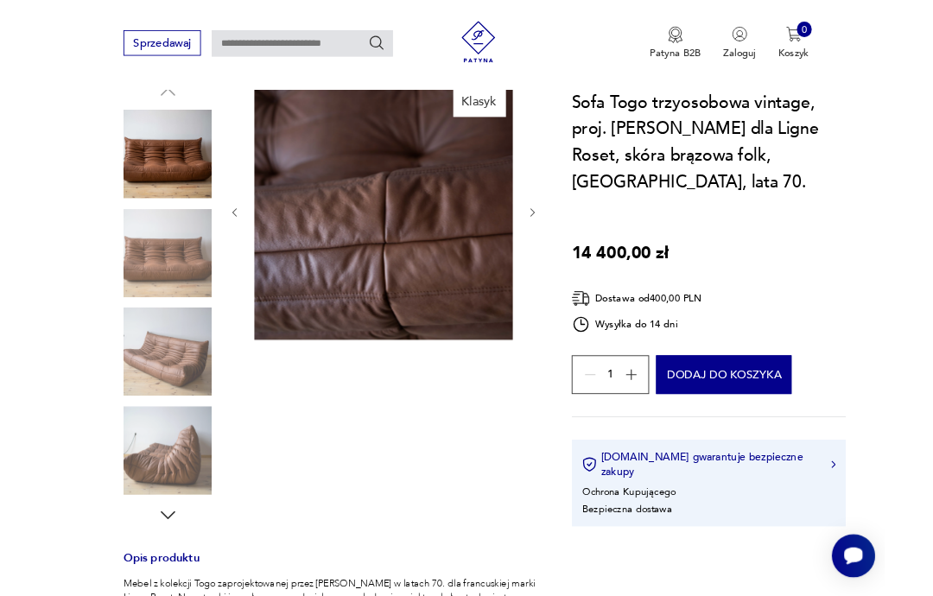
scroll to position [260, 0]
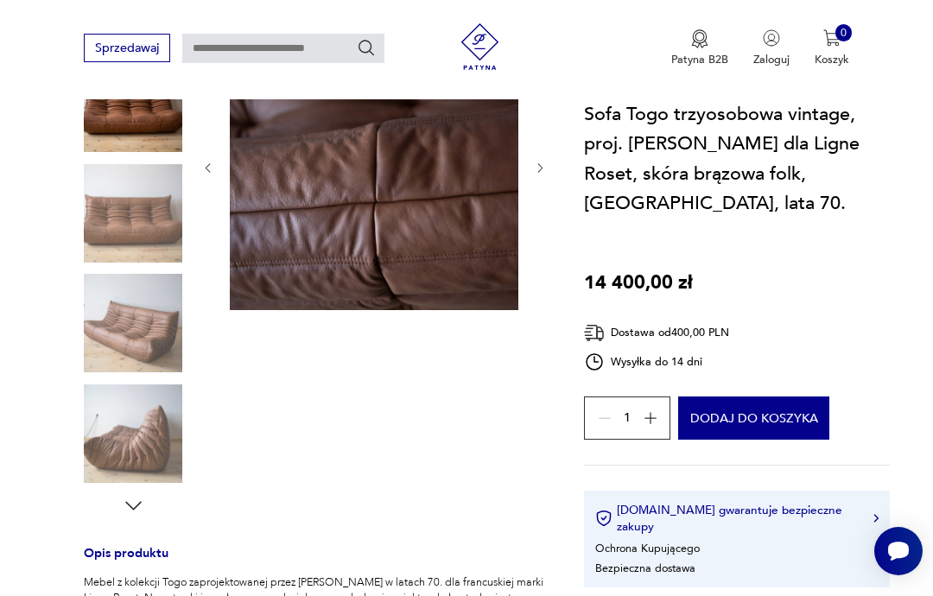
click at [778, 396] on button "Dodaj do koszyka" at bounding box center [753, 417] width 151 height 43
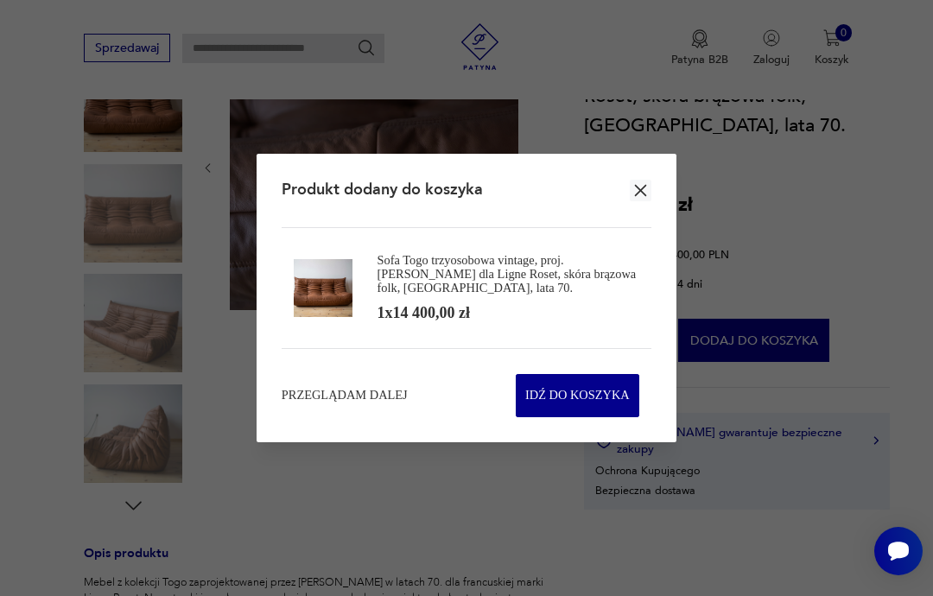
click at [594, 392] on span "Idź do koszyka" at bounding box center [577, 395] width 105 height 41
click at [576, 393] on span "Idź do koszyka" at bounding box center [577, 395] width 105 height 41
click at [578, 391] on span "Idź do koszyka" at bounding box center [577, 395] width 105 height 41
click at [573, 400] on span "Idź do koszyka" at bounding box center [577, 395] width 105 height 41
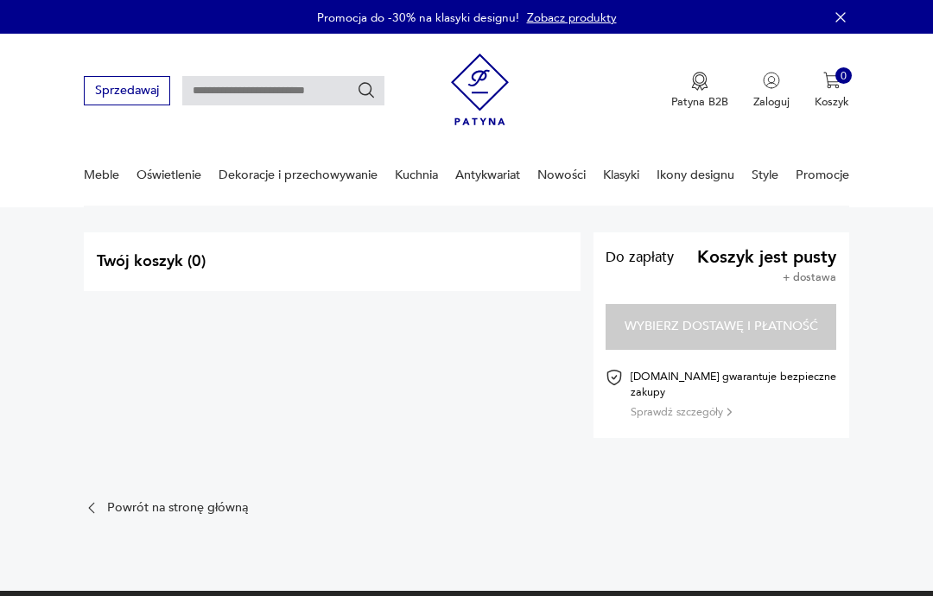
click at [287, 98] on input "text" at bounding box center [283, 90] width 202 height 29
type input "****"
